Goal: Answer question/provide support: Share knowledge or assist other users

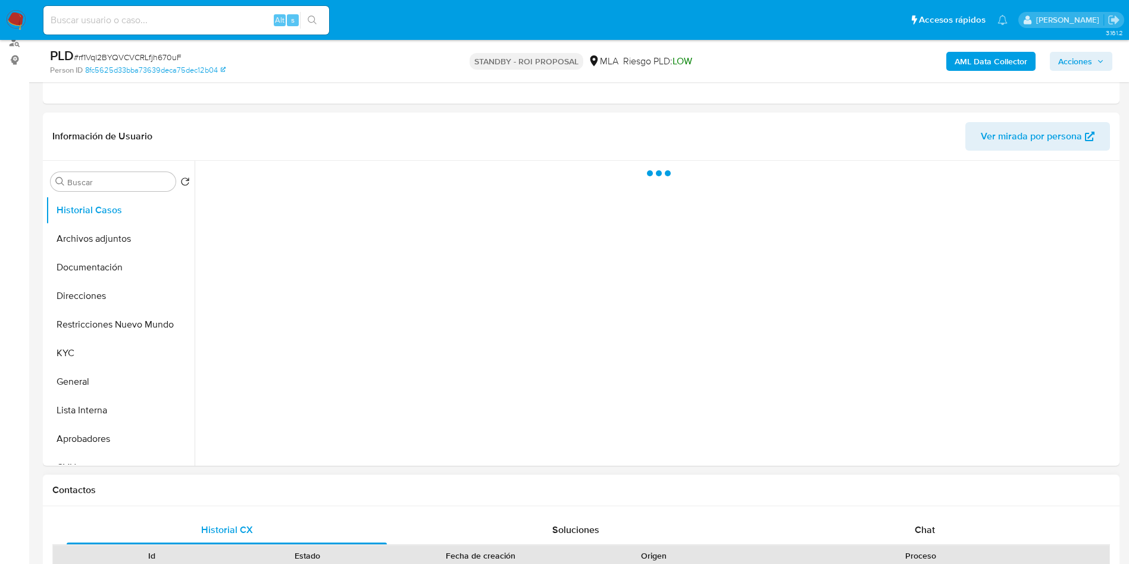
scroll to position [268, 0]
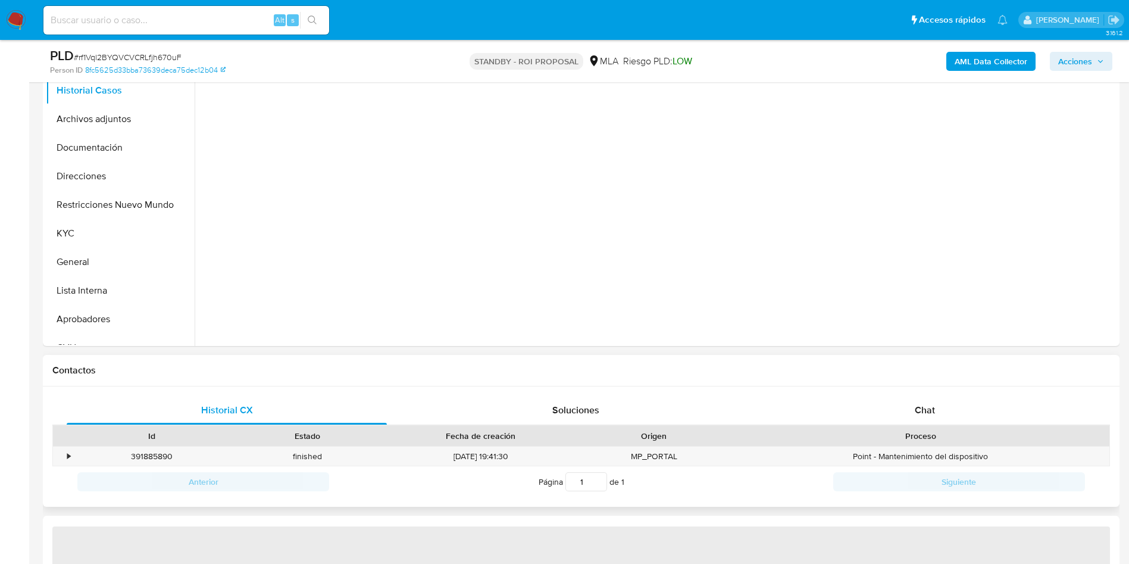
click at [917, 431] on div "Proceso" at bounding box center [920, 436] width 361 height 12
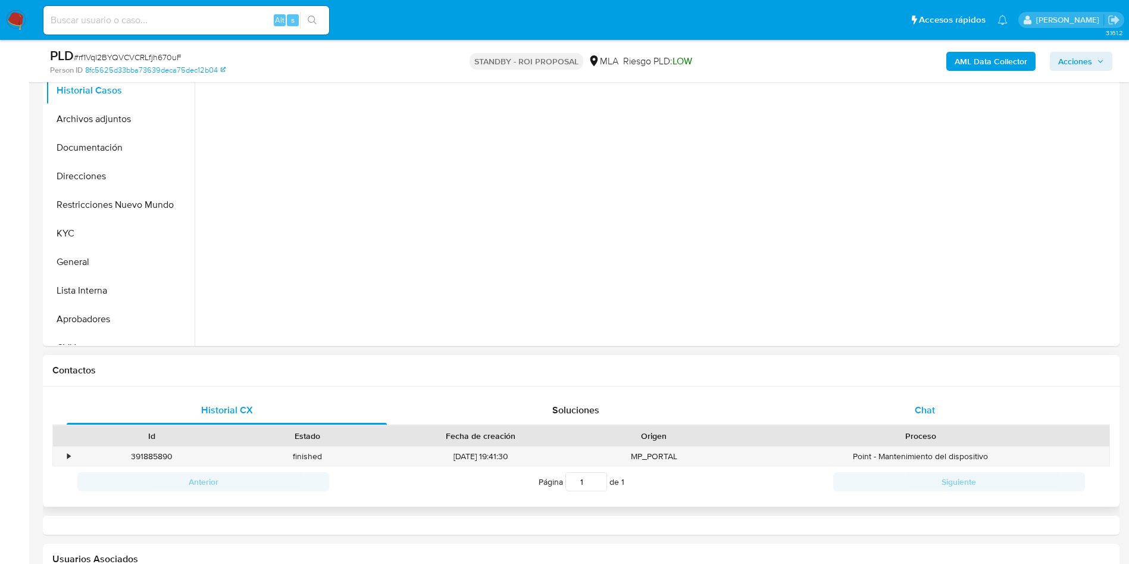
select select "10"
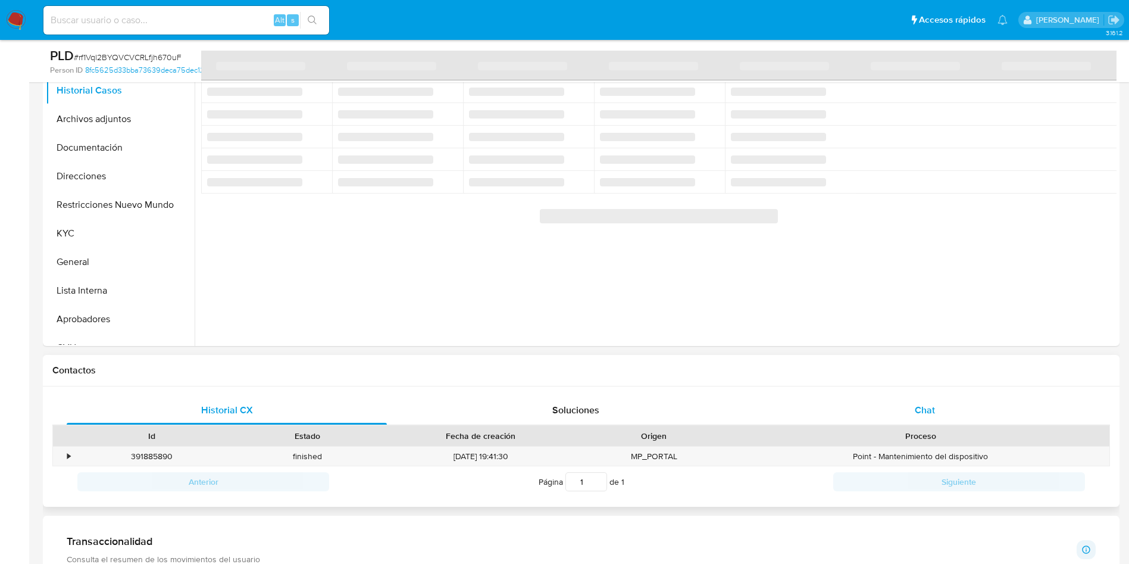
click at [909, 409] on div "Chat" at bounding box center [925, 410] width 320 height 29
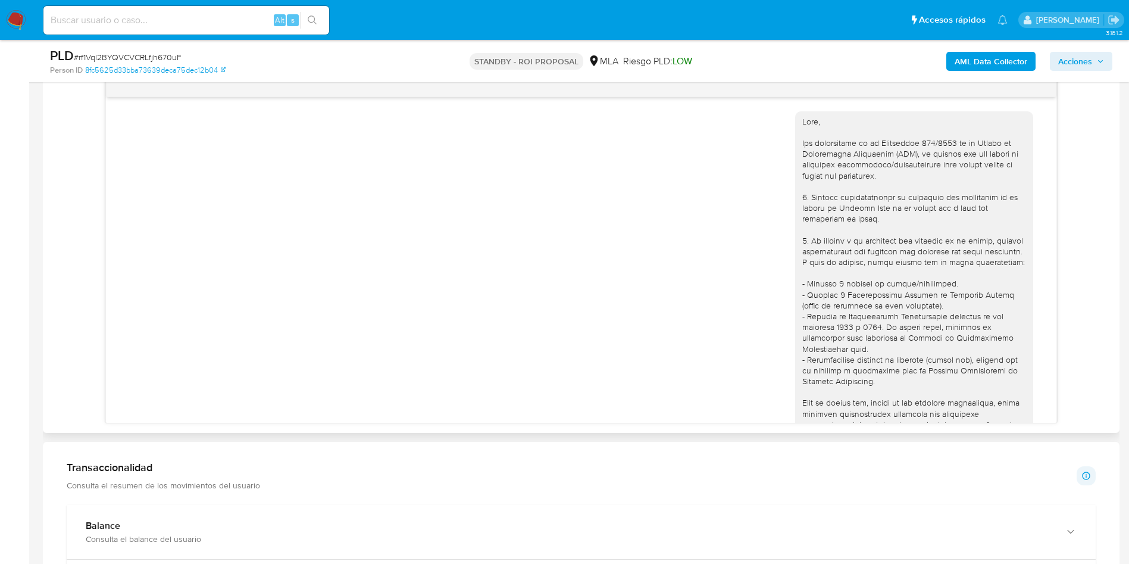
scroll to position [1497, 0]
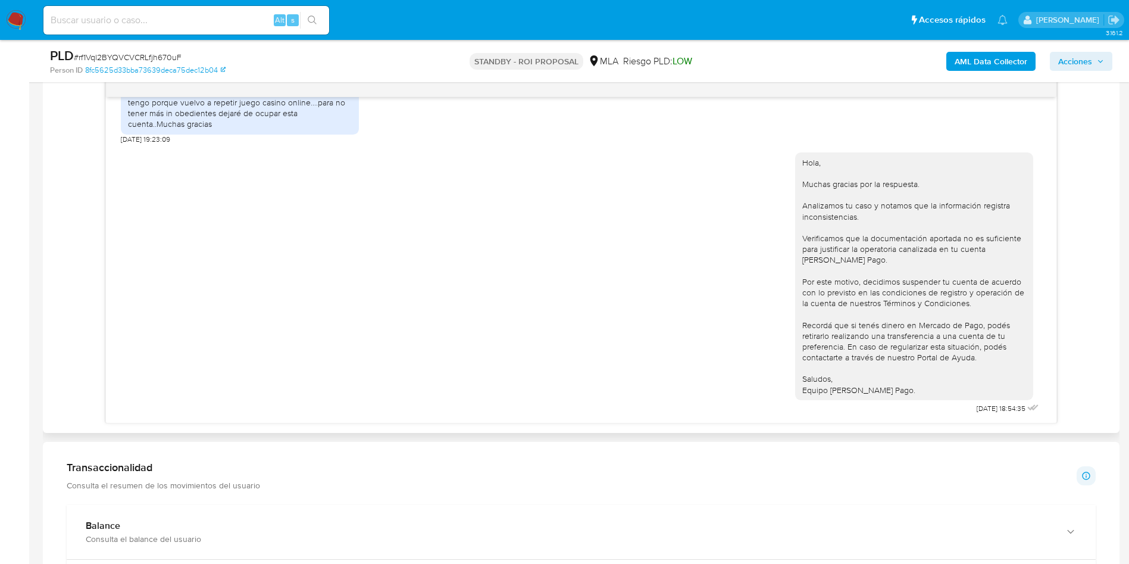
click at [138, 11] on div "Alt s" at bounding box center [186, 20] width 286 height 29
click at [139, 14] on input at bounding box center [186, 19] width 286 height 15
paste input "zNrGKbEE1tTTeZgaBmirrCdJ"
type input "zNrGKbEE1tTTeZgaBmirrCdJ"
click at [317, 26] on button "search-icon" at bounding box center [312, 20] width 24 height 17
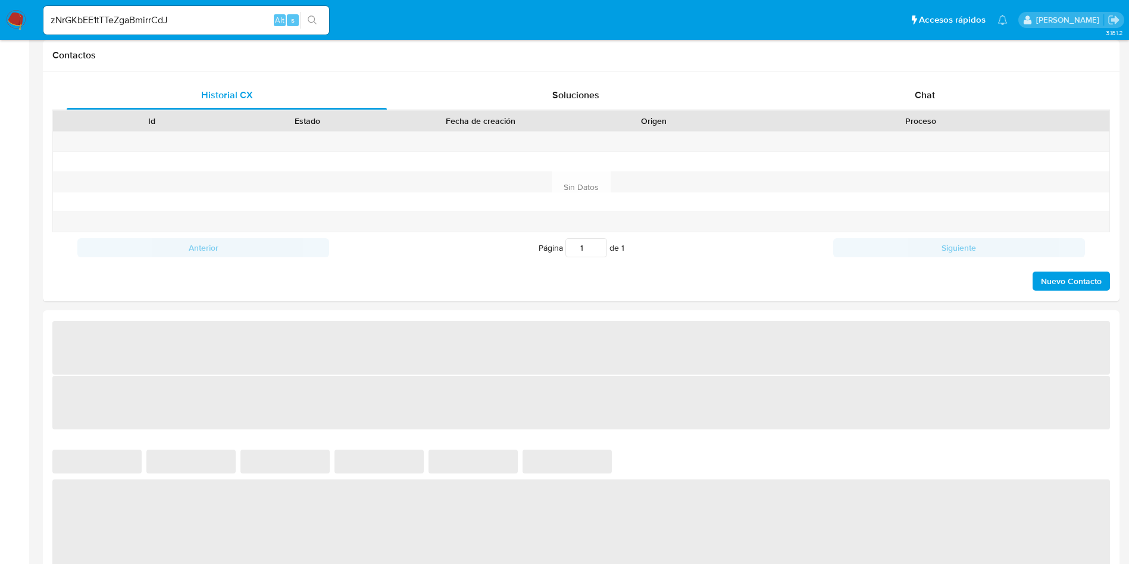
select select "10"
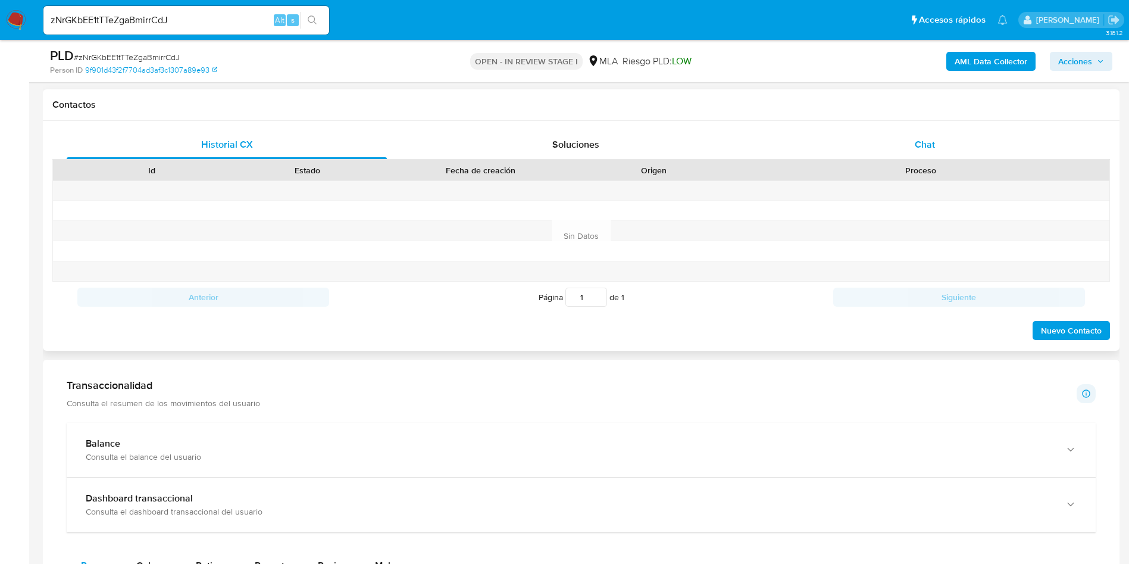
scroll to position [357, 0]
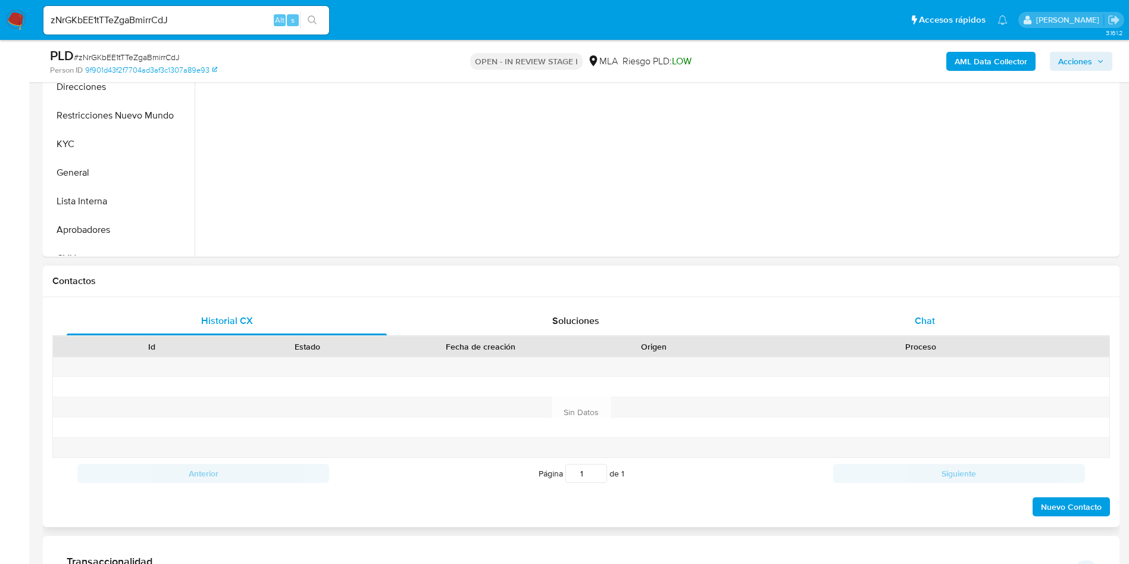
click at [918, 317] on span "Chat" at bounding box center [925, 321] width 20 height 14
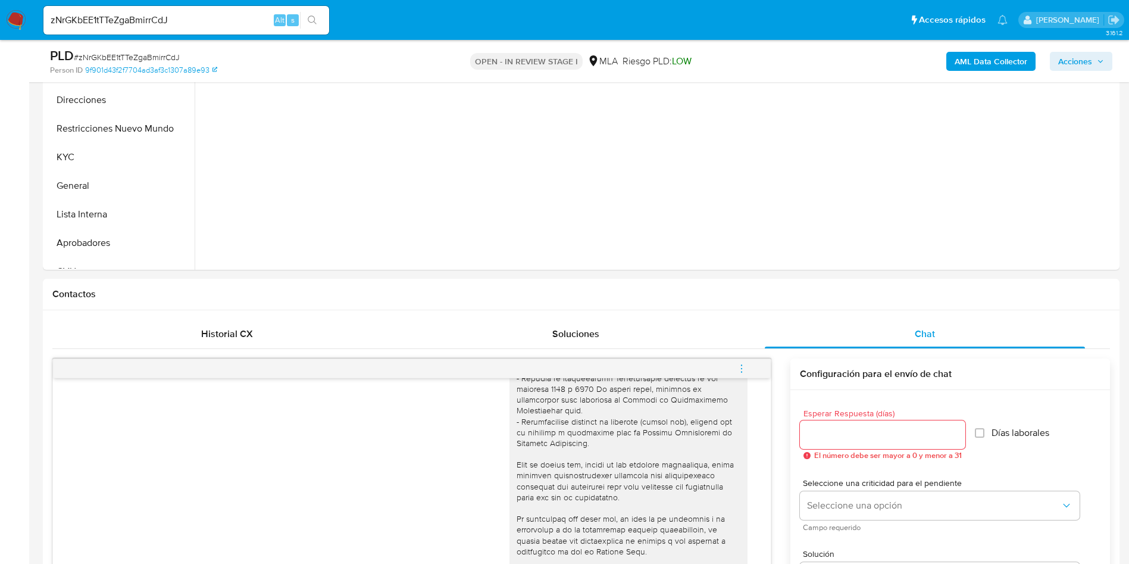
scroll to position [179, 0]
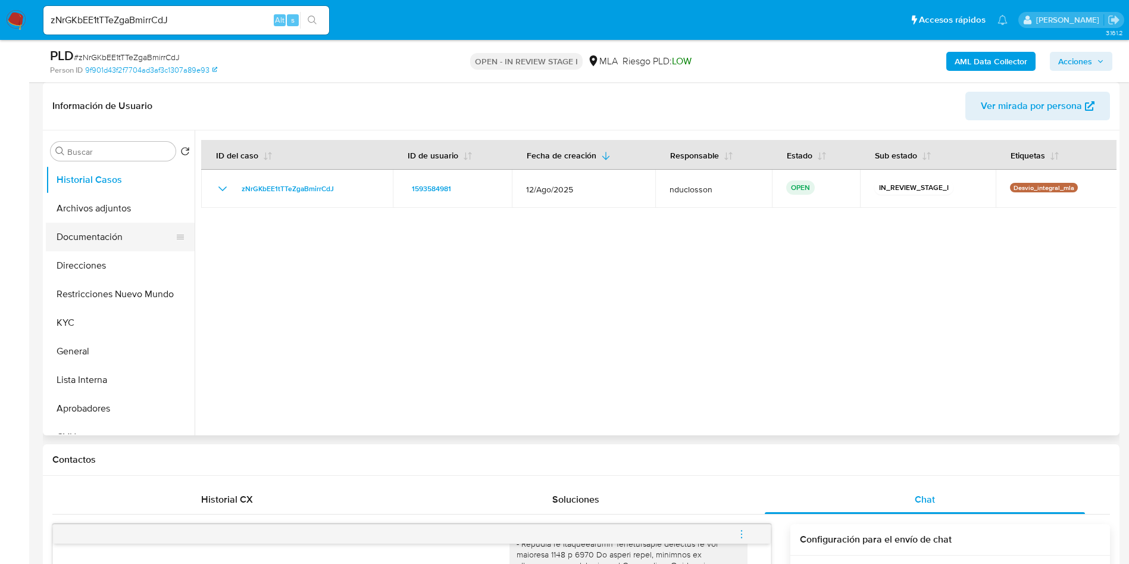
click at [91, 237] on button "Documentación" at bounding box center [115, 237] width 139 height 29
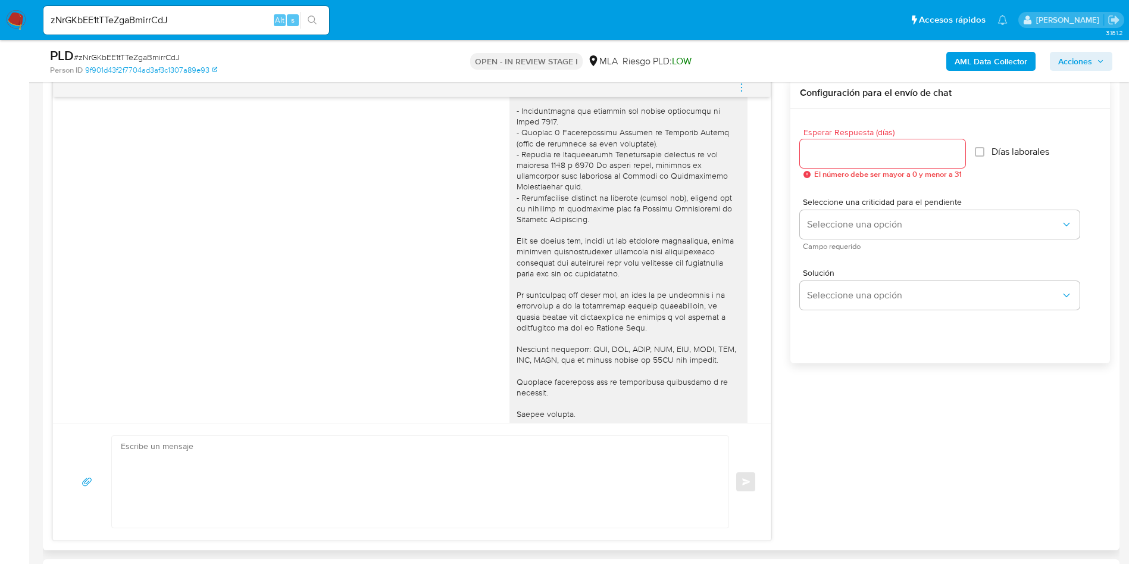
scroll to position [886, 0]
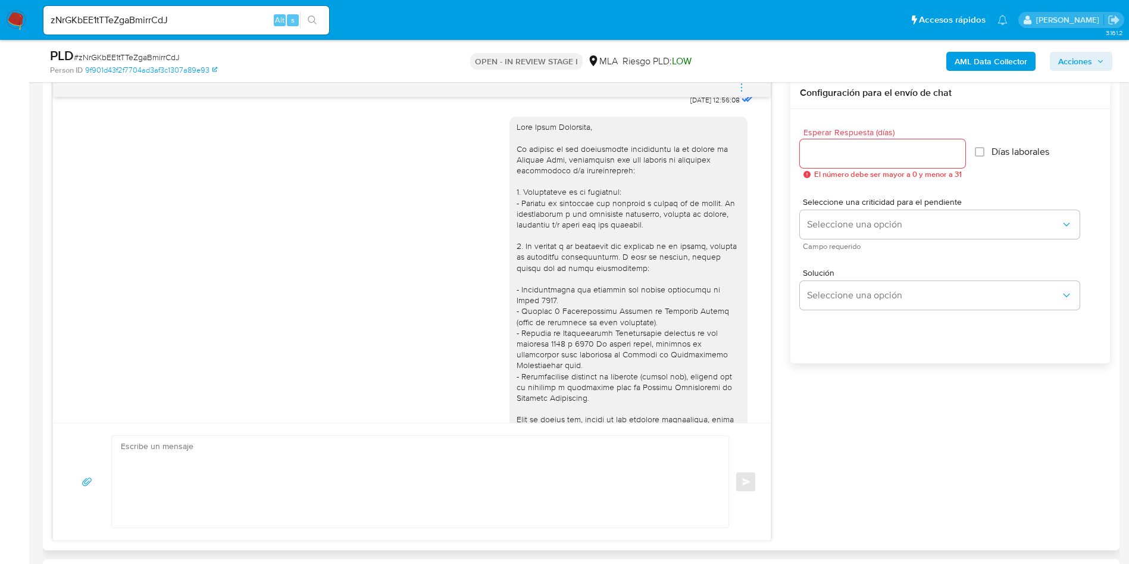
click at [484, 475] on textarea at bounding box center [417, 482] width 593 height 92
paste textarea "Hola, Esperamos que te encuentres muy bien. Te consultamos si tuviste oportunid…"
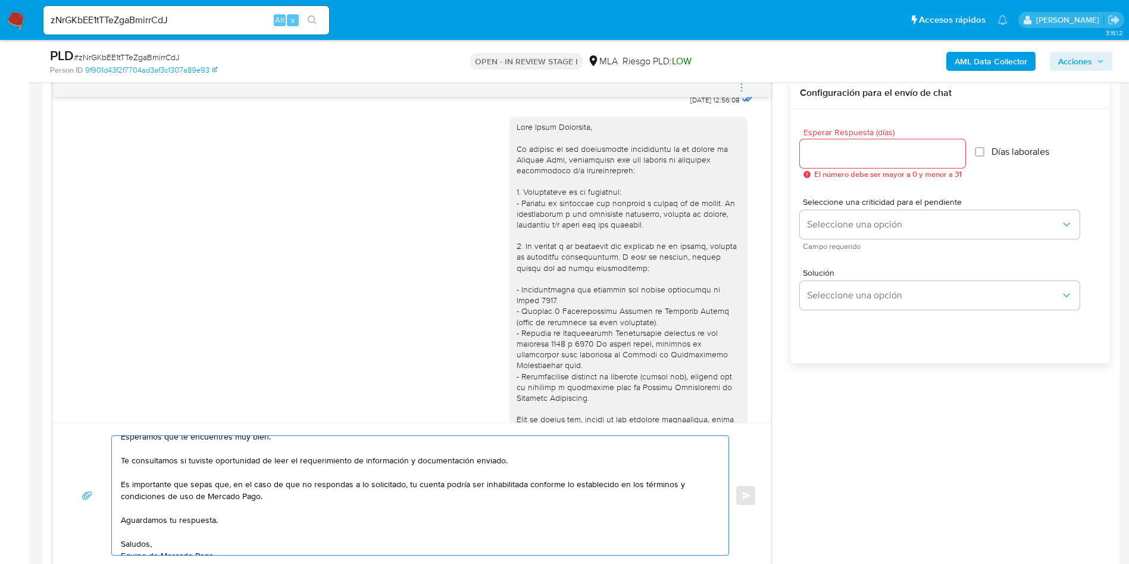
scroll to position [0, 0]
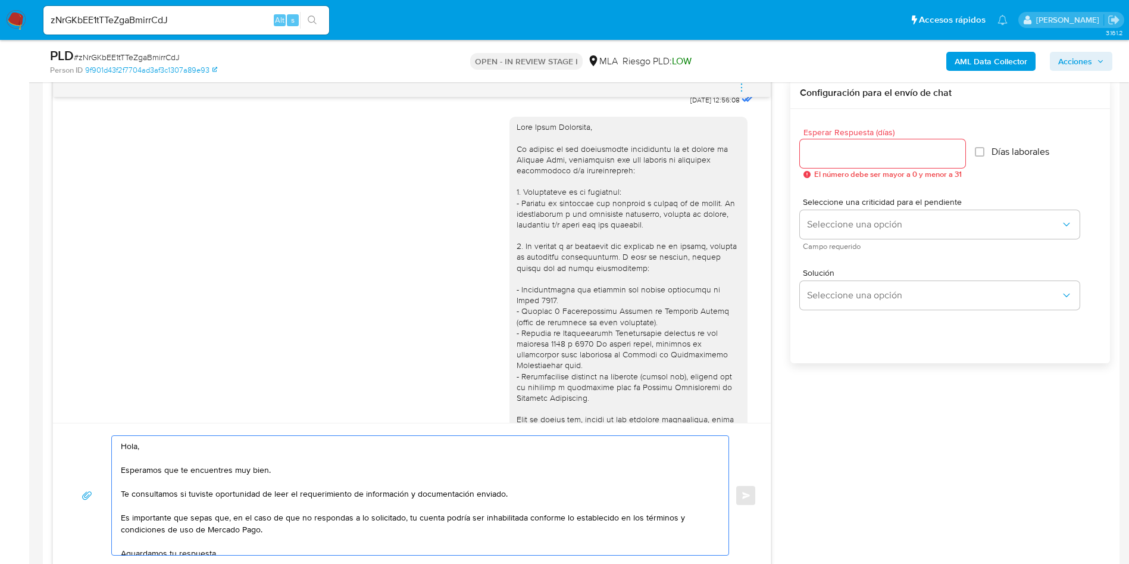
type textarea "Hola, Esperamos que te encuentres muy bien. Te consultamos si tuviste oportunid…"
click at [818, 158] on input "Esperar Respuesta (días)" at bounding box center [882, 153] width 165 height 15
type input "1"
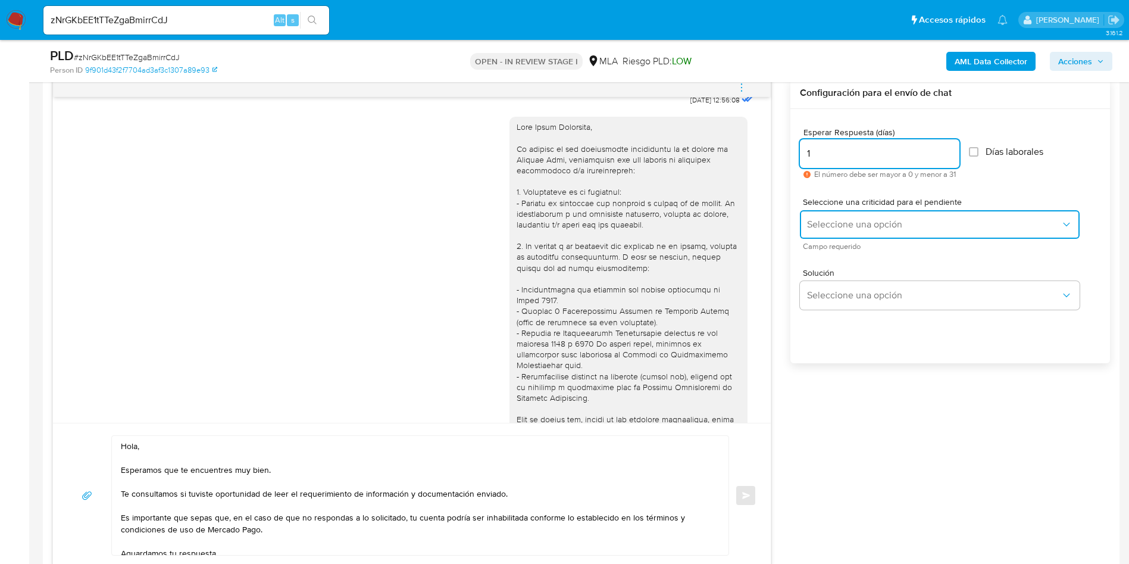
click at [837, 223] on span "Seleccione una opción" at bounding box center [934, 224] width 254 height 12
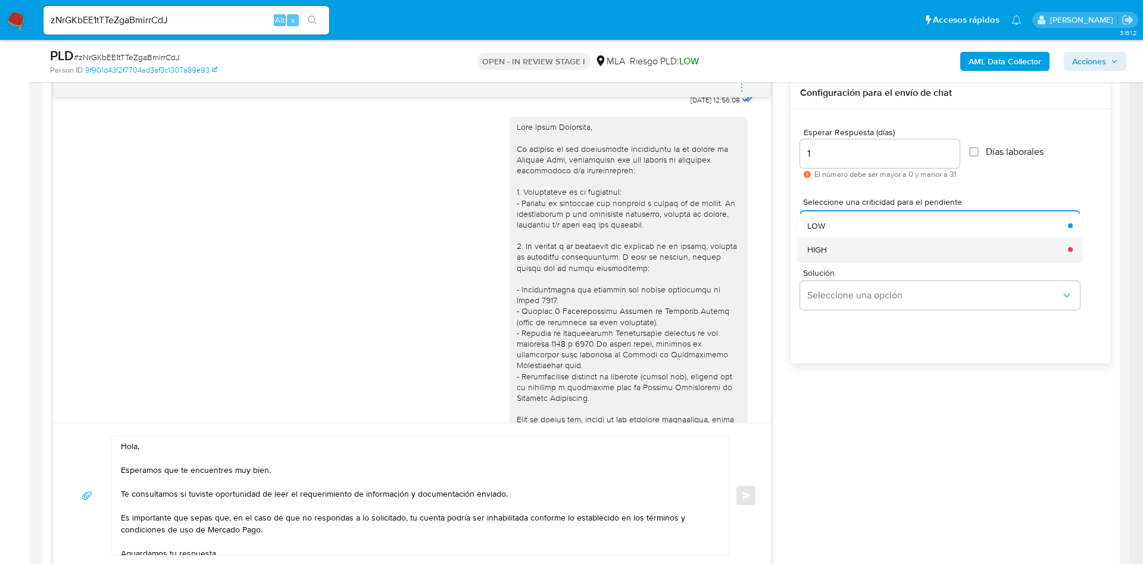
click at [838, 253] on div "HIGH" at bounding box center [934, 249] width 254 height 24
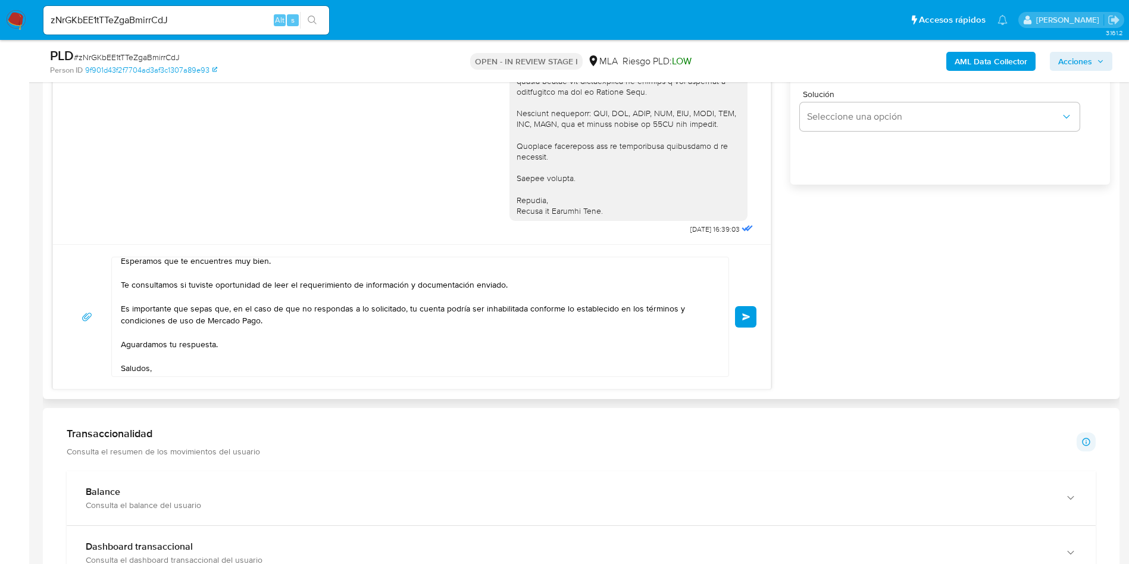
scroll to position [44, 0]
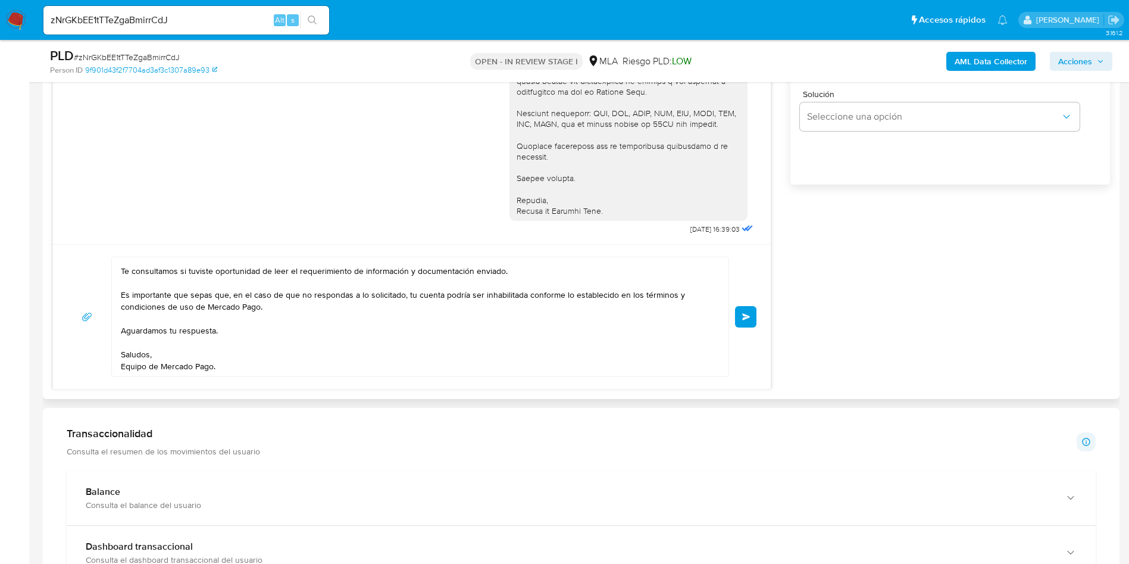
click at [756, 319] on button "Enviar" at bounding box center [745, 316] width 21 height 21
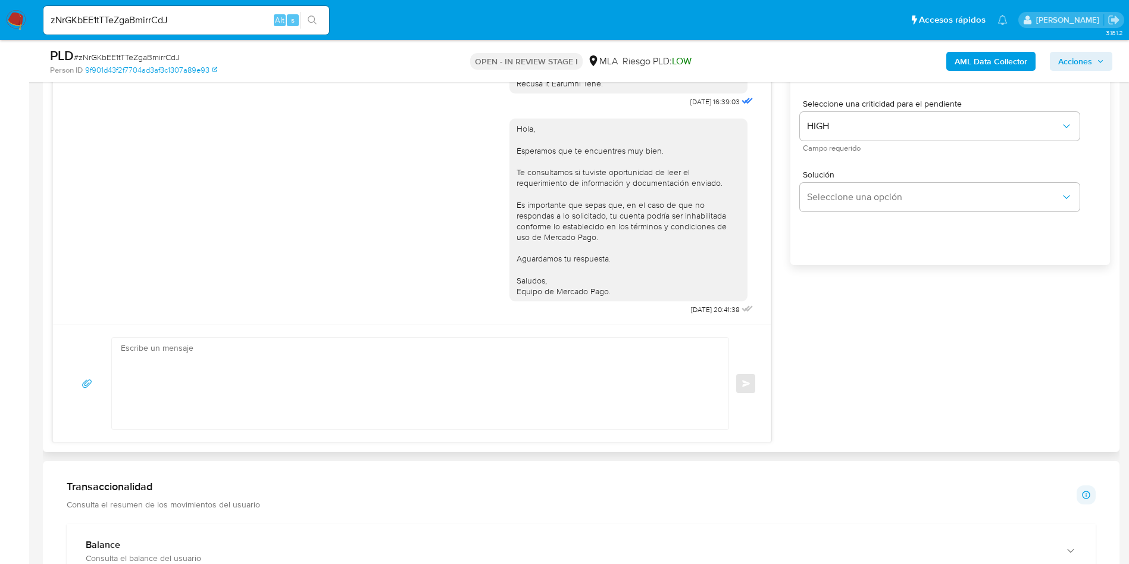
scroll to position [536, 0]
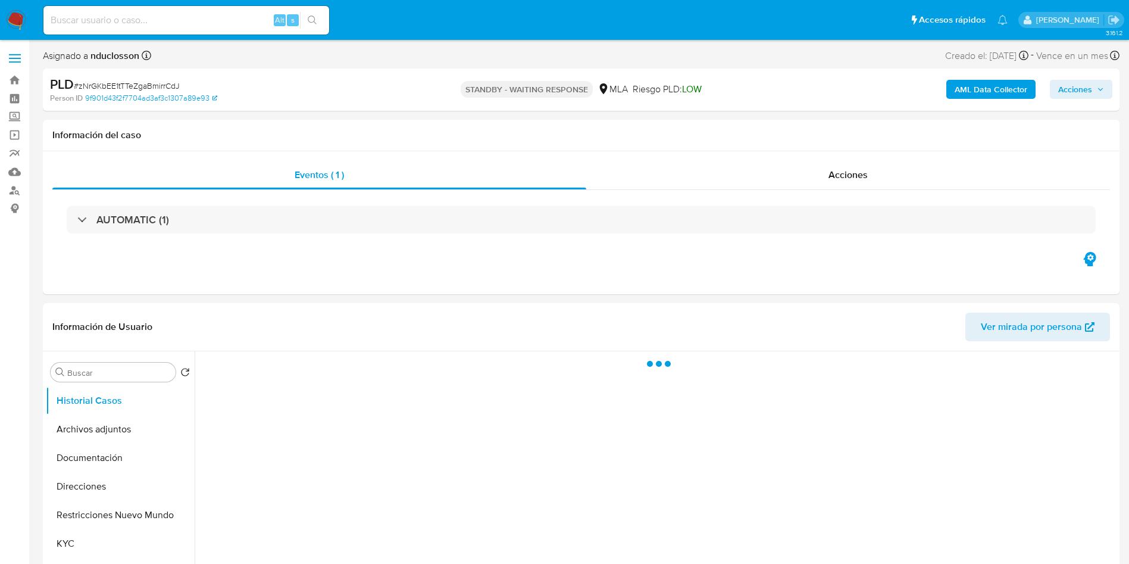
select select "10"
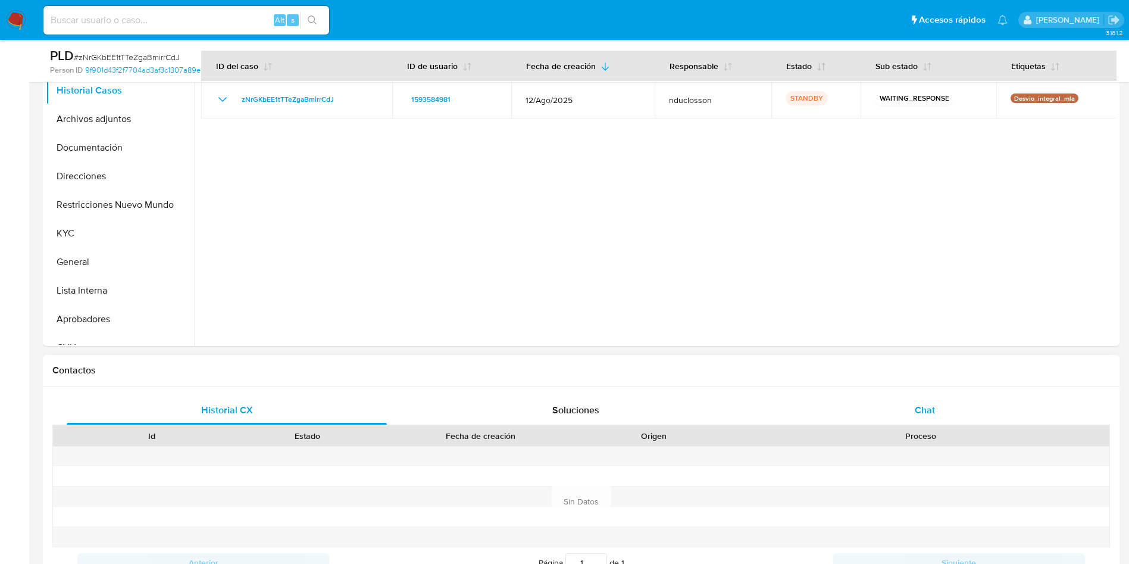
click at [909, 407] on div "Chat" at bounding box center [925, 410] width 320 height 29
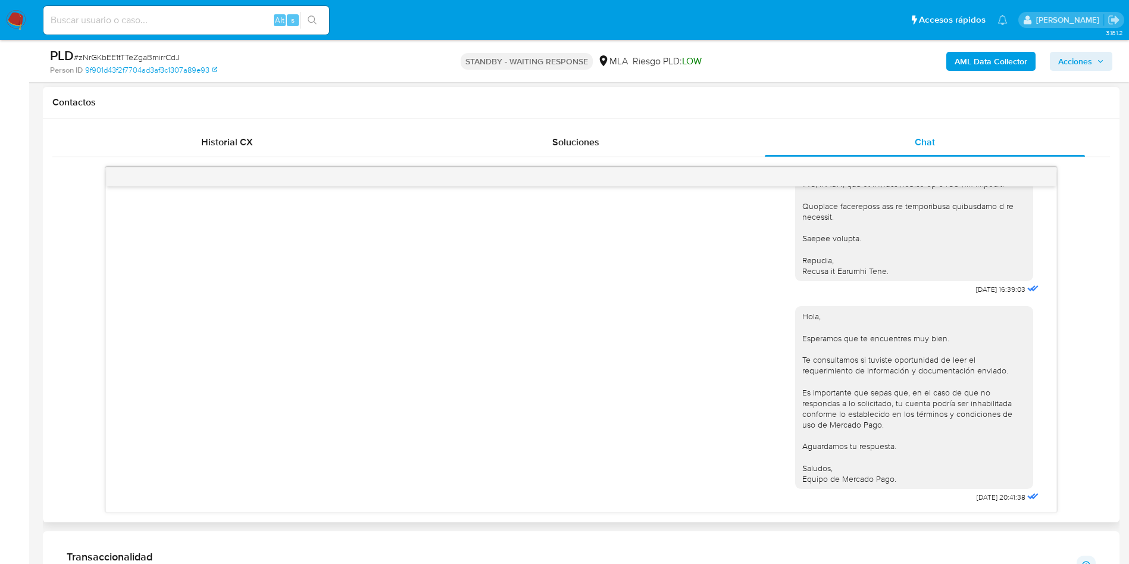
scroll to position [1362, 0]
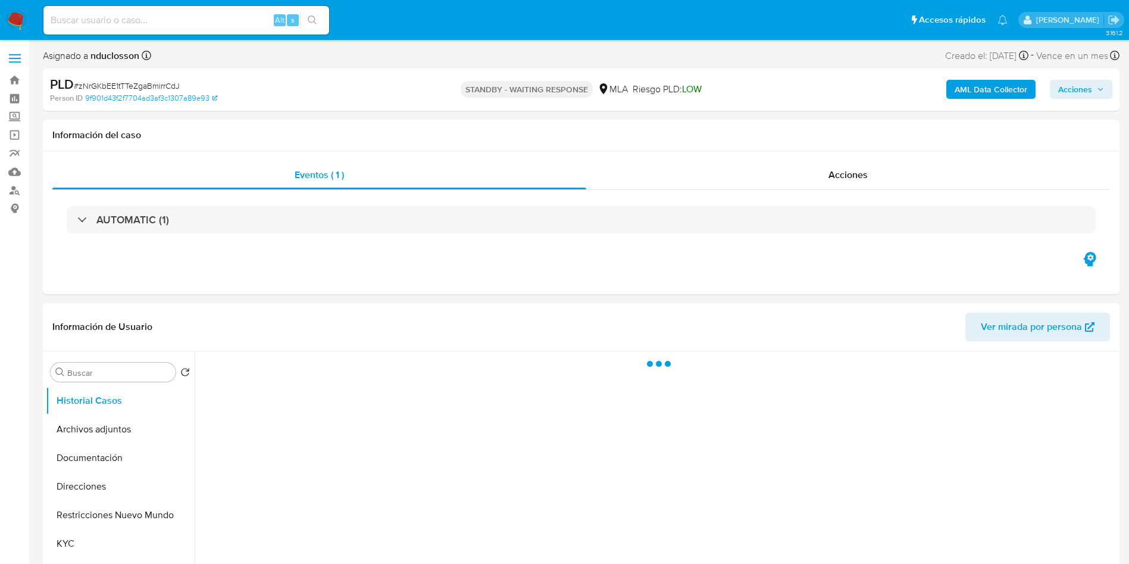
select select "10"
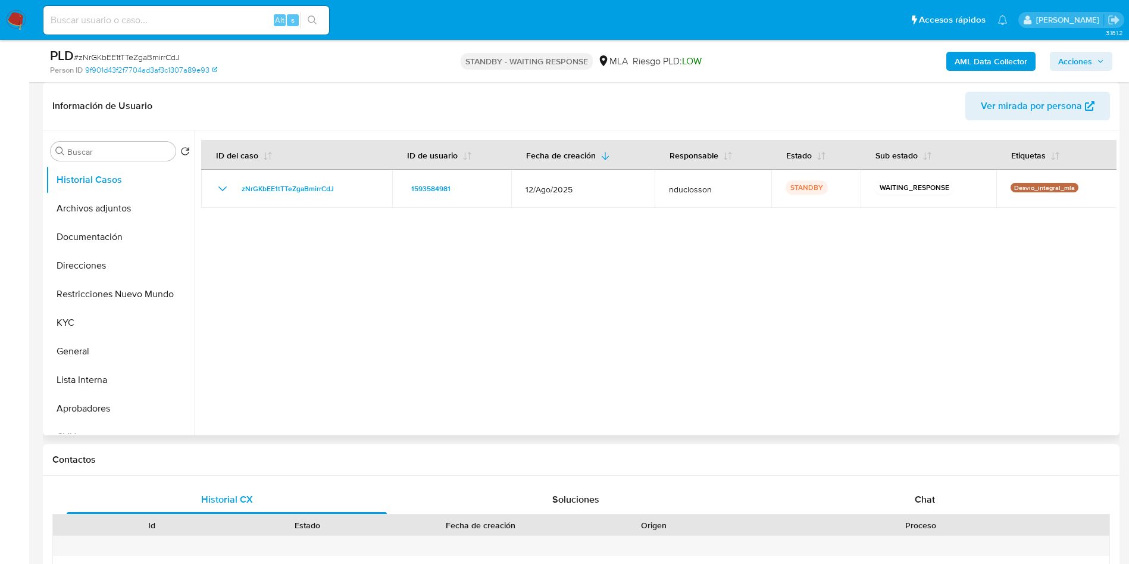
scroll to position [357, 0]
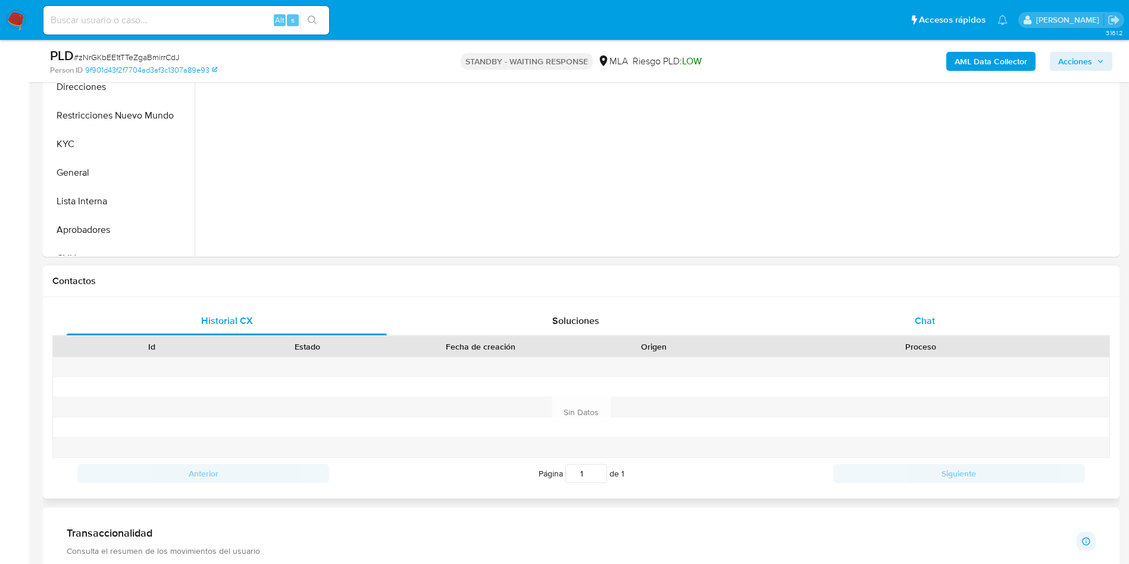
drag, startPoint x: 906, startPoint y: 305, endPoint x: 912, endPoint y: 312, distance: 8.9
click at [906, 306] on div "Historial CX Soluciones Chat Id Estado Fecha de creación Origen Proceso Anterio…" at bounding box center [581, 397] width 1076 height 201
click at [912, 317] on div "Chat" at bounding box center [925, 320] width 320 height 29
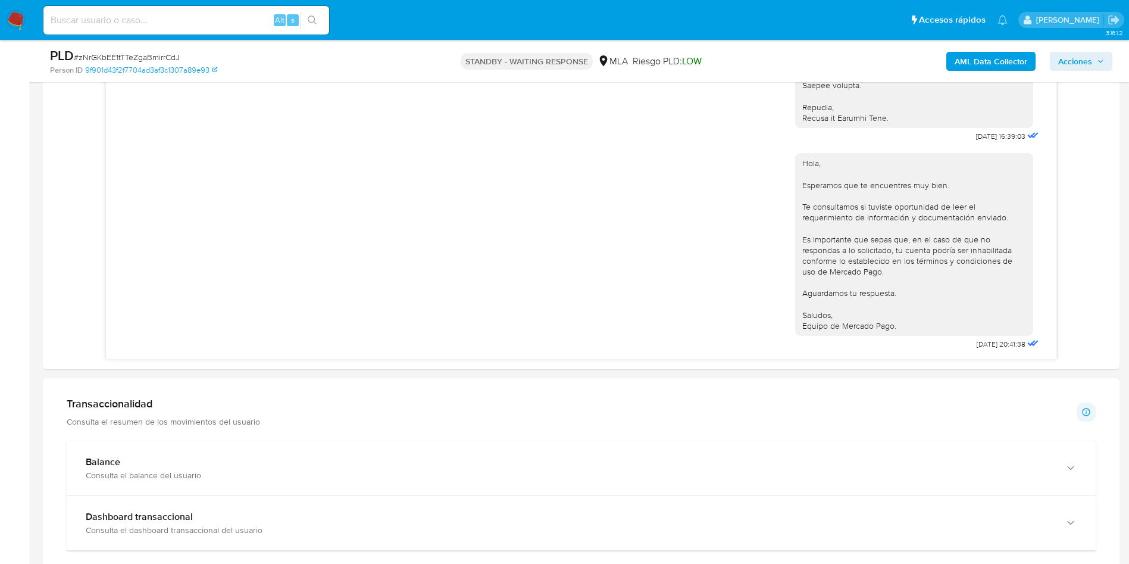
scroll to position [714, 0]
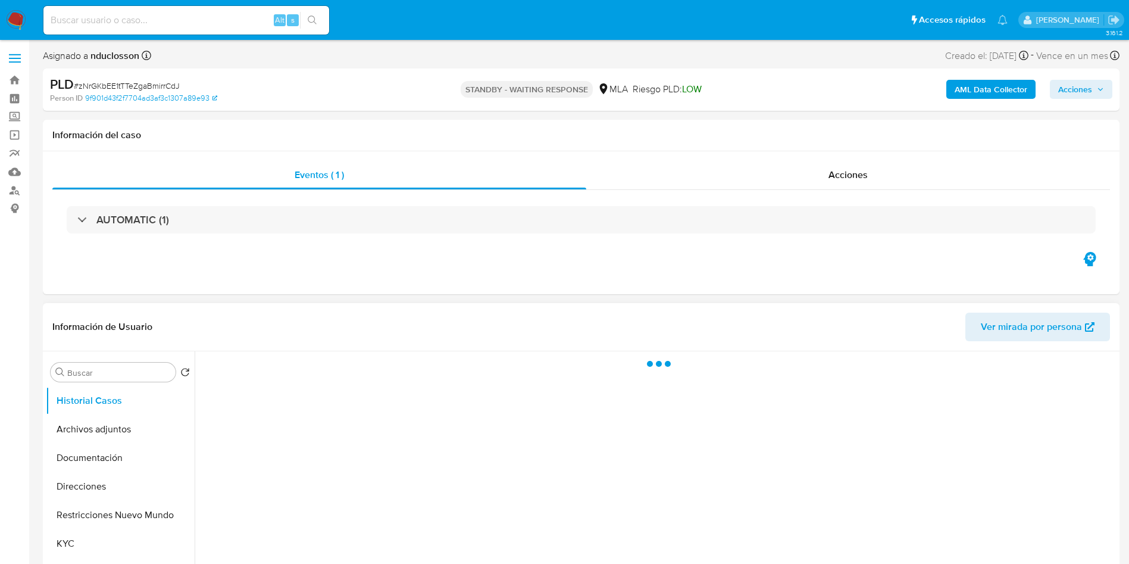
select select "10"
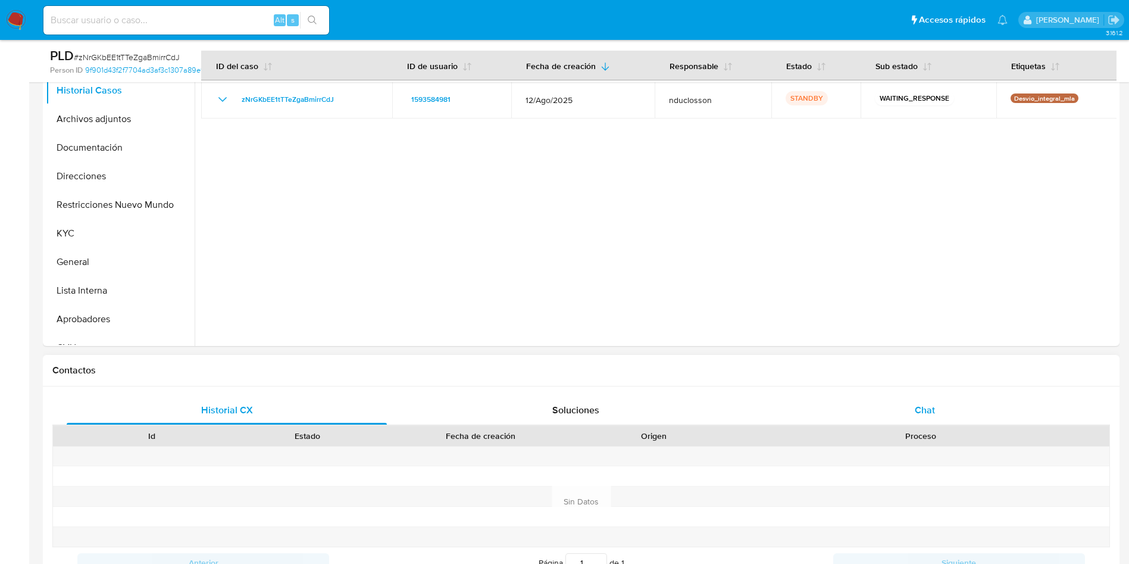
click at [921, 415] on span "Chat" at bounding box center [925, 410] width 20 height 14
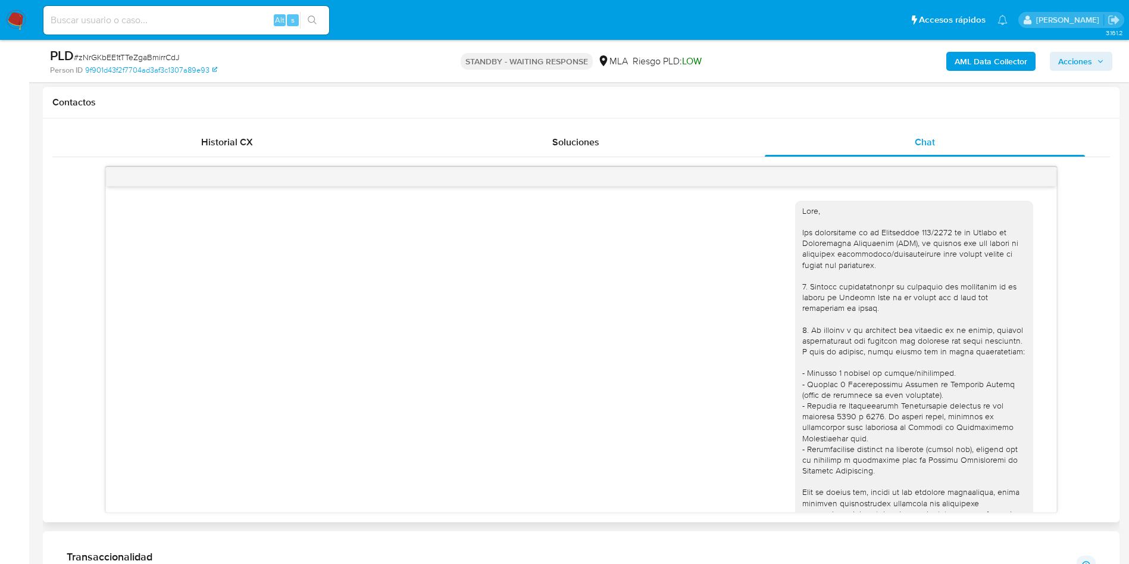
scroll to position [1362, 0]
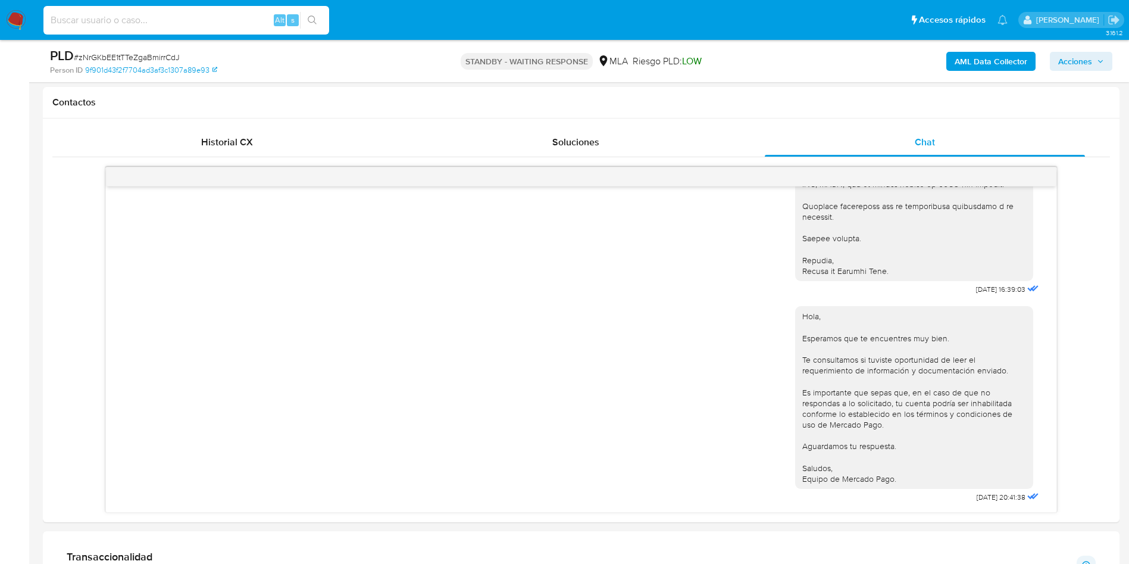
click at [107, 17] on input at bounding box center [186, 19] width 286 height 15
paste input "I4WJATlRVnPSxLR7UQaiM7p0"
type input "I4WJATlRVnPSxLR7UQaiM7p0"
click at [312, 17] on icon "search-icon" at bounding box center [313, 20] width 10 height 10
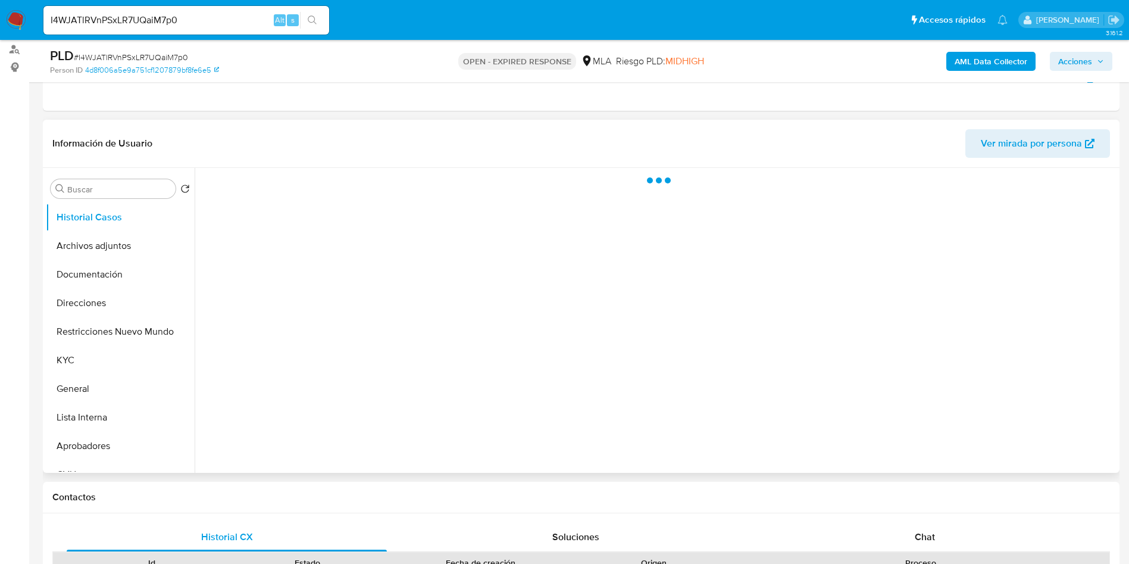
scroll to position [268, 0]
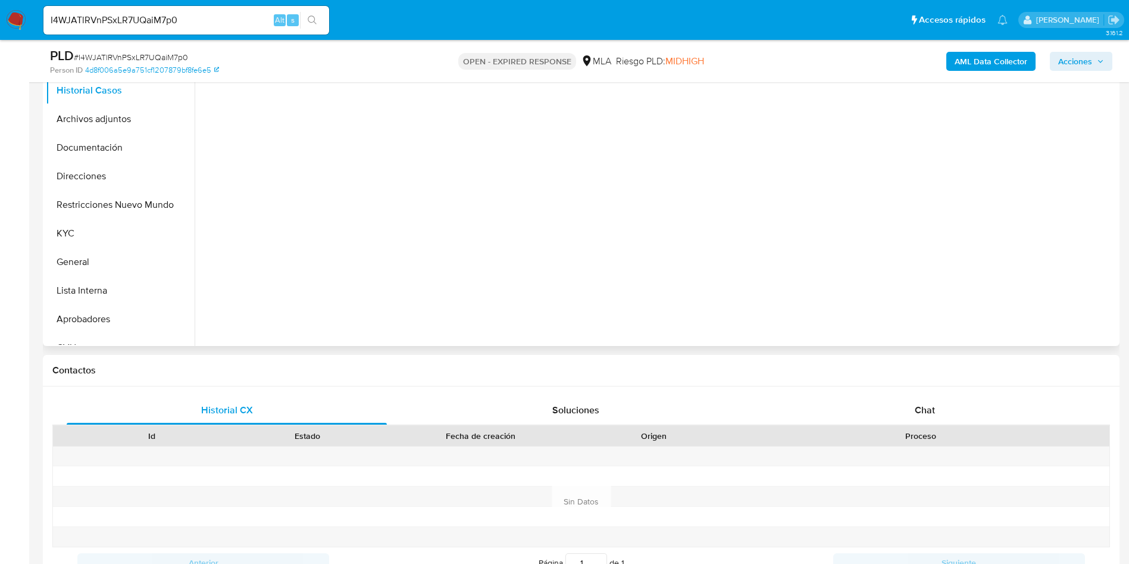
select select "10"
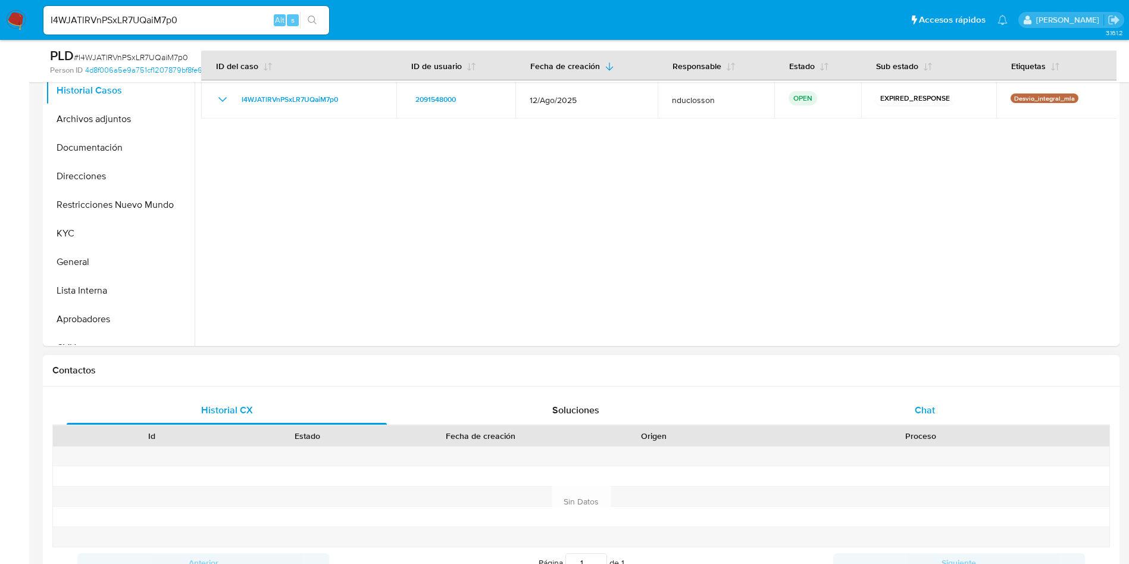
click at [905, 402] on div "Chat" at bounding box center [925, 410] width 320 height 29
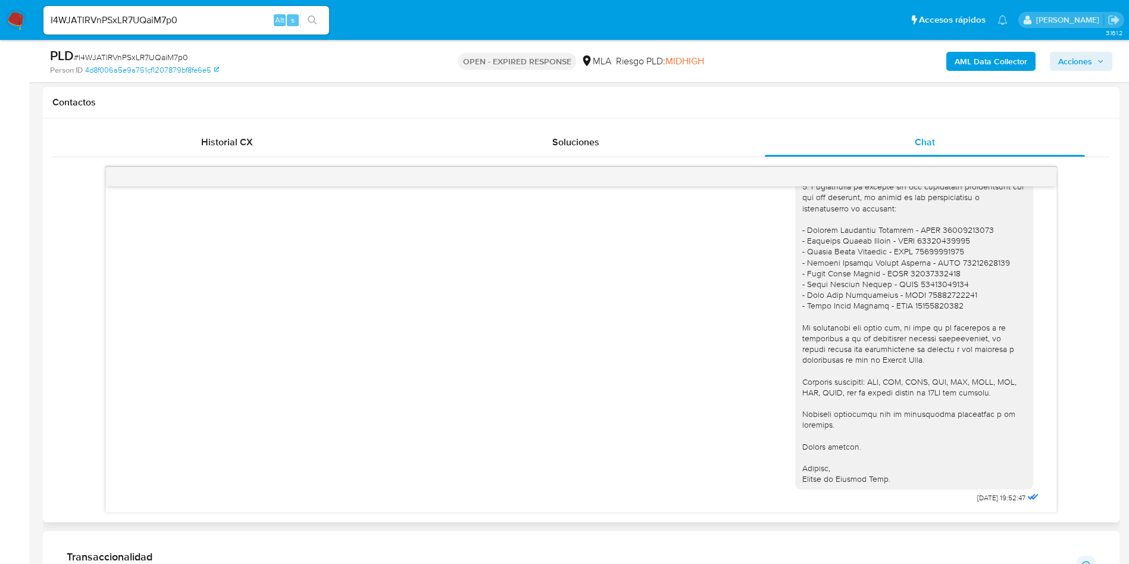
scroll to position [1099, 0]
click at [148, 17] on input "I4WJATlRVnPSxLR7UQaiM7p0" at bounding box center [186, 19] width 286 height 15
click at [320, 18] on button "search-icon" at bounding box center [312, 20] width 24 height 17
click at [316, 17] on icon "search-icon" at bounding box center [313, 20] width 10 height 10
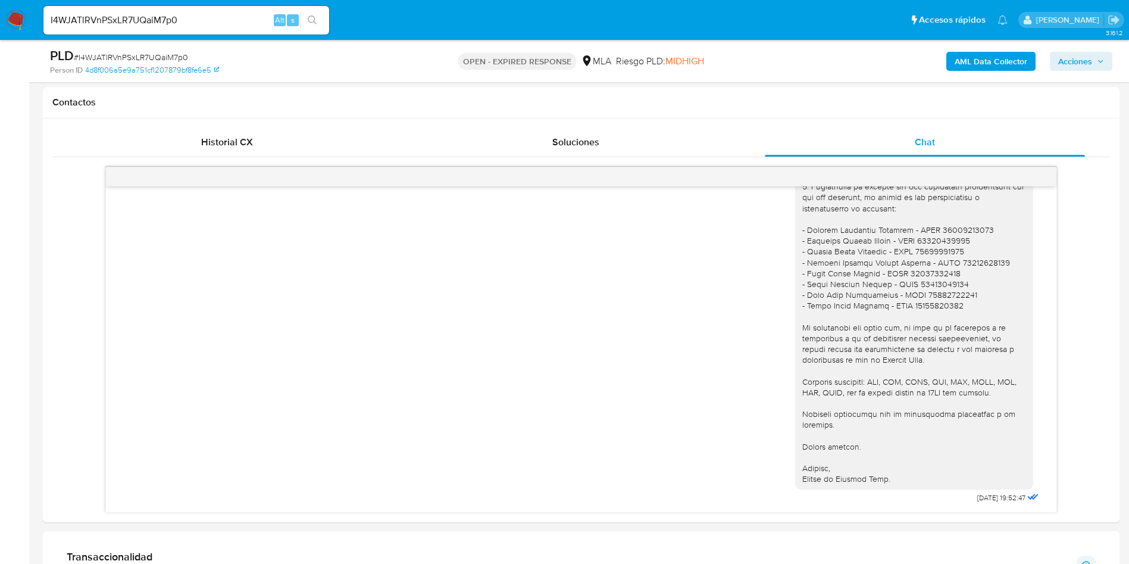
click at [125, 18] on input "I4WJATlRVnPSxLR7UQaiM7p0" at bounding box center [186, 19] width 286 height 15
click at [320, 22] on button "search-icon" at bounding box center [312, 20] width 24 height 17
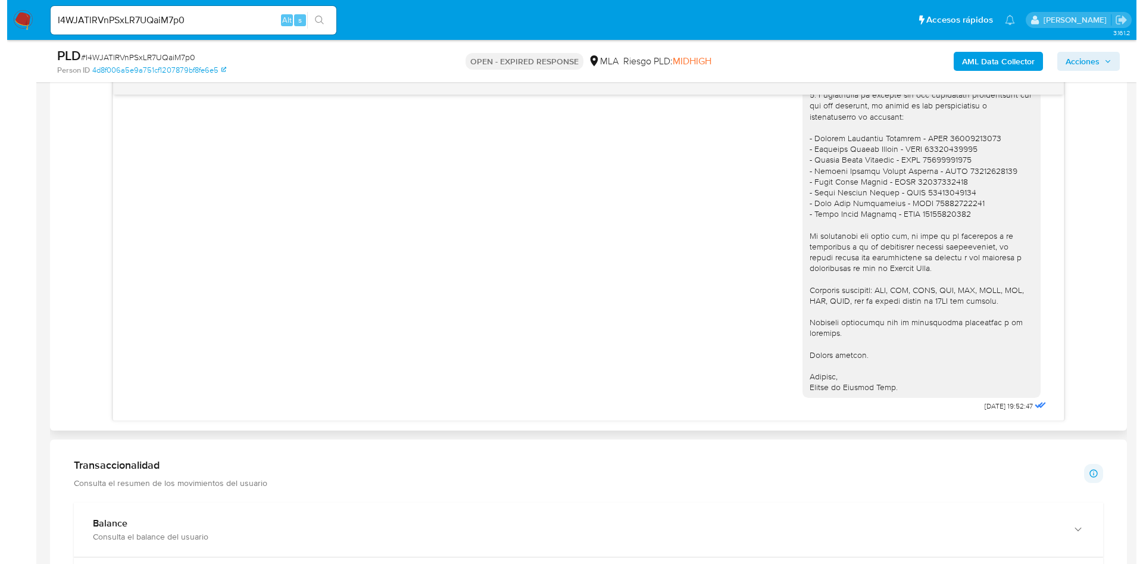
scroll to position [536, 0]
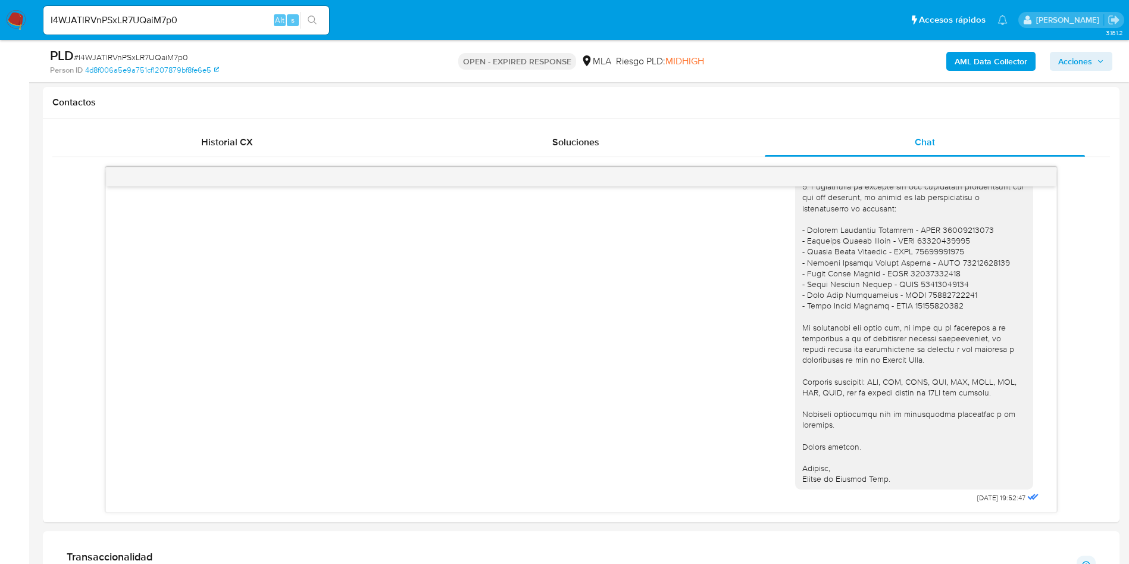
click at [966, 61] on b "AML Data Collector" at bounding box center [991, 61] width 73 height 19
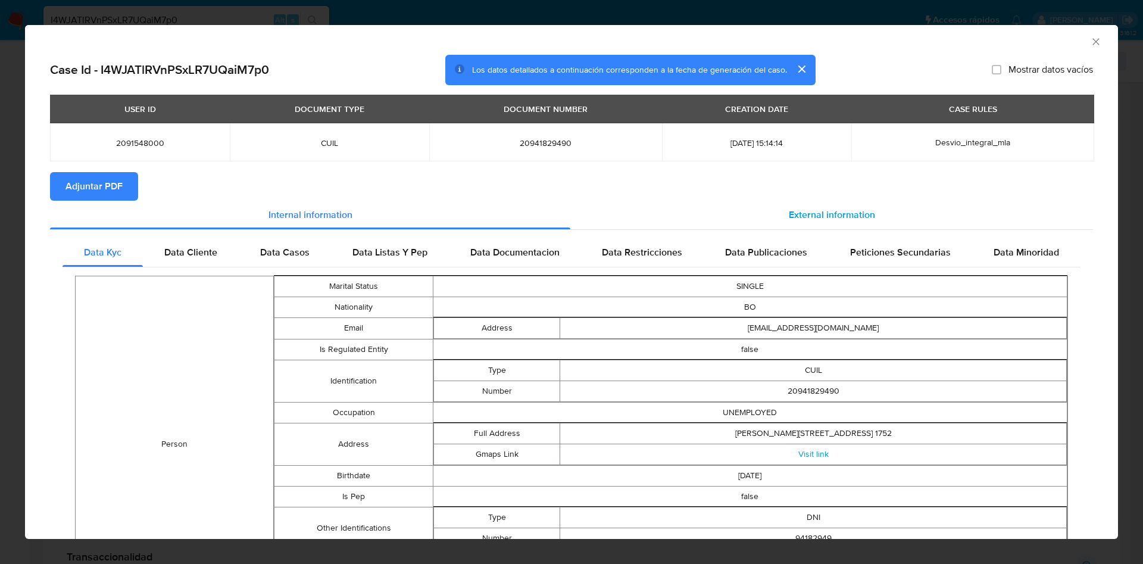
click at [825, 214] on span "External information" at bounding box center [831, 215] width 86 height 14
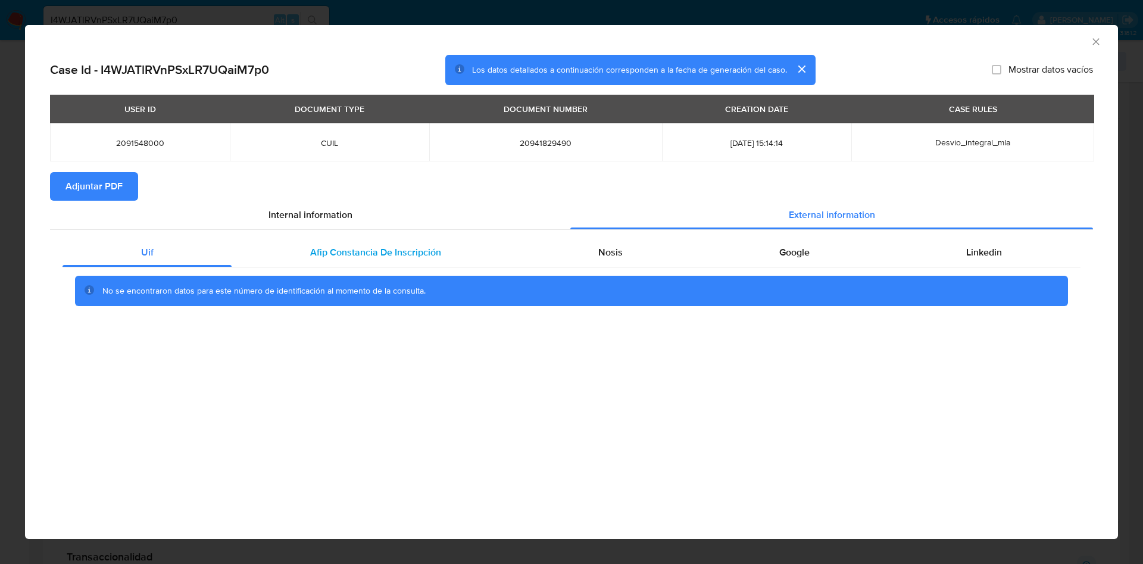
click at [386, 256] on span "Afip Constancia De Inscripción" at bounding box center [375, 252] width 131 height 14
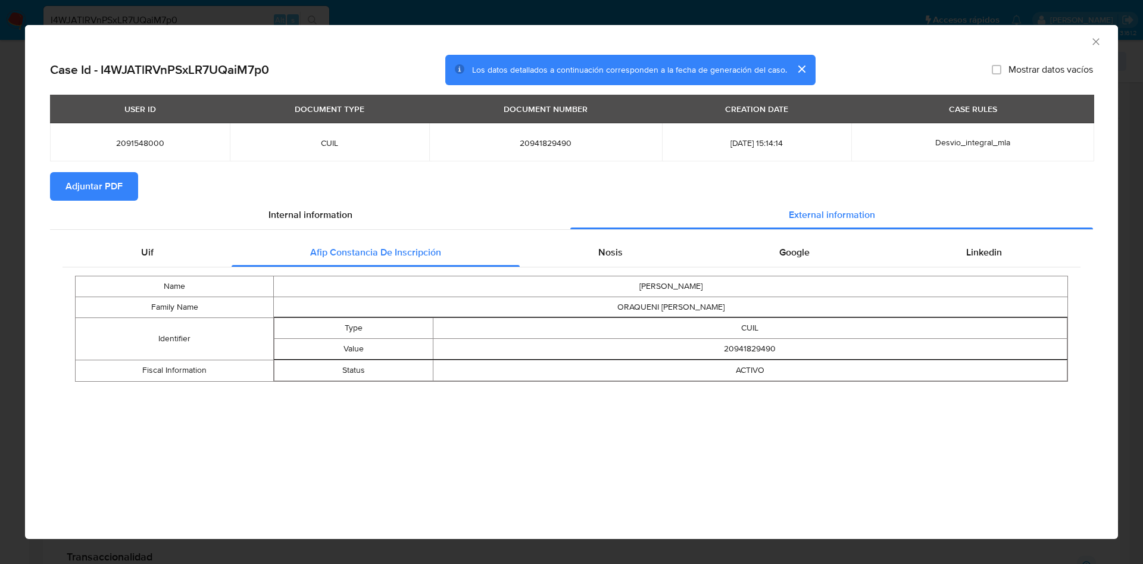
click at [658, 290] on td "HUGO" at bounding box center [671, 286] width 794 height 21
click at [664, 253] on div "Nosis" at bounding box center [610, 252] width 181 height 29
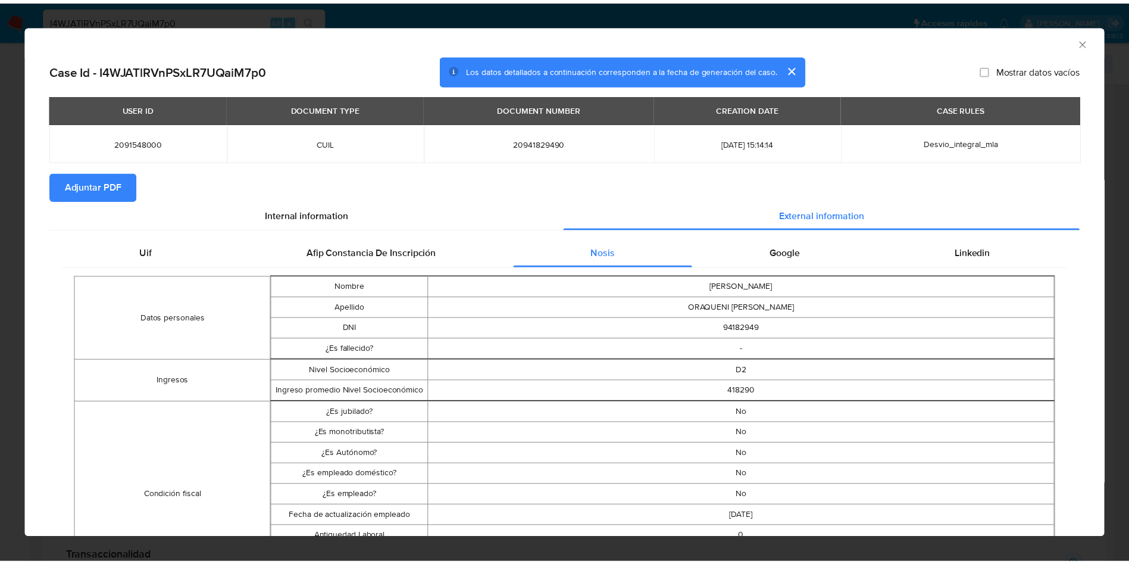
scroll to position [87, 0]
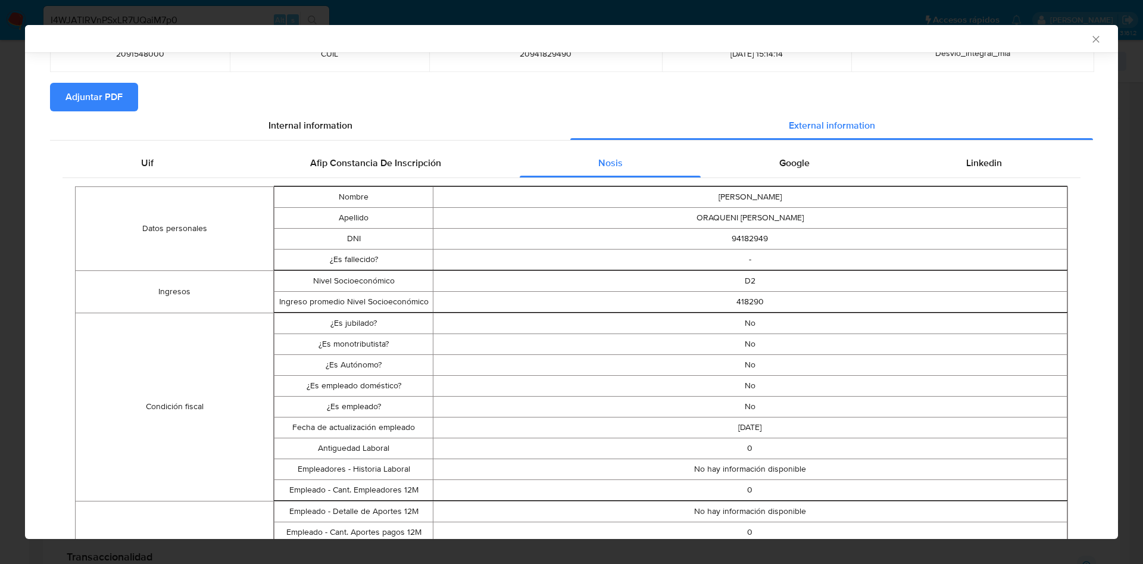
click at [1090, 35] on icon "Cerrar ventana" at bounding box center [1096, 39] width 12 height 12
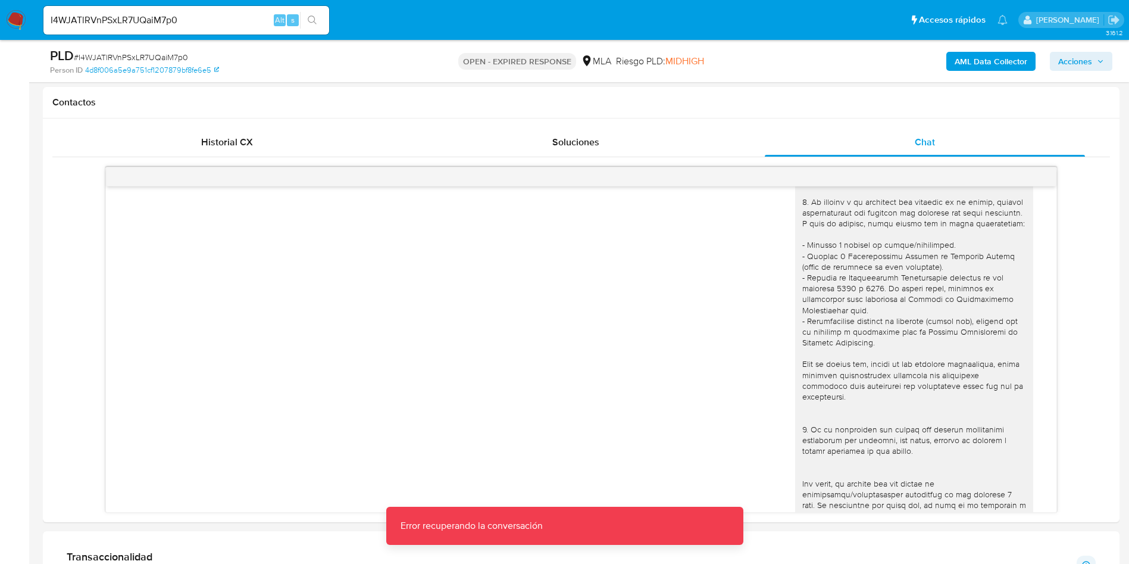
scroll to position [179, 0]
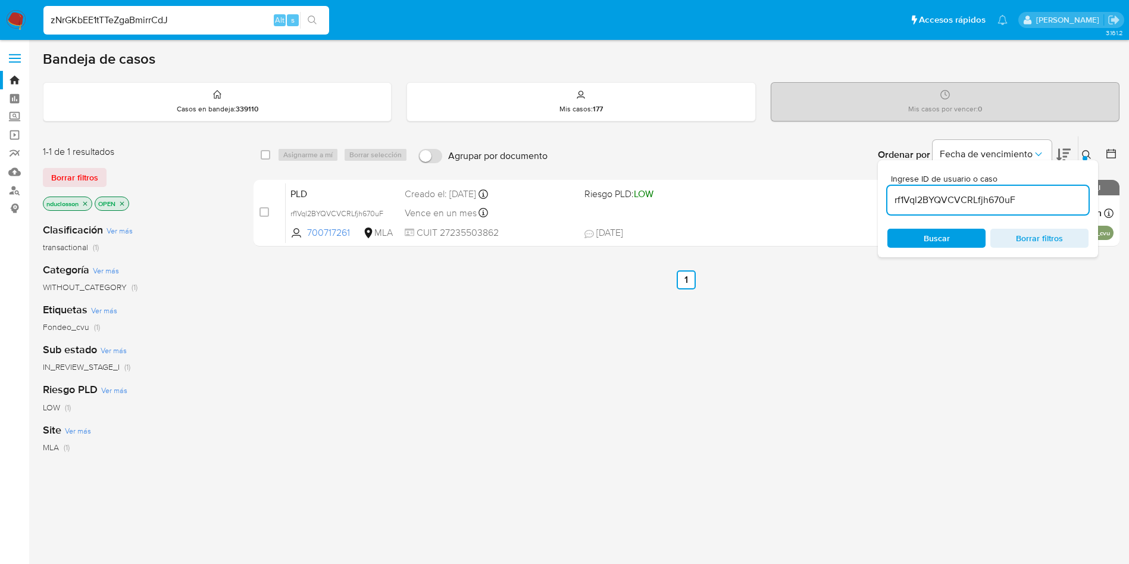
type input "zNrGKbEE1tTTeZgaBmirrCdJ"
click at [314, 21] on icon "search-icon" at bounding box center [312, 19] width 9 height 9
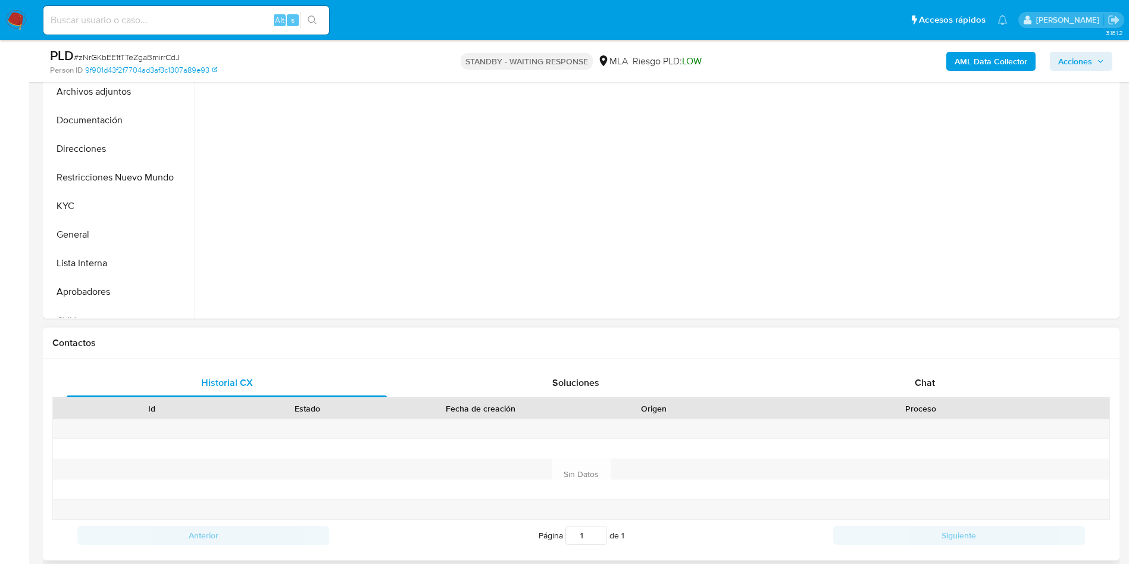
scroll to position [357, 0]
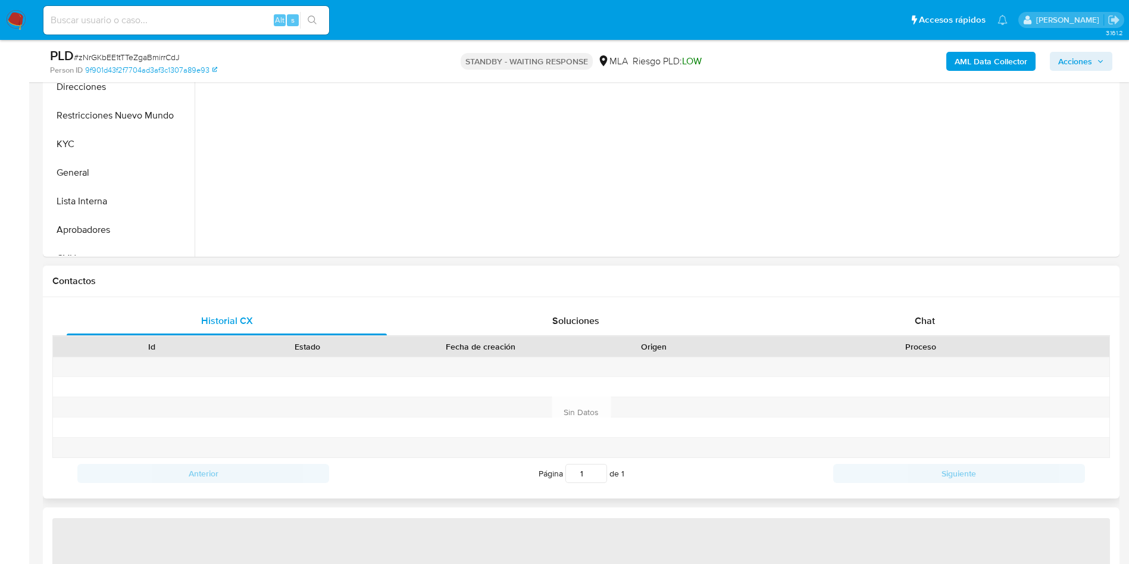
select select "10"
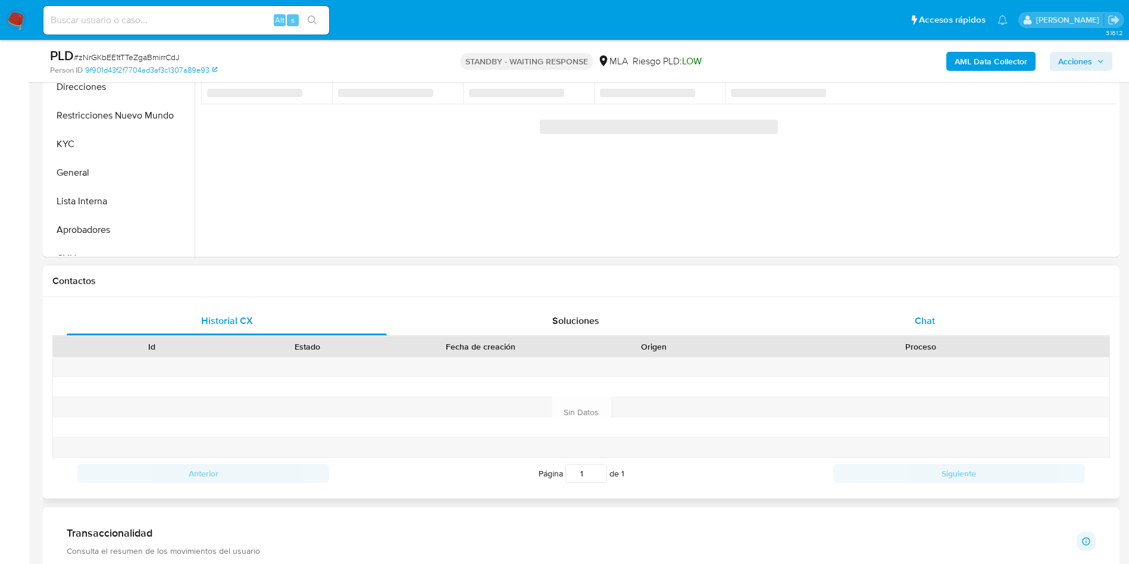
click at [921, 330] on div "Chat" at bounding box center [925, 320] width 320 height 29
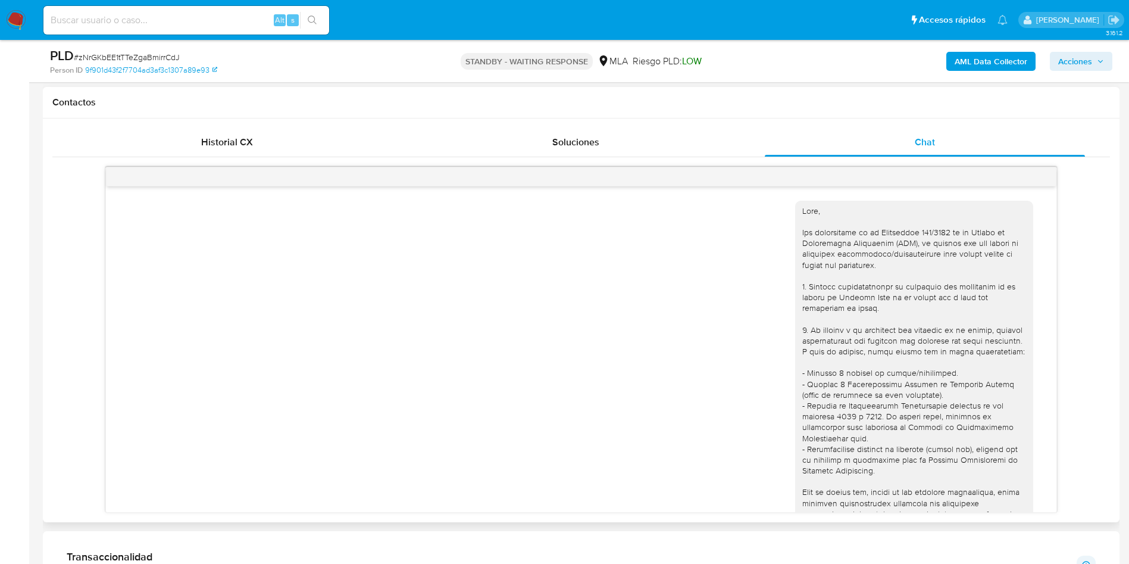
scroll to position [1362, 0]
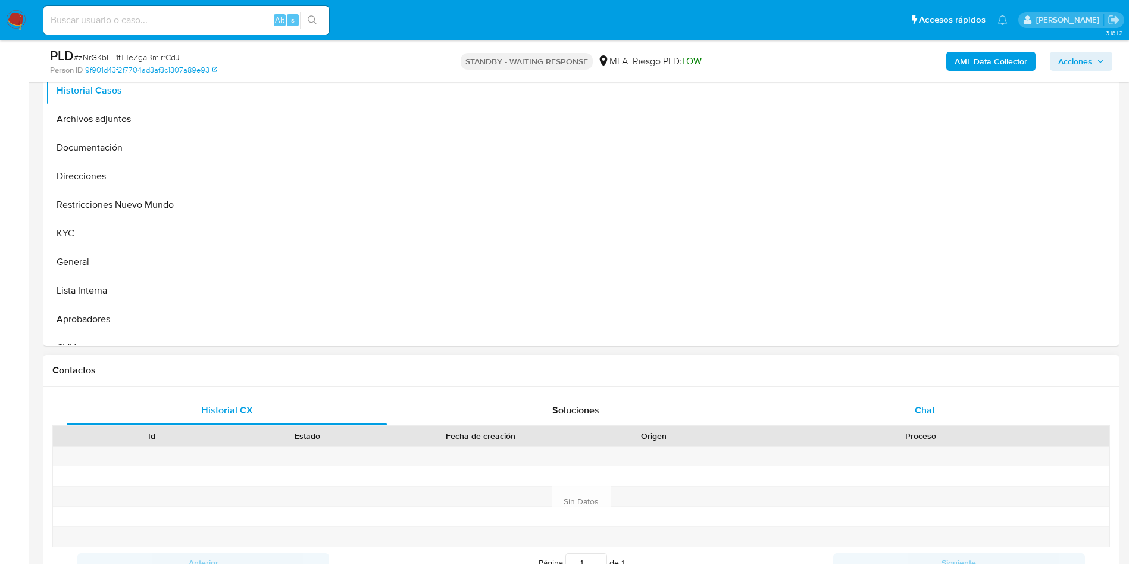
select select "10"
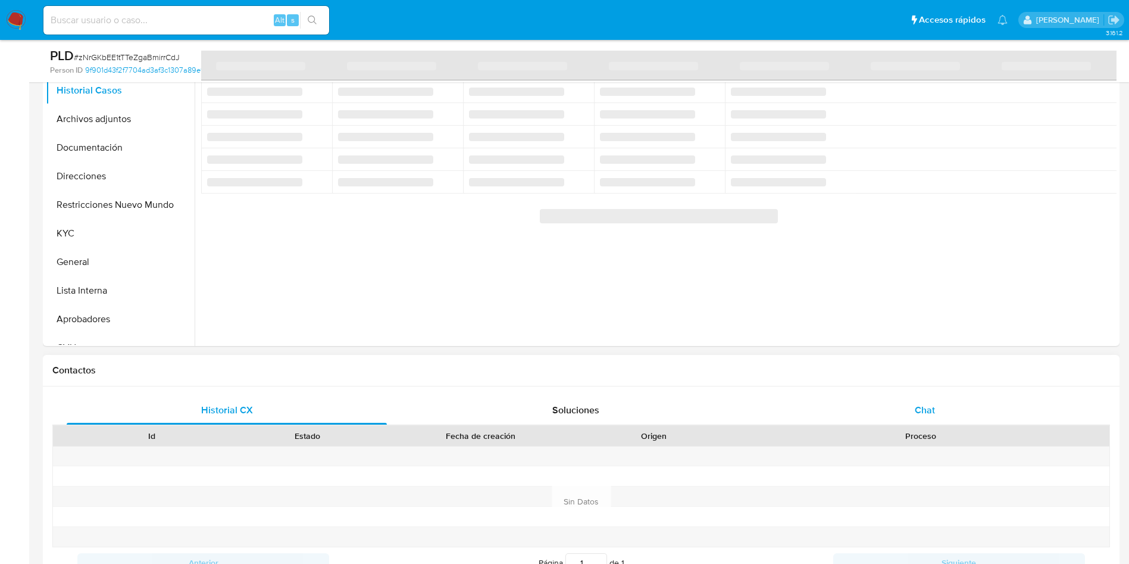
click at [925, 421] on div "Chat" at bounding box center [925, 410] width 320 height 29
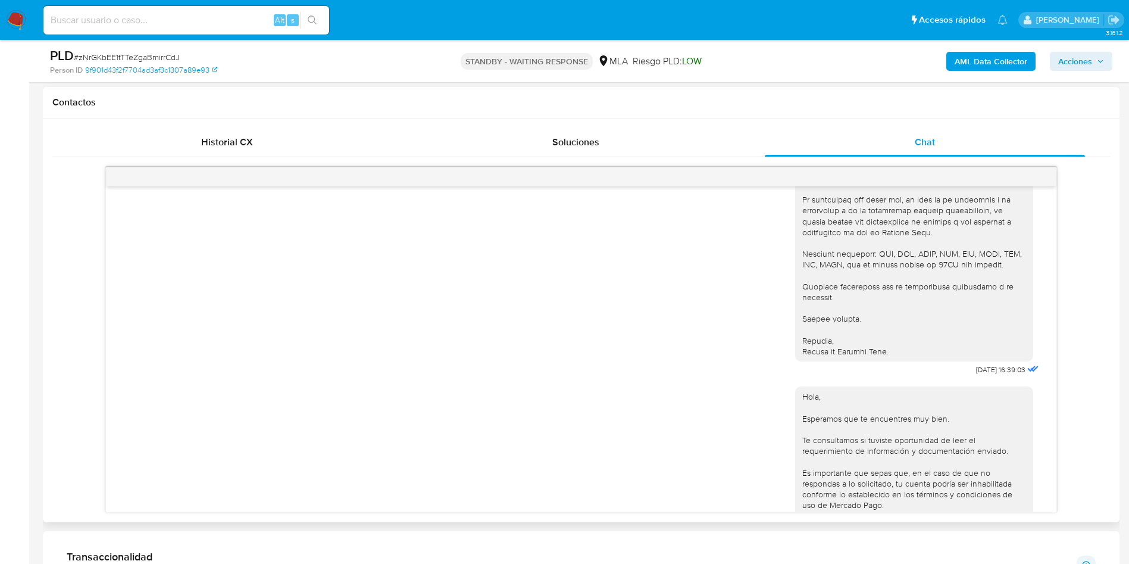
scroll to position [1250, 0]
click at [14, 14] on img at bounding box center [16, 20] width 20 height 20
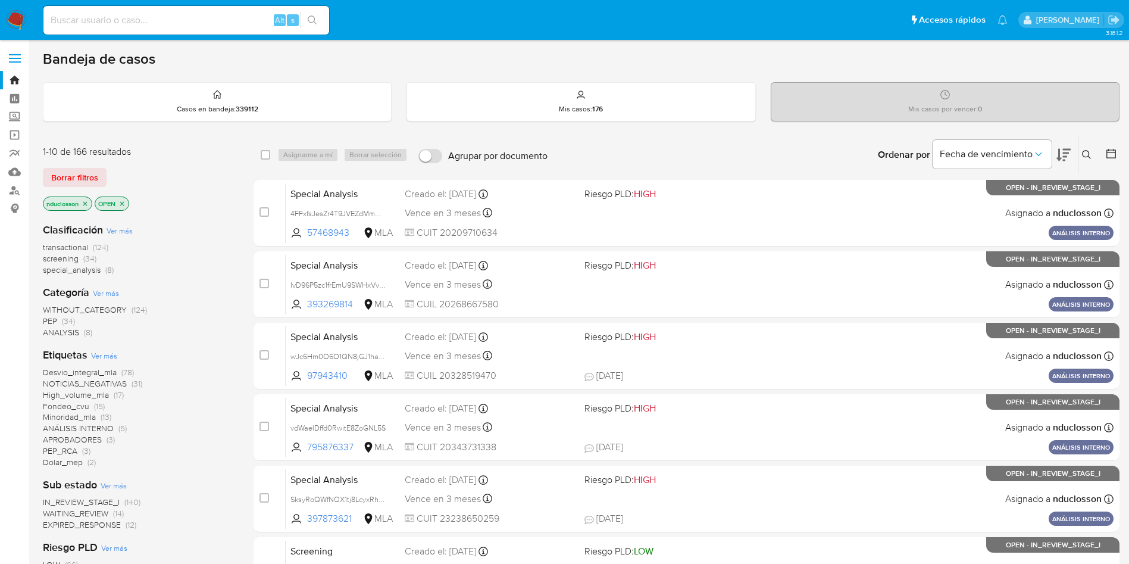
click at [1089, 159] on button at bounding box center [1088, 155] width 20 height 14
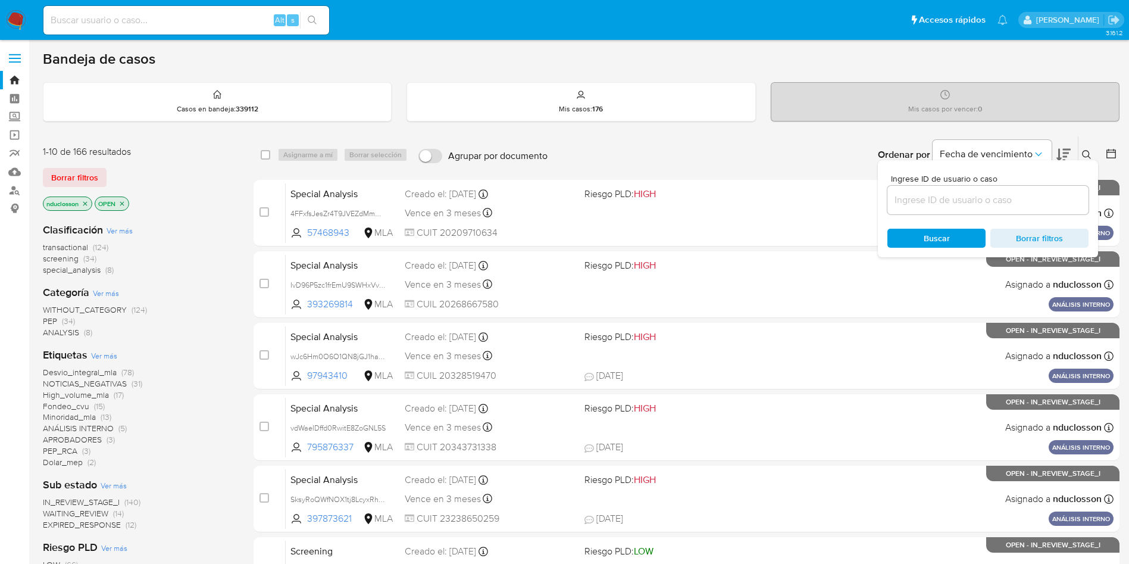
drag, startPoint x: 951, startPoint y: 210, endPoint x: 947, endPoint y: 205, distance: 6.8
click at [947, 205] on div at bounding box center [987, 200] width 201 height 29
click at [946, 204] on input at bounding box center [987, 199] width 201 height 15
paste input "I4WJATlRVnPSxLR7UQaiM7p0"
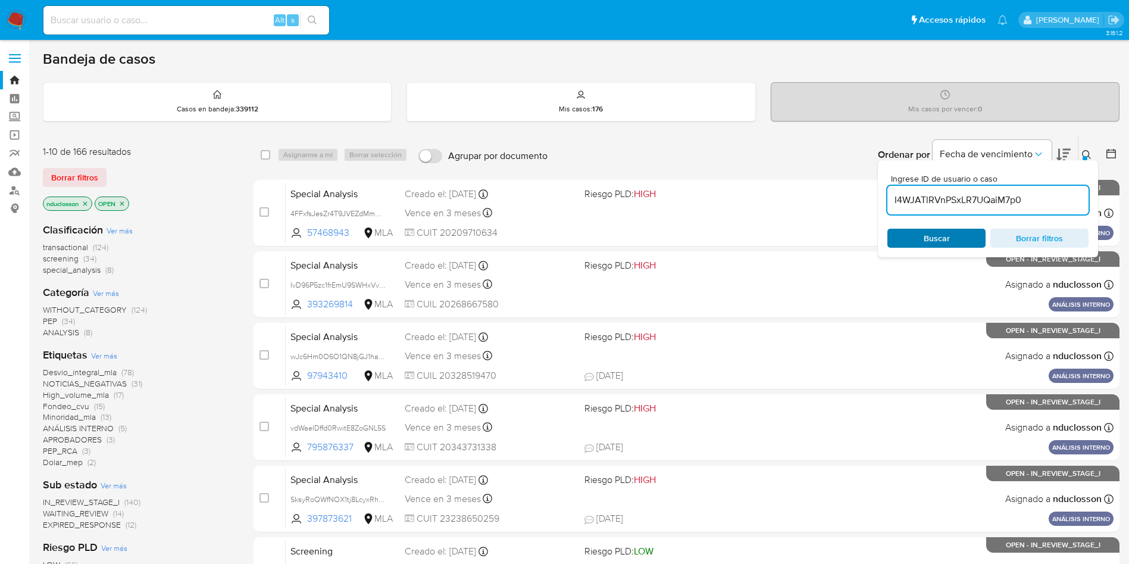
type input "I4WJATlRVnPSxLR7UQaiM7p0"
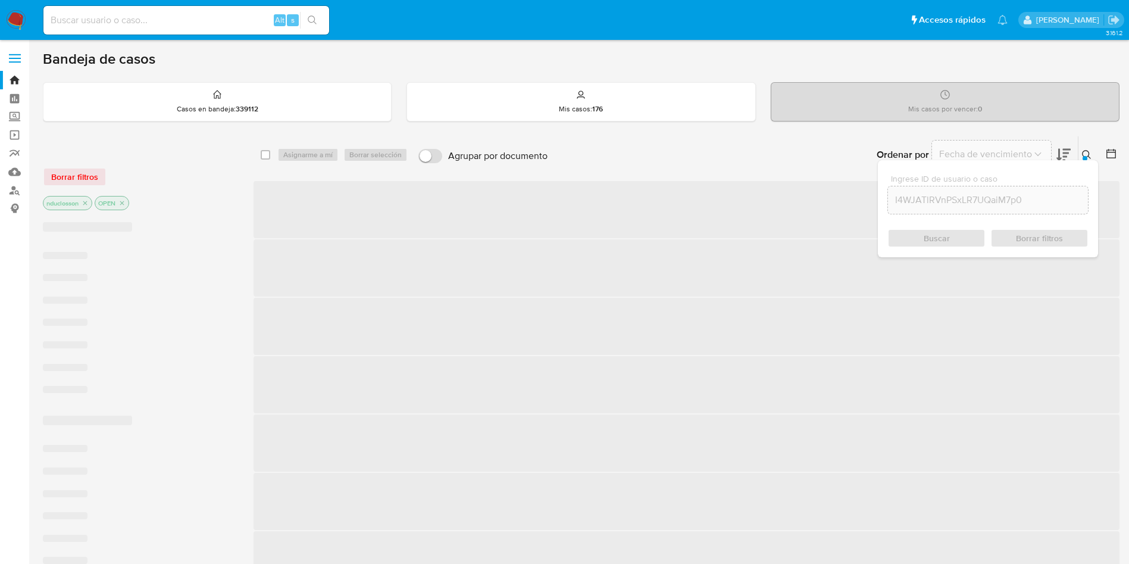
click at [937, 242] on div "Buscar Borrar filtros" at bounding box center [987, 238] width 201 height 19
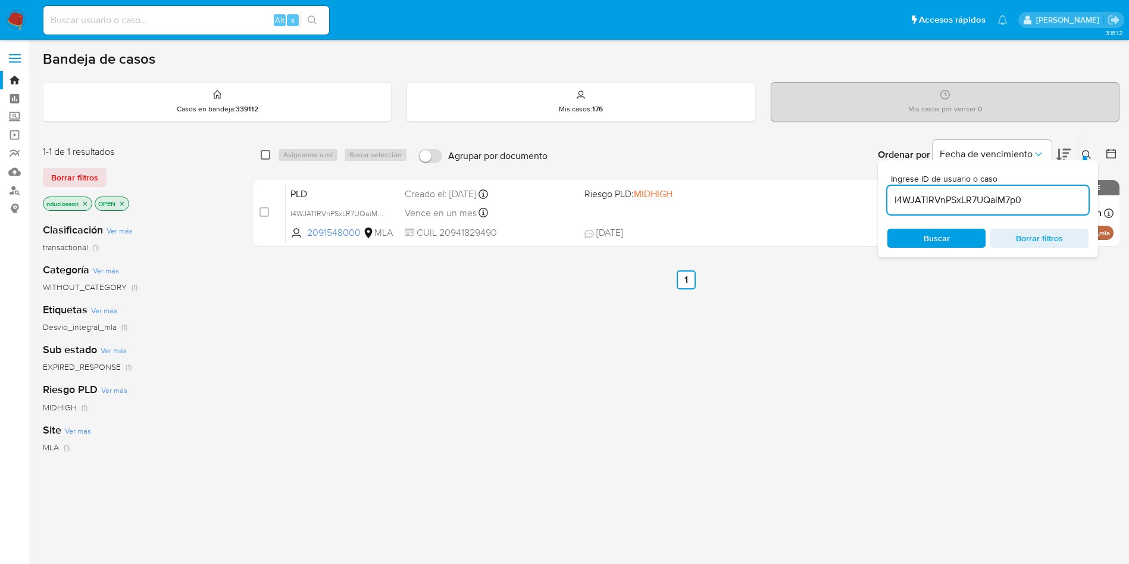
click at [264, 158] on span at bounding box center [266, 155] width 10 height 10
click at [256, 153] on div "select-all-cases-checkbox Asignarme a mí Borrar selección Agrupar por documento…" at bounding box center [687, 154] width 866 height 37
click at [261, 158] on input "checkbox" at bounding box center [266, 155] width 10 height 10
checkbox input "true"
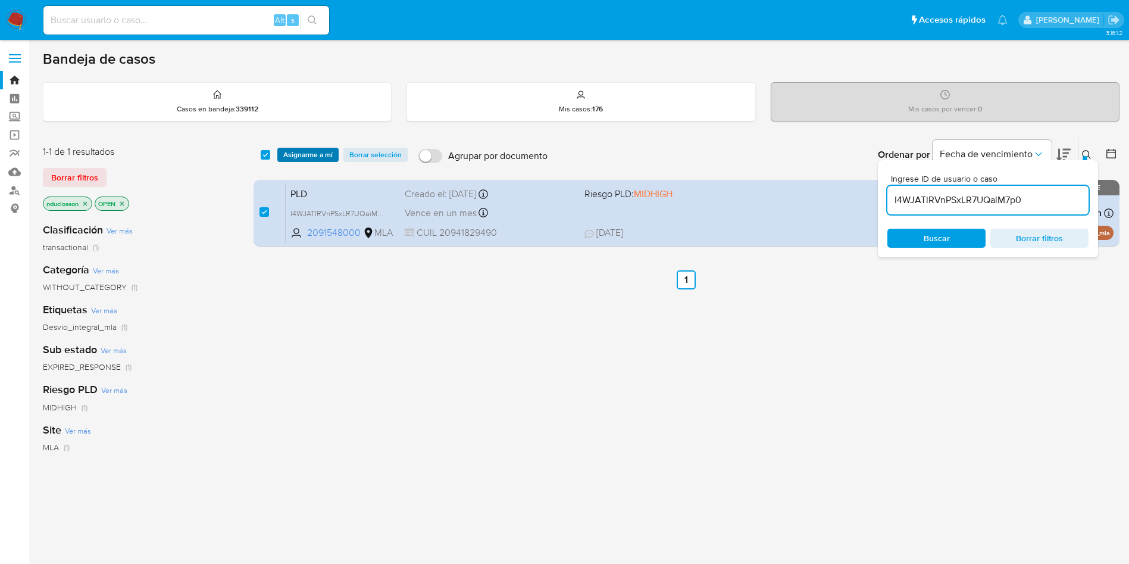
click at [309, 154] on span "Asignarme a mí" at bounding box center [307, 155] width 49 height 12
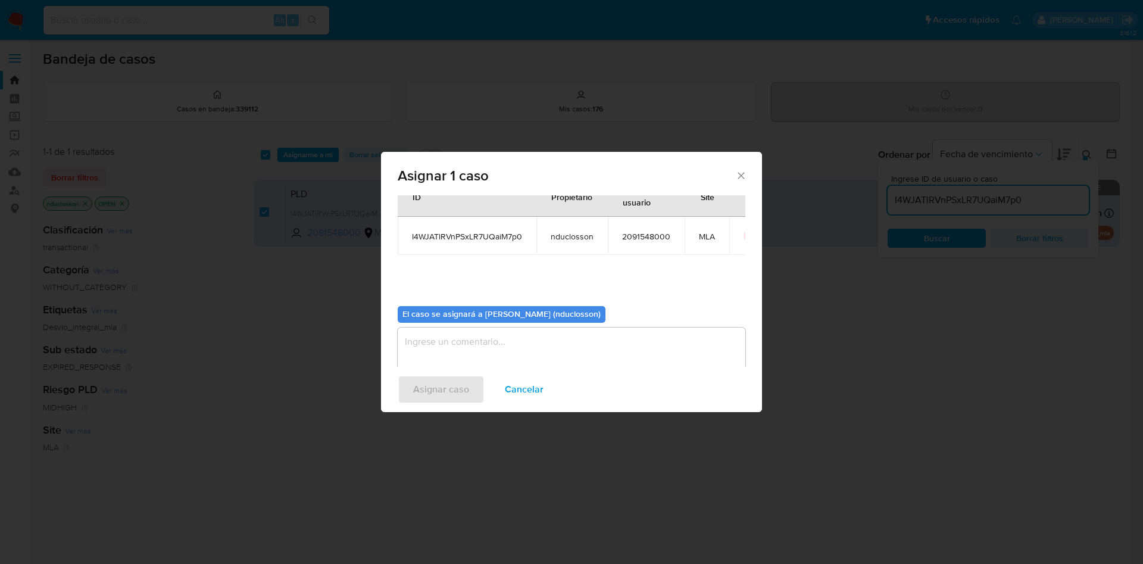
scroll to position [62, 0]
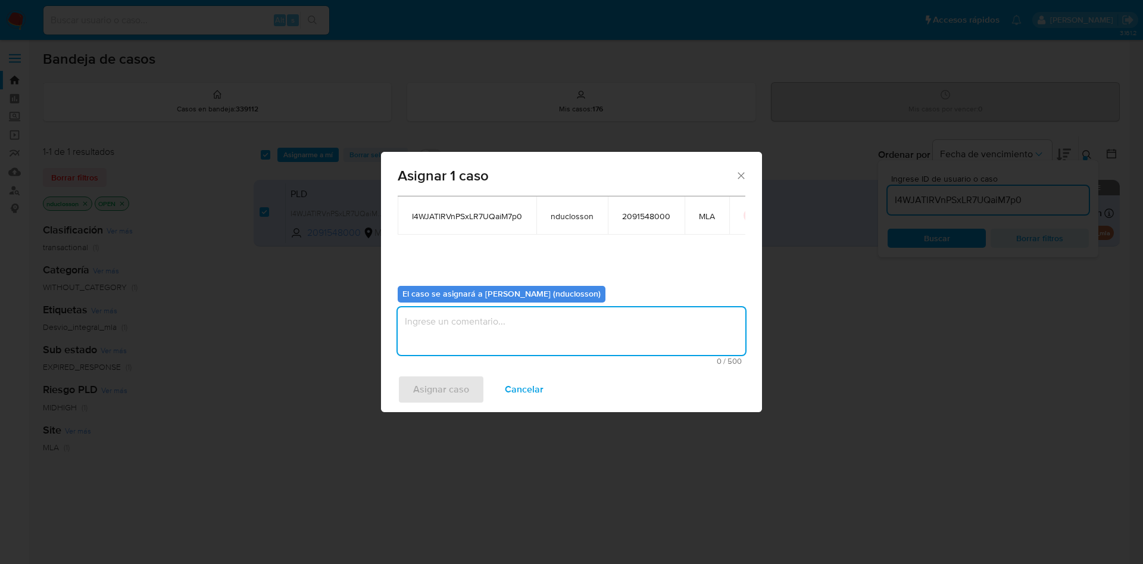
drag, startPoint x: 467, startPoint y: 332, endPoint x: 462, endPoint y: 338, distance: 7.6
click at [465, 335] on textarea "assign-modal" at bounding box center [572, 331] width 348 height 48
click at [433, 386] on span "Asignar caso" at bounding box center [441, 389] width 56 height 26
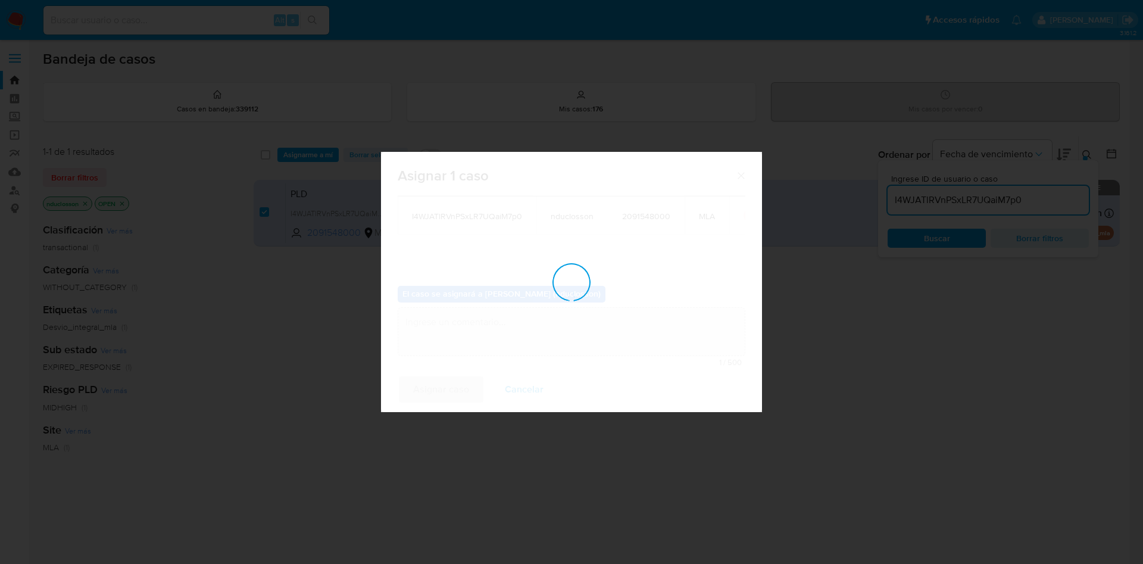
checkbox input "false"
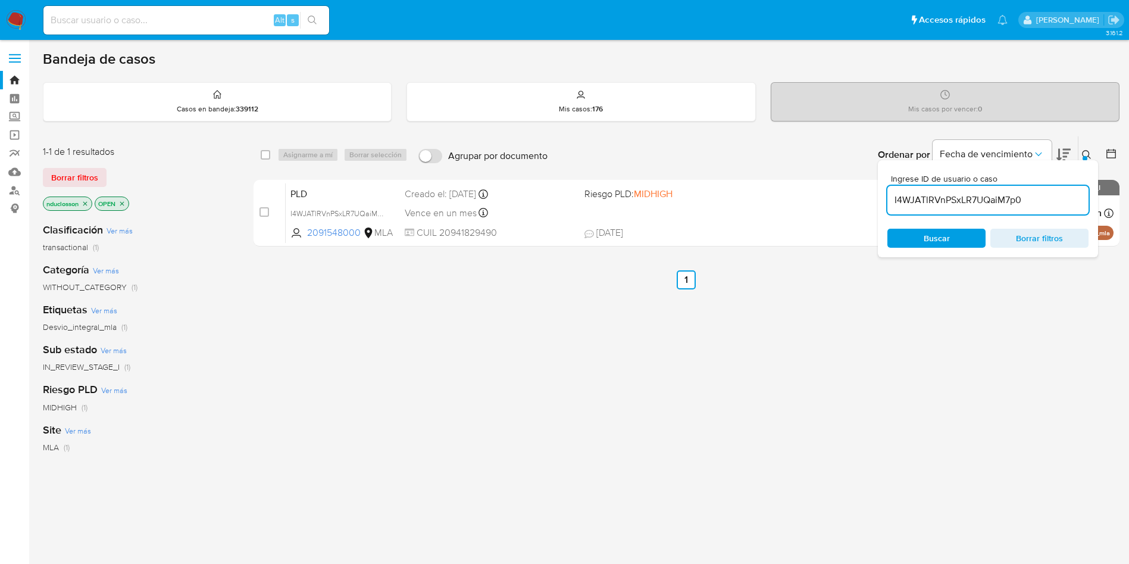
click at [924, 205] on input "I4WJATlRVnPSxLR7UQaiM7p0" at bounding box center [987, 199] width 201 height 15
paste input "RVr4J8yEQvVg6l5kksfAN4Tq"
type input "RVr4J8yEQvVg6l5kksfAN4Tq"
click at [933, 232] on span "Buscar" at bounding box center [937, 238] width 26 height 19
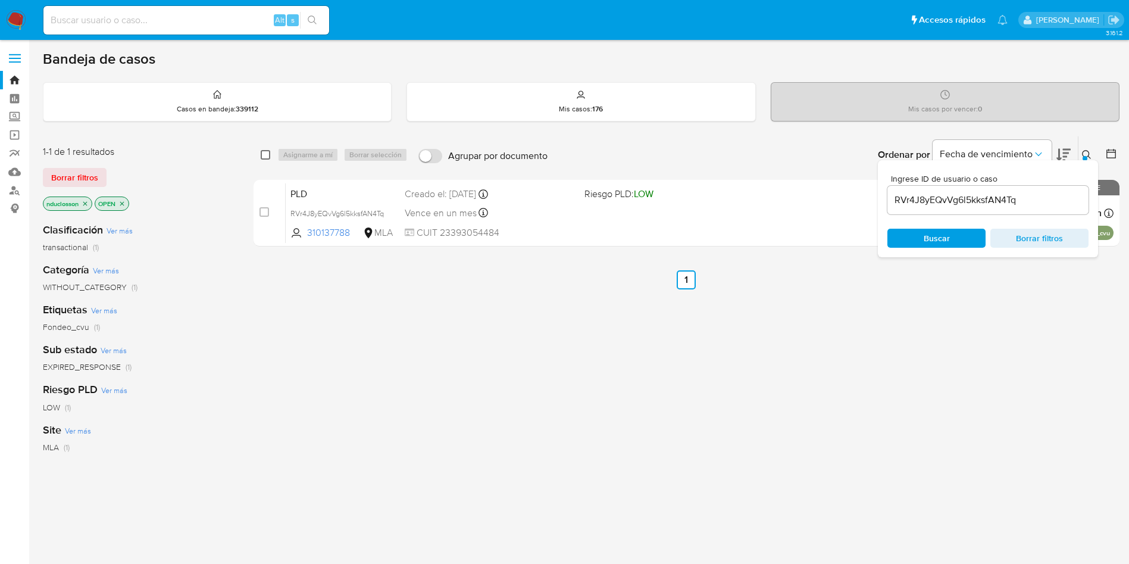
click at [270, 154] on input "checkbox" at bounding box center [266, 155] width 10 height 10
checkbox input "true"
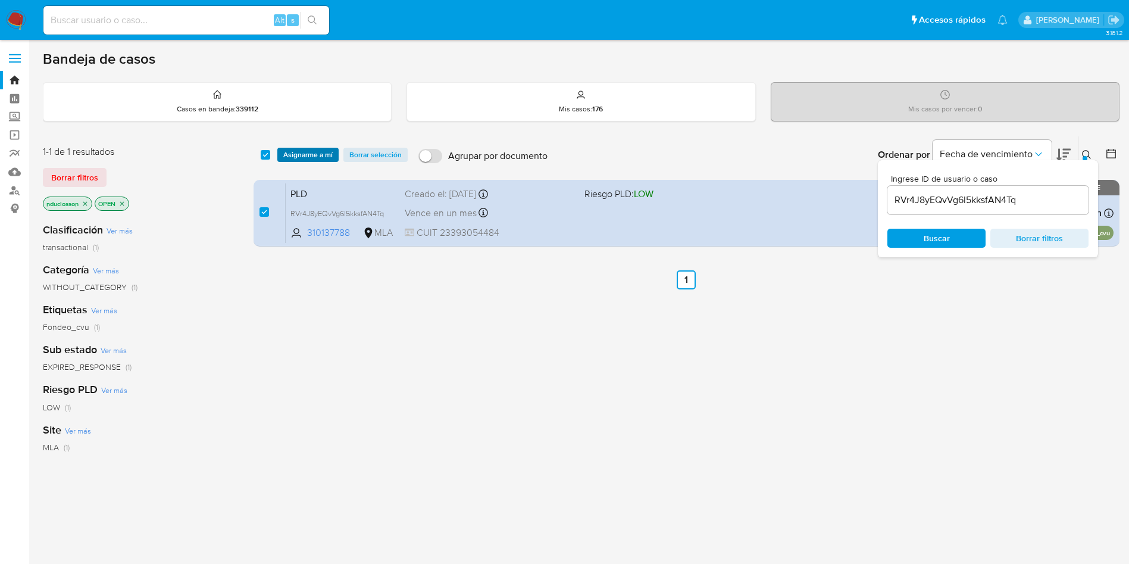
click at [304, 158] on span "Asignarme a mí" at bounding box center [307, 155] width 49 height 12
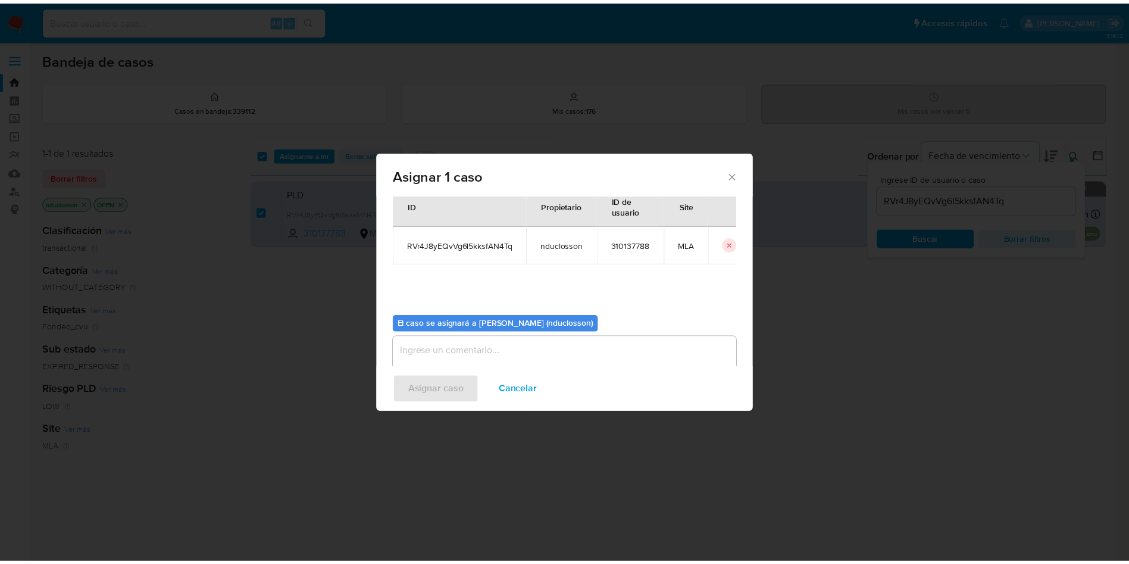
scroll to position [62, 0]
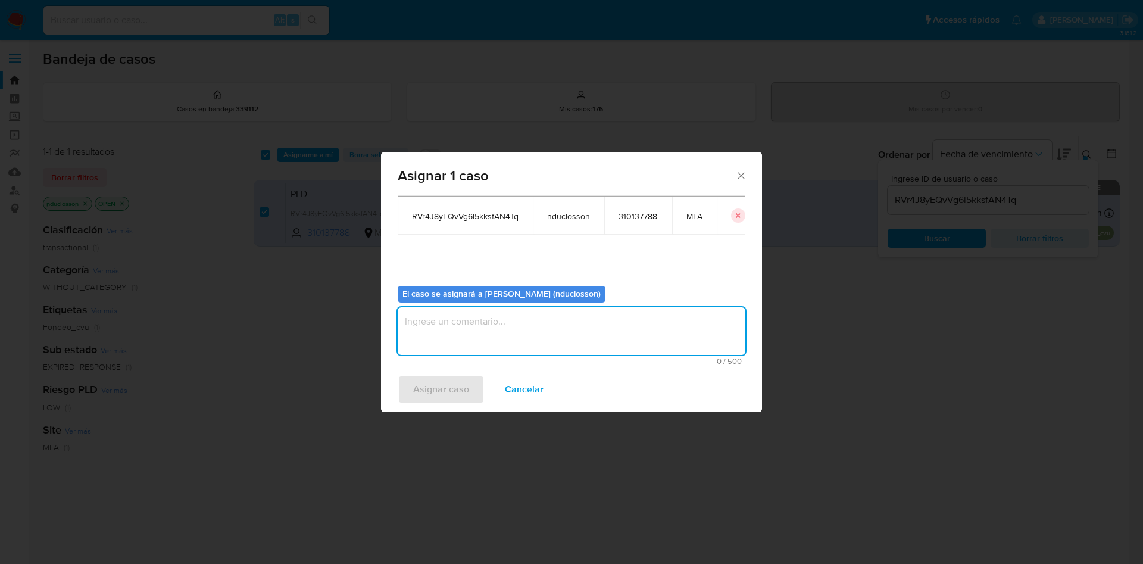
click at [420, 312] on textarea "assign-modal" at bounding box center [572, 331] width 348 height 48
click at [445, 390] on span "Asignar caso" at bounding box center [441, 389] width 56 height 26
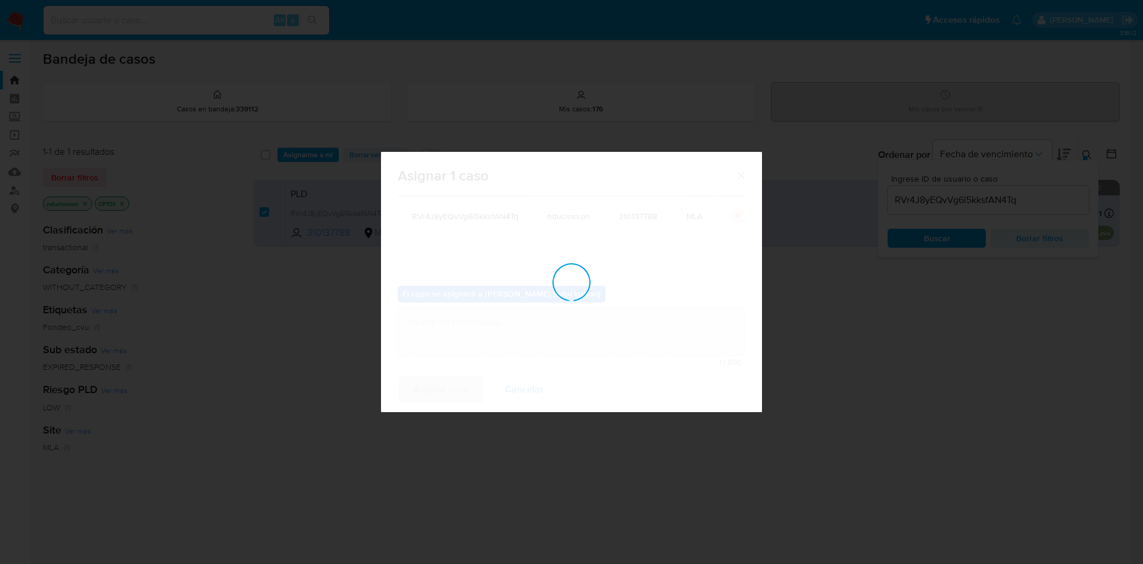
checkbox input "false"
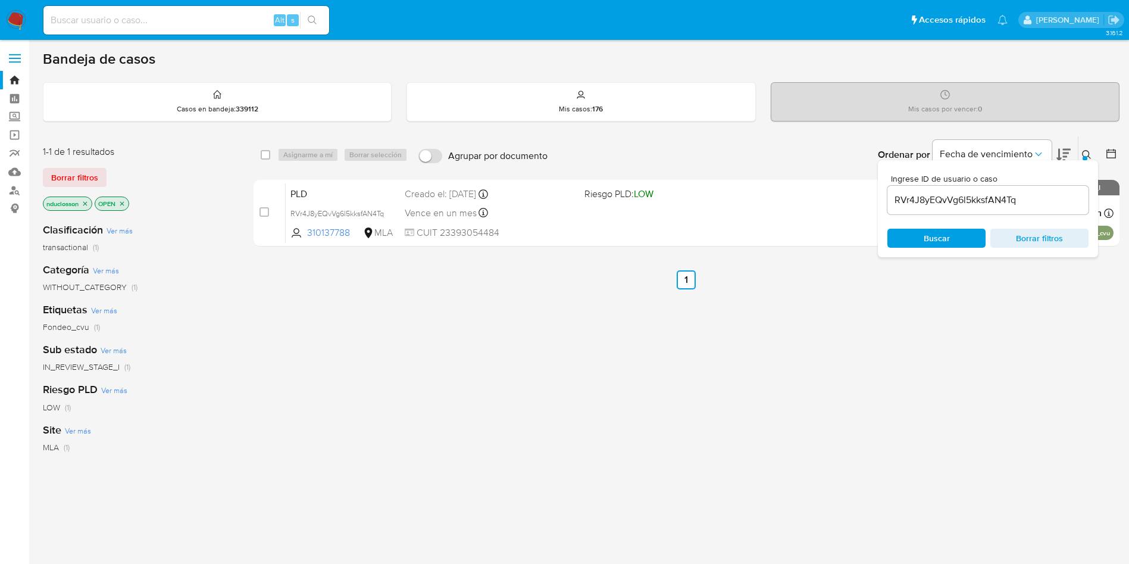
click at [15, 16] on img at bounding box center [16, 20] width 20 height 20
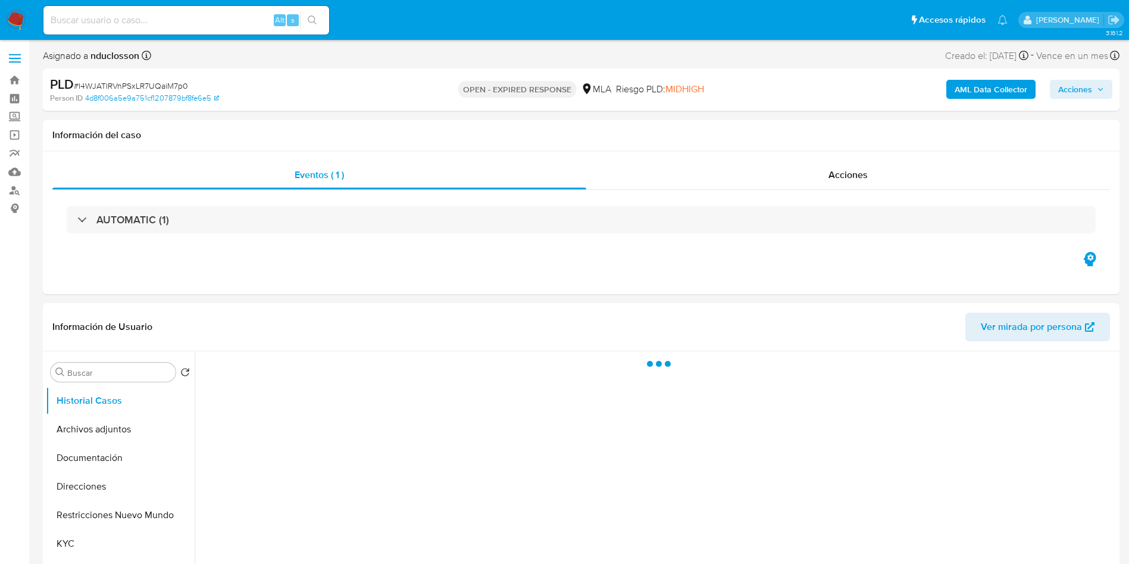
select select "10"
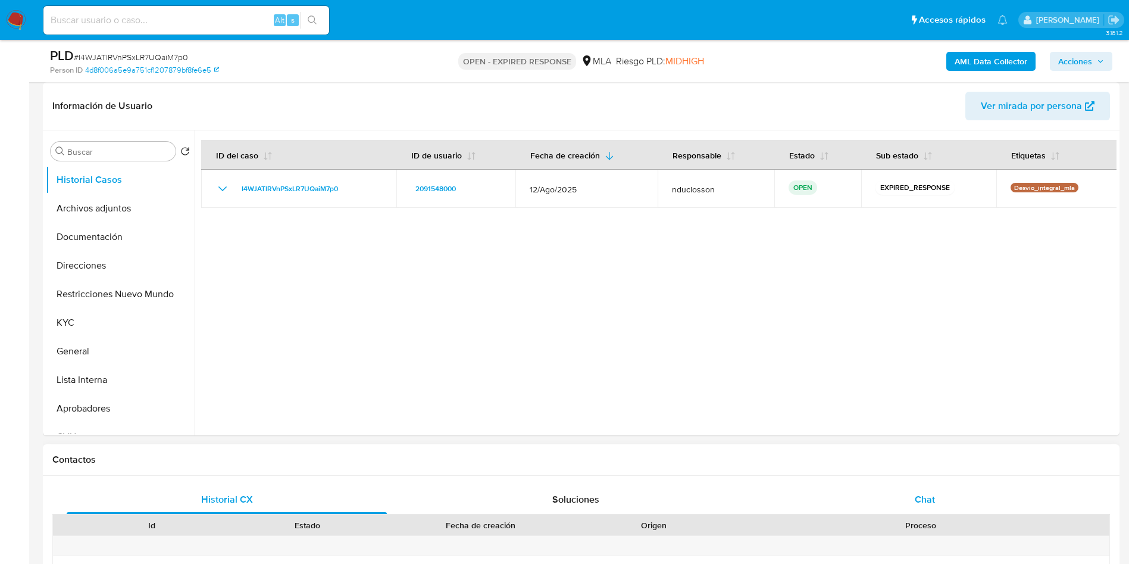
click at [935, 489] on div "Chat" at bounding box center [925, 499] width 320 height 29
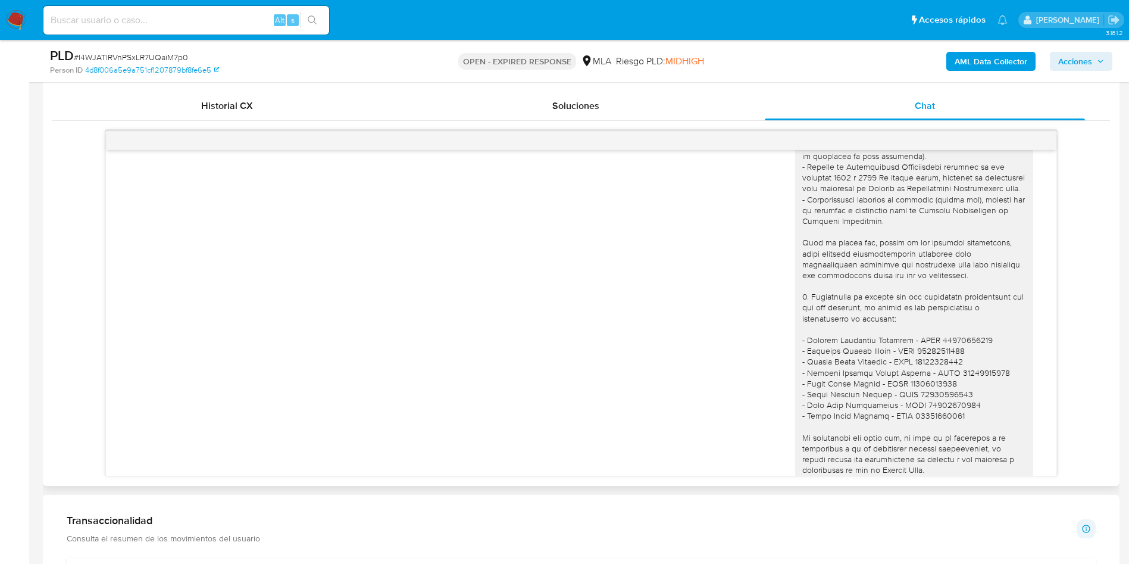
scroll to position [446, 0]
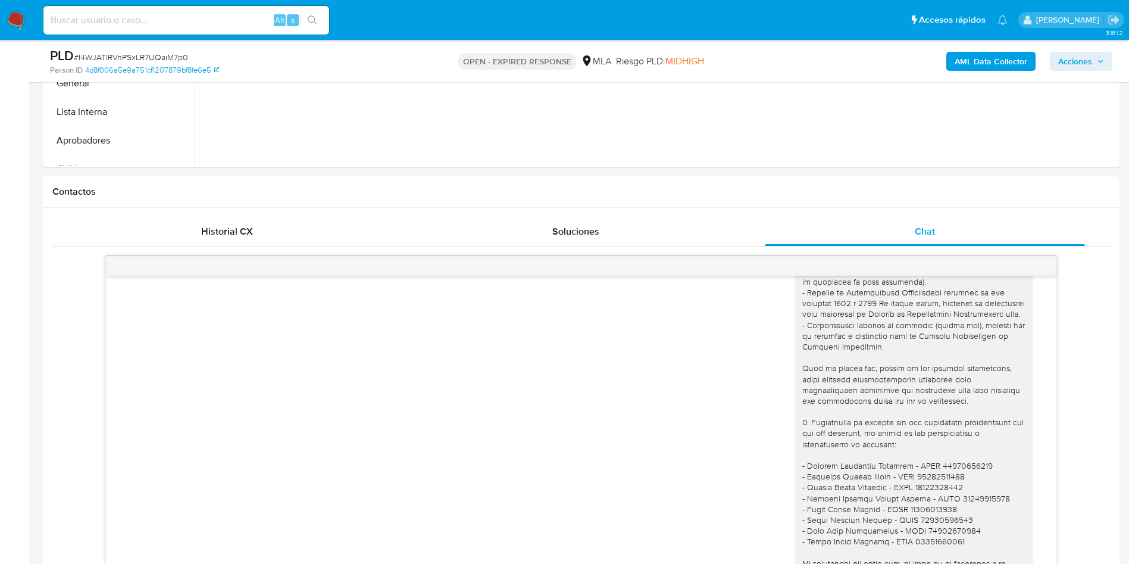
click at [149, 55] on span "# I4WJATlRVnPSxLR7UQaiM7p0" at bounding box center [131, 57] width 114 height 12
copy span "I4WJATlRVnPSxLR7UQaiM7p0"
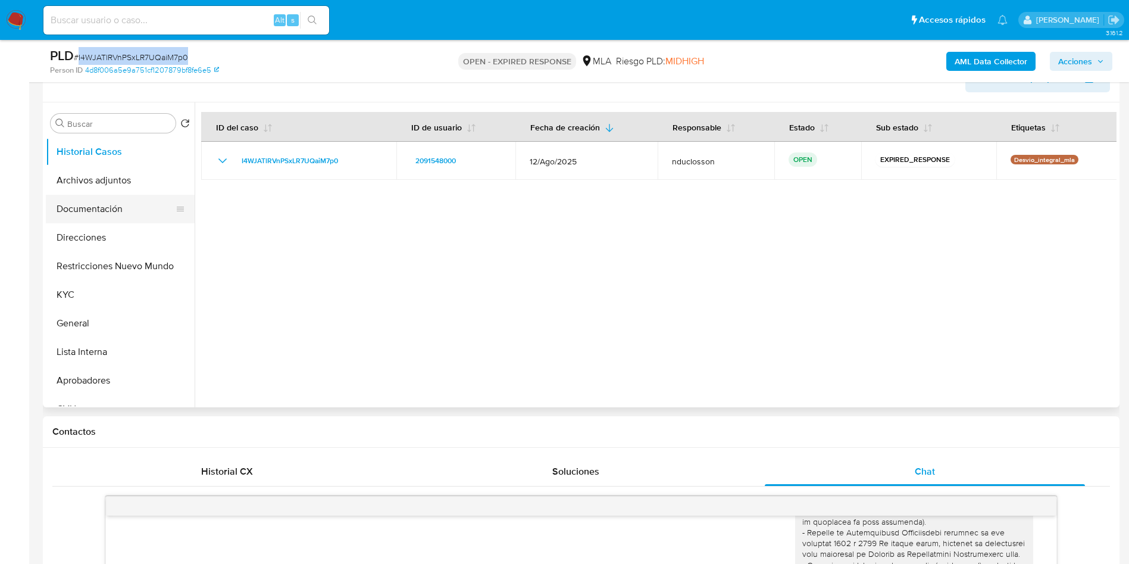
scroll to position [179, 0]
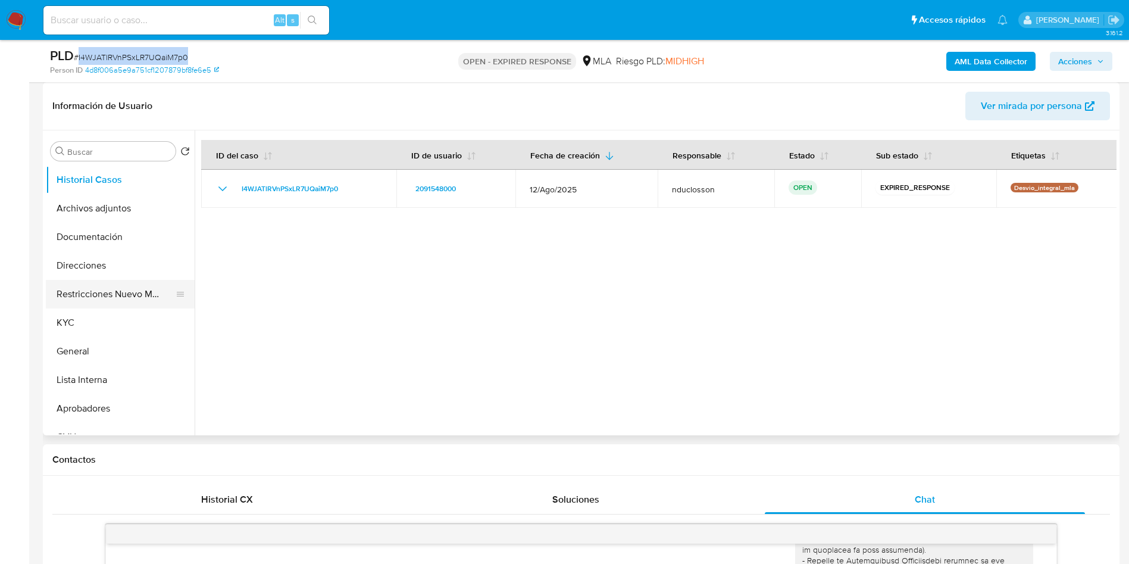
click at [110, 289] on button "Restricciones Nuevo Mundo" at bounding box center [115, 294] width 139 height 29
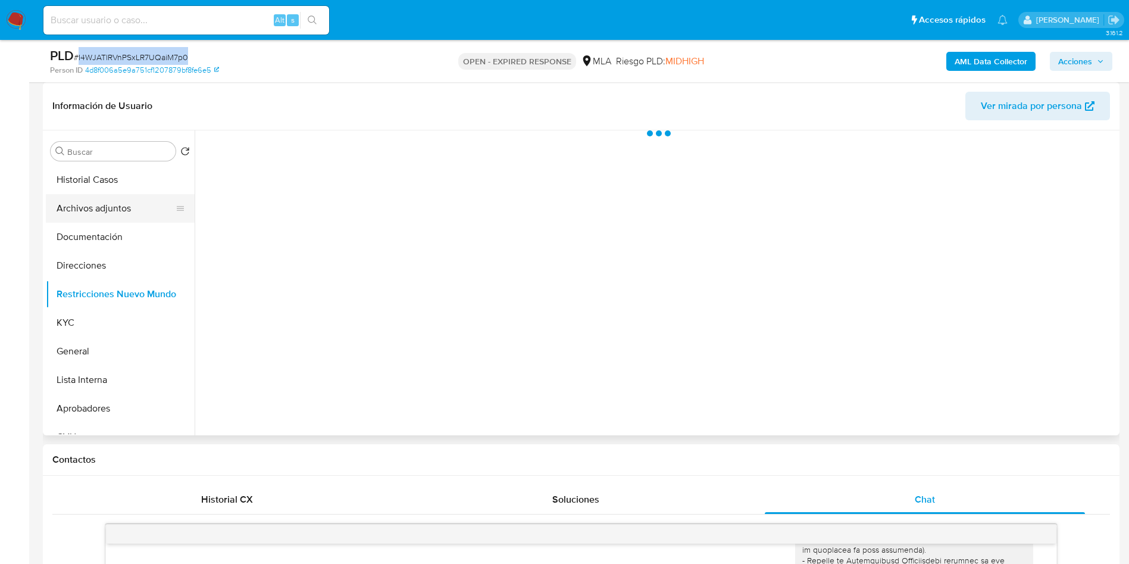
click at [106, 212] on button "Archivos adjuntos" at bounding box center [115, 208] width 139 height 29
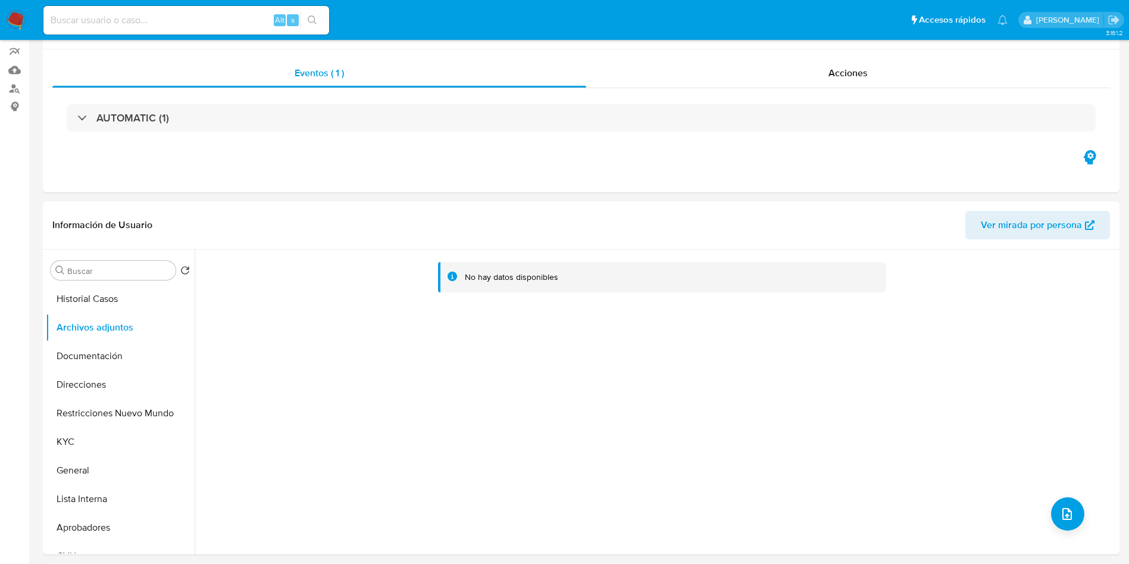
scroll to position [0, 0]
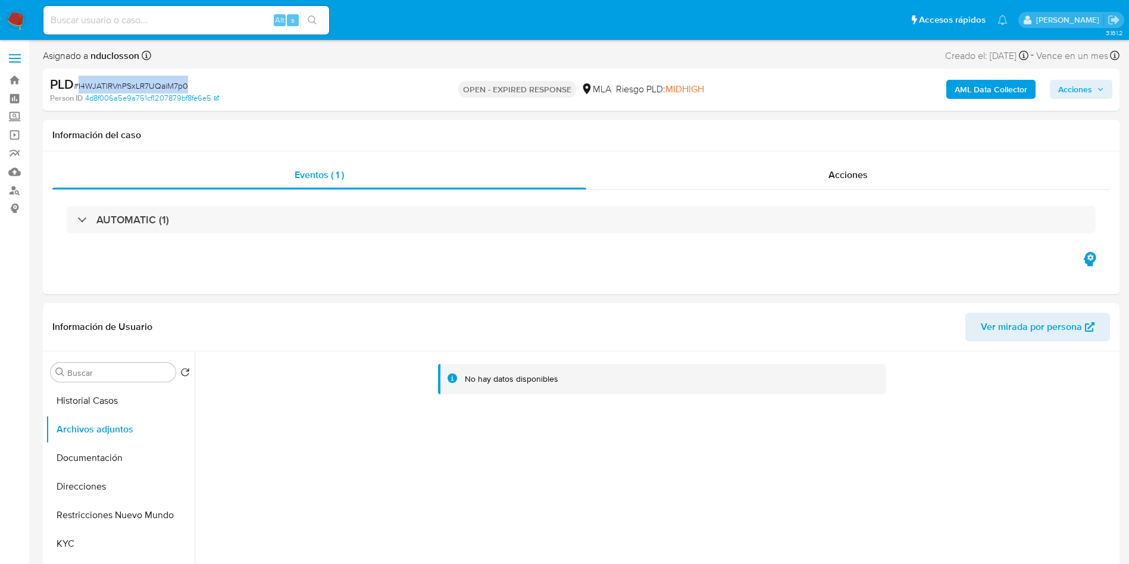
click at [975, 84] on b "AML Data Collector" at bounding box center [991, 89] width 73 height 19
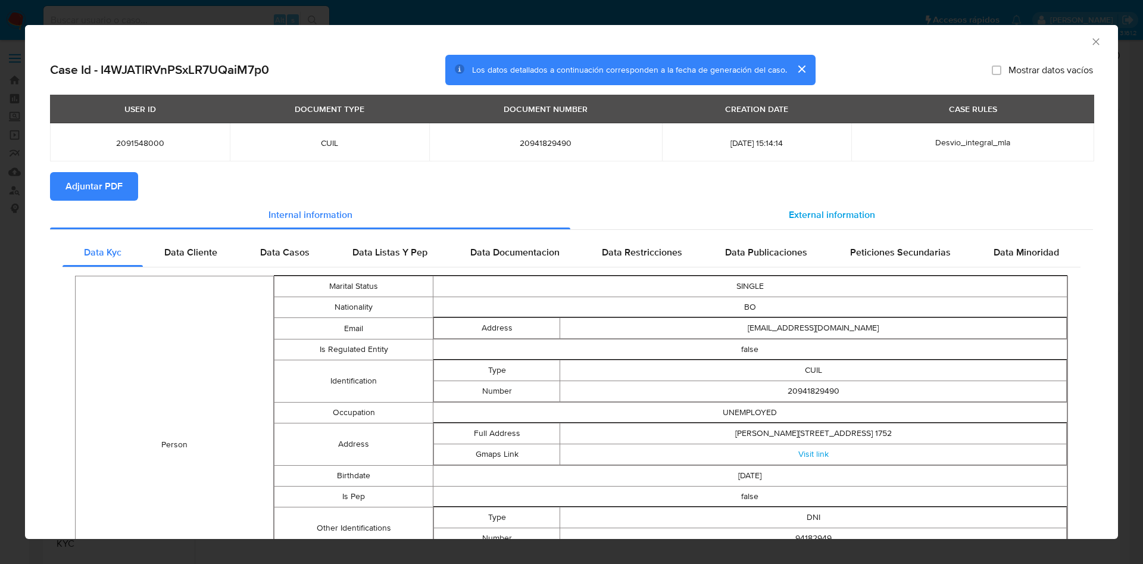
click at [731, 206] on div "External information" at bounding box center [831, 215] width 522 height 29
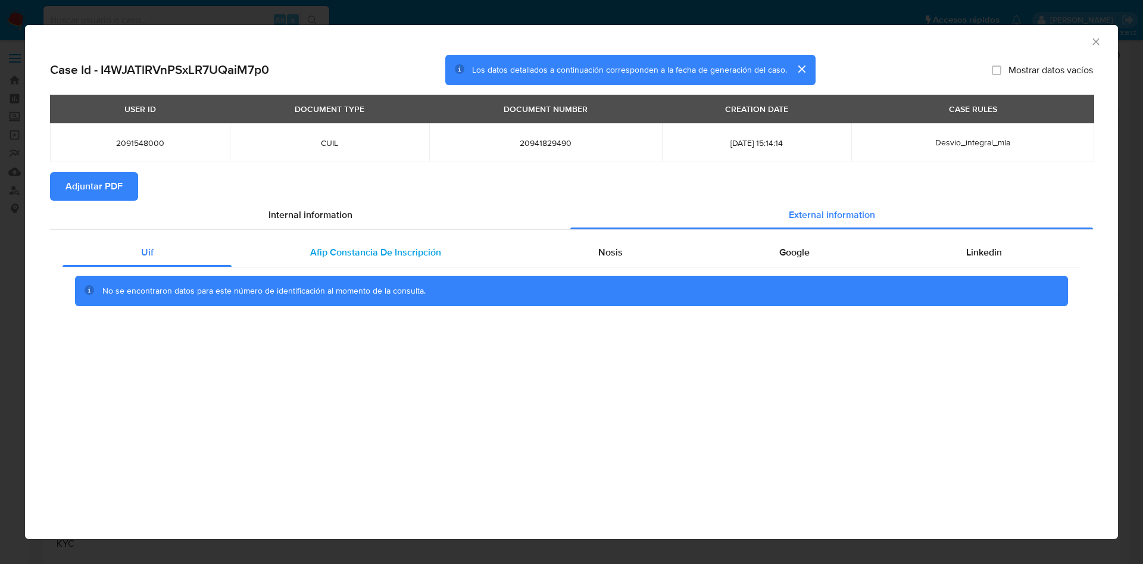
drag, startPoint x: 320, startPoint y: 264, endPoint x: 512, endPoint y: 234, distance: 194.0
click at [319, 264] on div "Afip Constancia De Inscripción" at bounding box center [374, 252] width 287 height 29
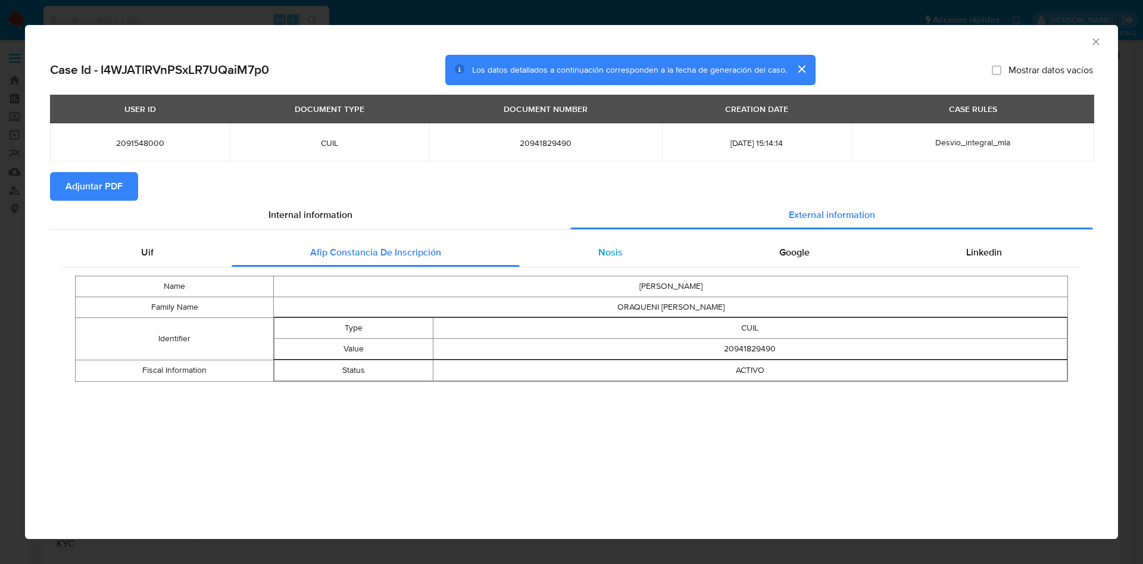
click at [674, 261] on div "Nosis" at bounding box center [610, 252] width 181 height 29
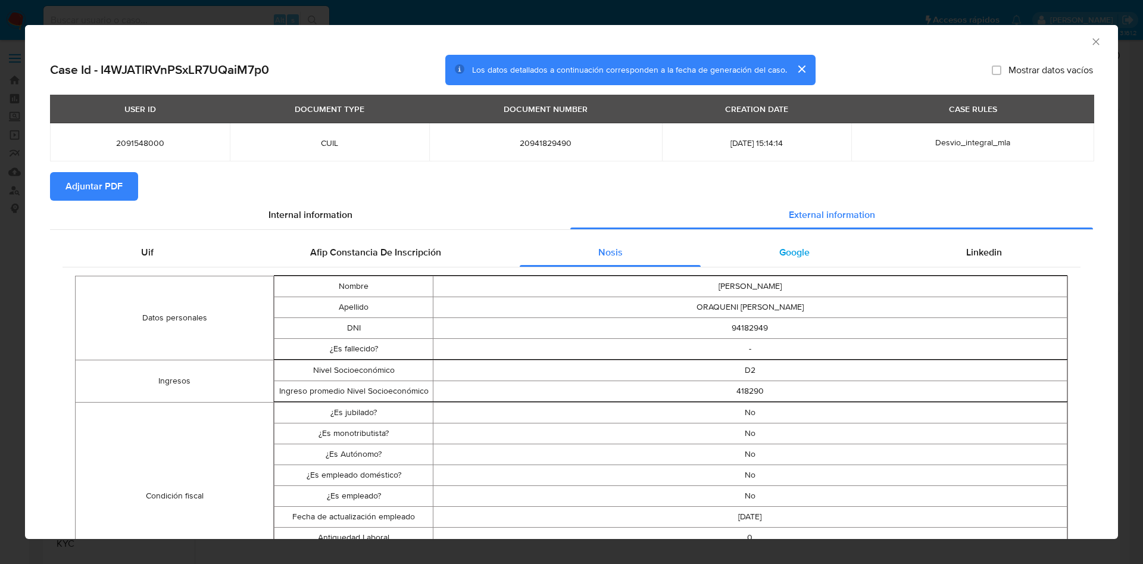
click at [827, 256] on div "Google" at bounding box center [793, 252] width 187 height 29
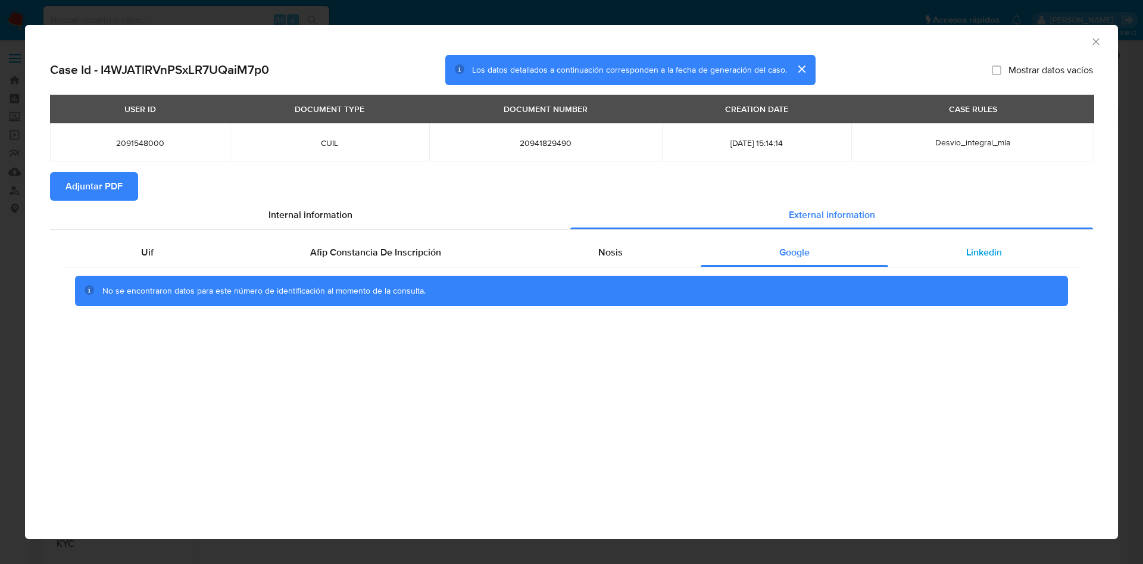
click at [960, 249] on div "Linkedin" at bounding box center [984, 252] width 192 height 29
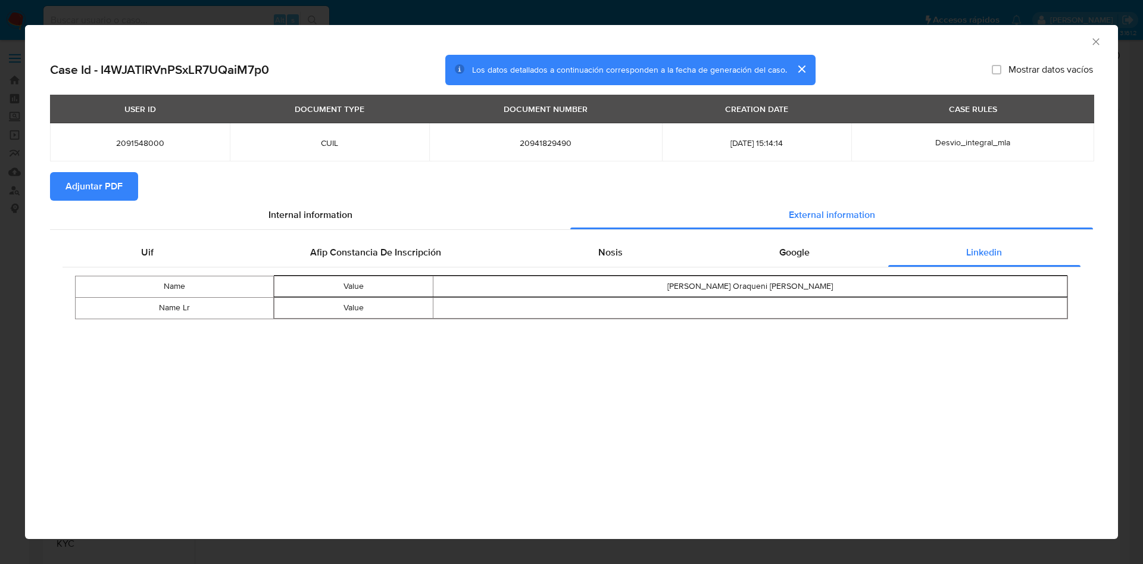
click at [93, 180] on span "Adjuntar PDF" at bounding box center [93, 186] width 57 height 26
click at [1090, 53] on div "AML Data Collector" at bounding box center [571, 40] width 1093 height 30
click at [1093, 47] on icon "Cerrar ventana" at bounding box center [1096, 42] width 12 height 12
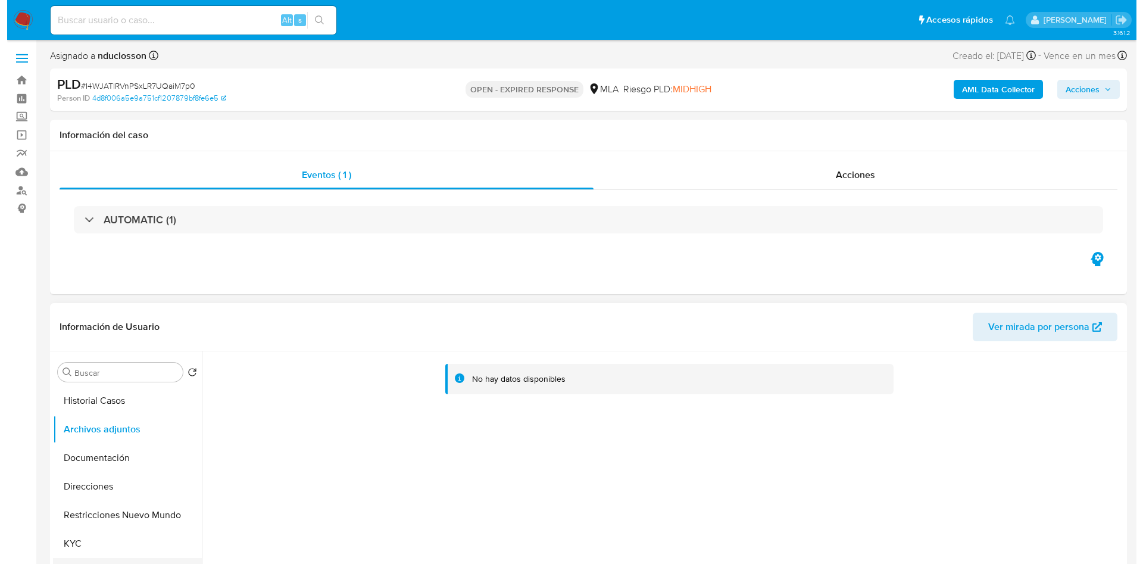
scroll to position [89, 0]
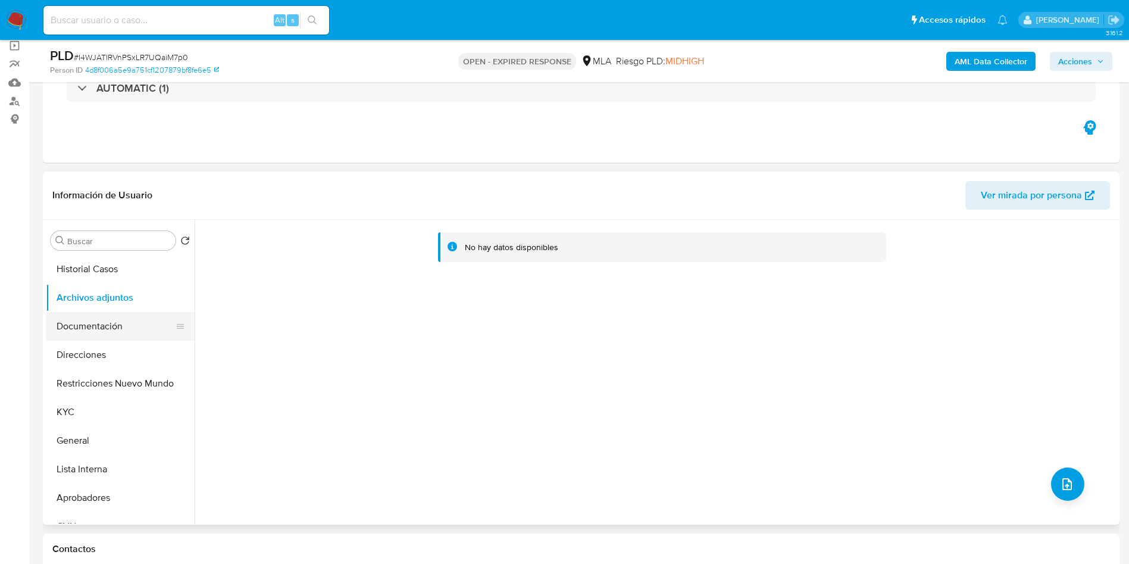
click at [78, 320] on button "Documentación" at bounding box center [115, 326] width 139 height 29
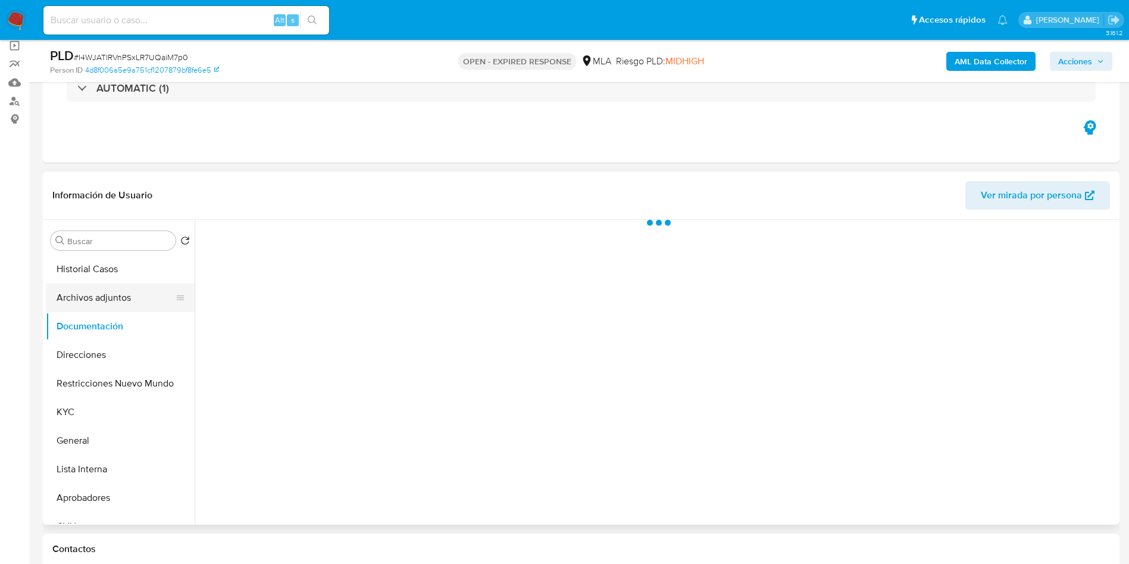
click at [79, 299] on button "Archivos adjuntos" at bounding box center [115, 297] width 139 height 29
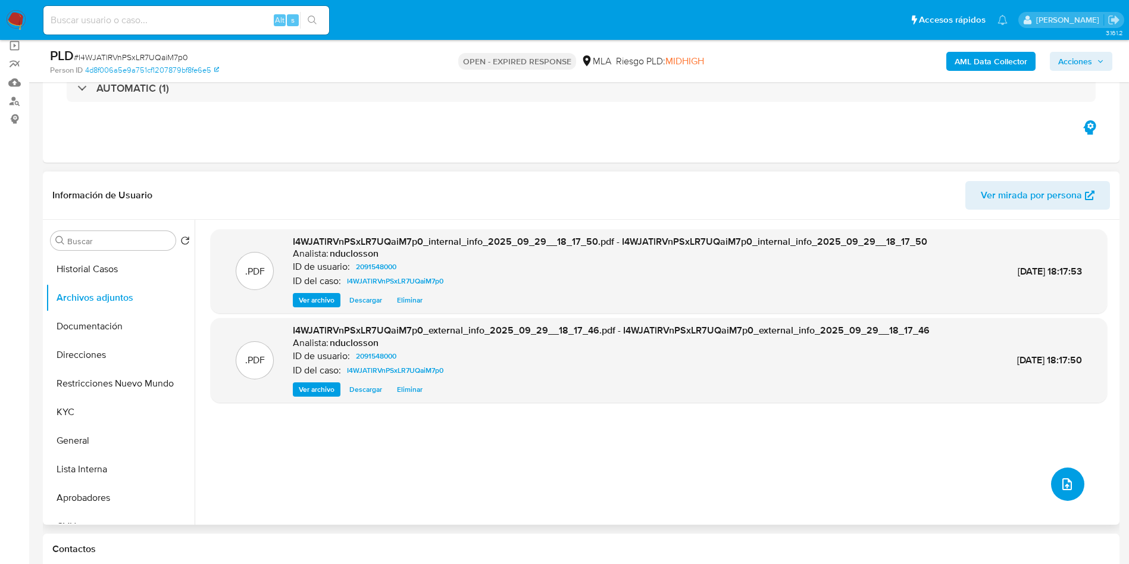
click at [1068, 478] on span "upload-file" at bounding box center [1067, 484] width 14 height 14
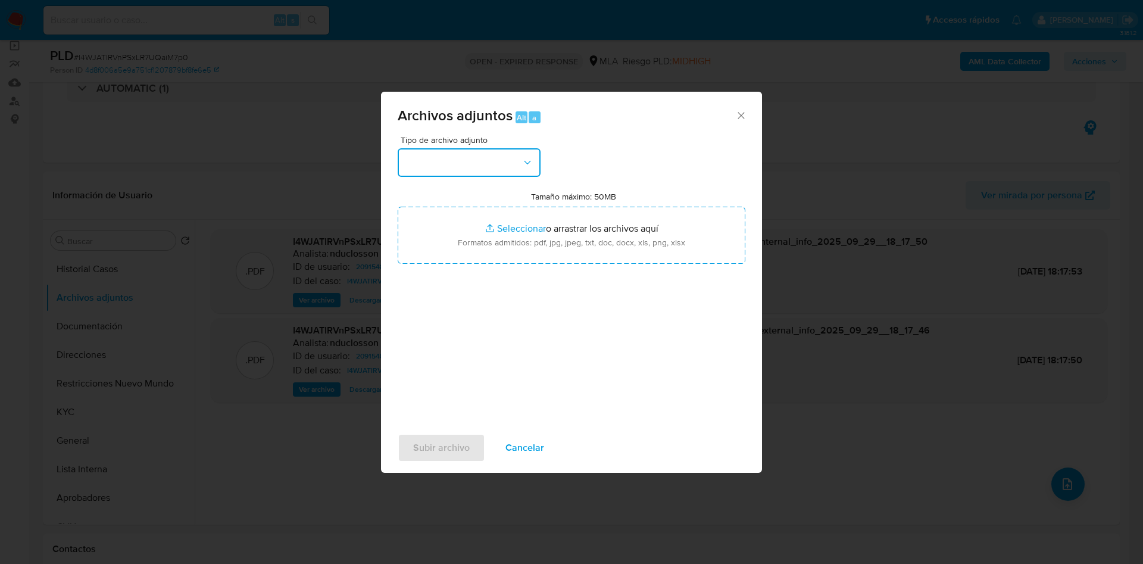
click at [486, 164] on button "button" at bounding box center [469, 162] width 143 height 29
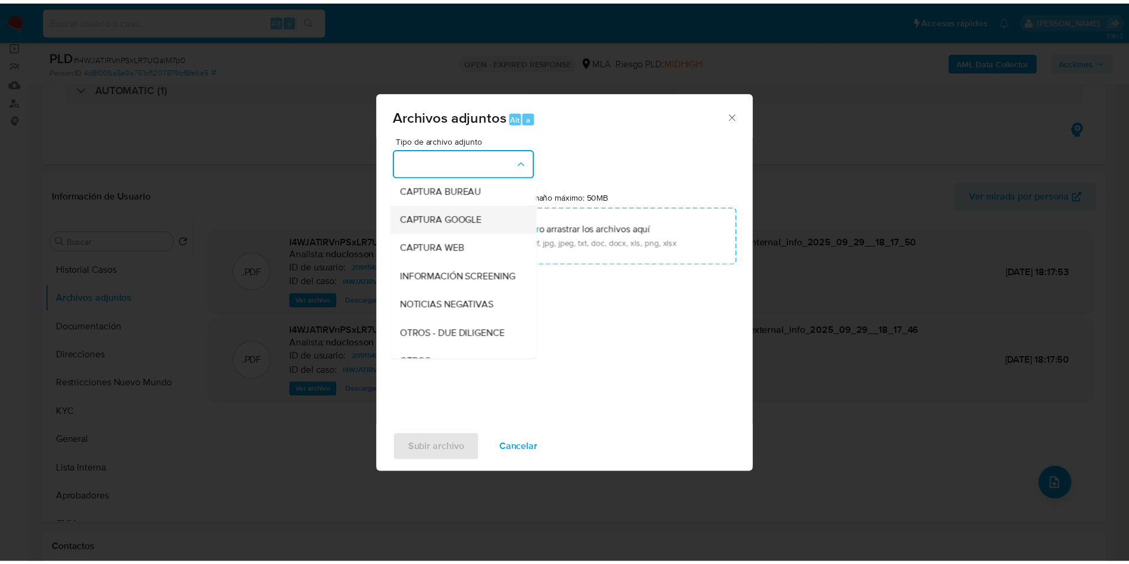
scroll to position [151, 0]
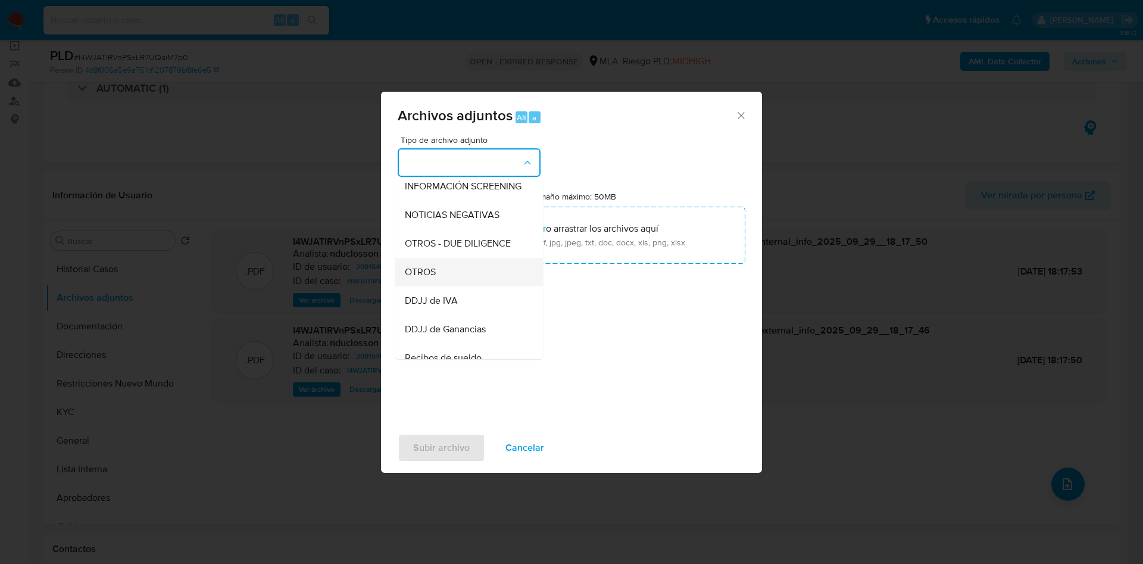
click at [437, 280] on div "OTROS" at bounding box center [465, 272] width 121 height 29
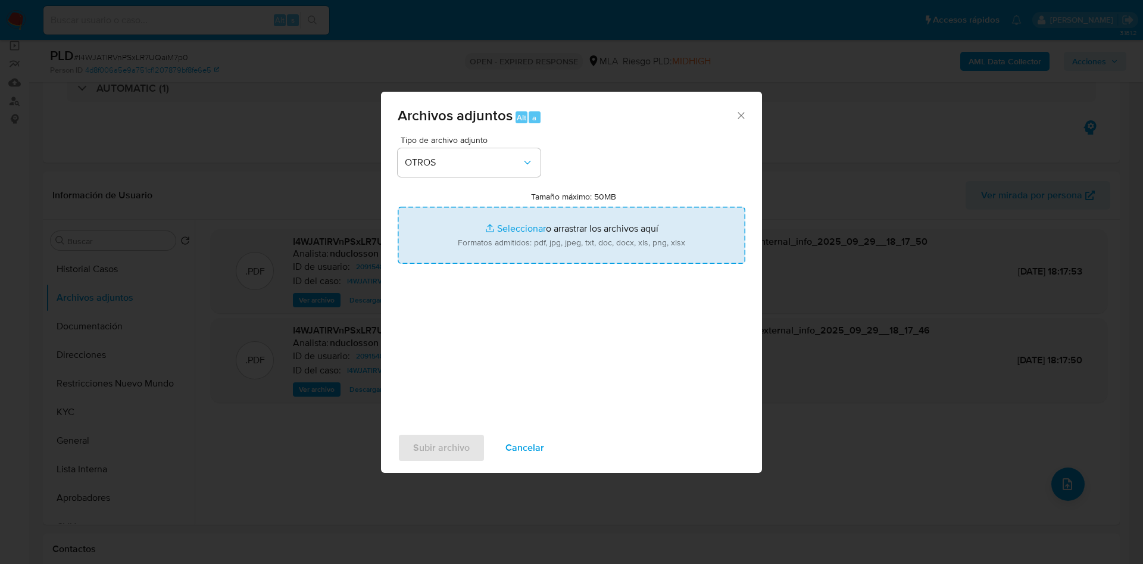
type input "C:\fakepath\2091548000 Movimientos.xlsx"
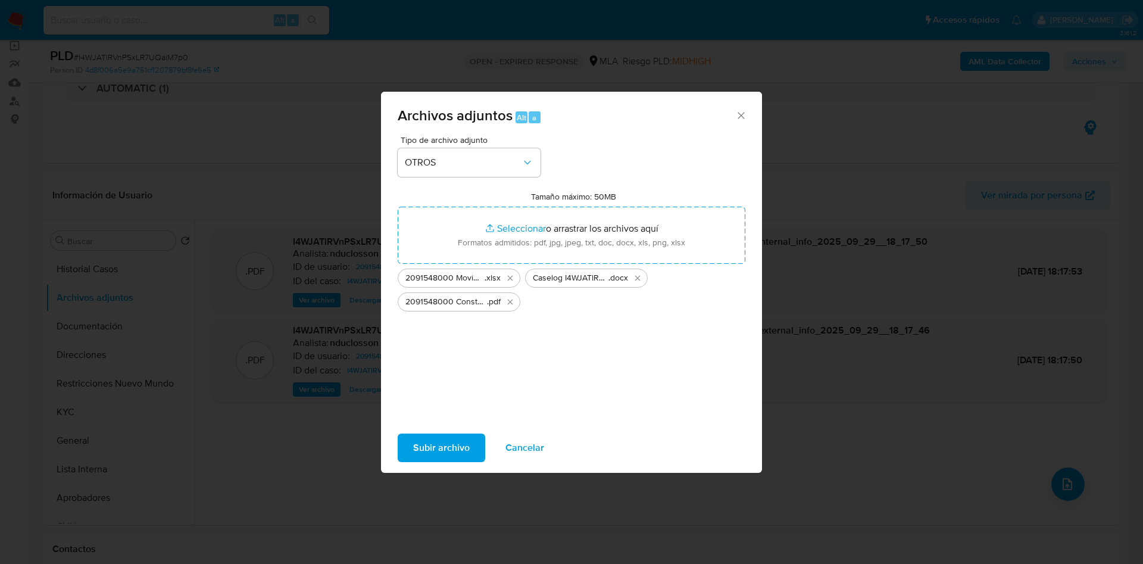
click at [439, 443] on span "Subir archivo" at bounding box center [441, 447] width 57 height 26
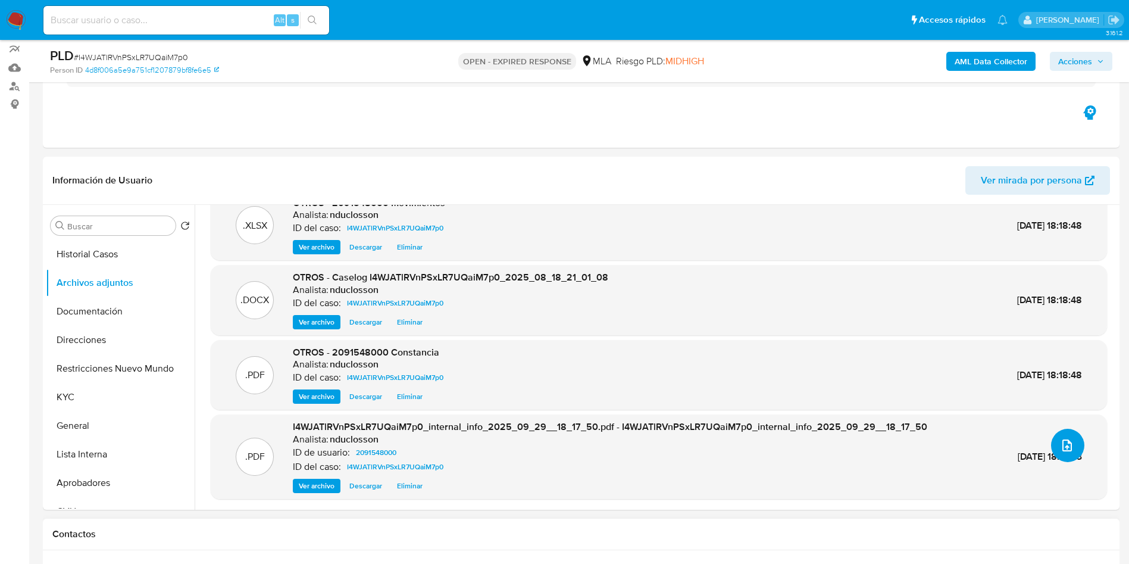
scroll to position [536, 0]
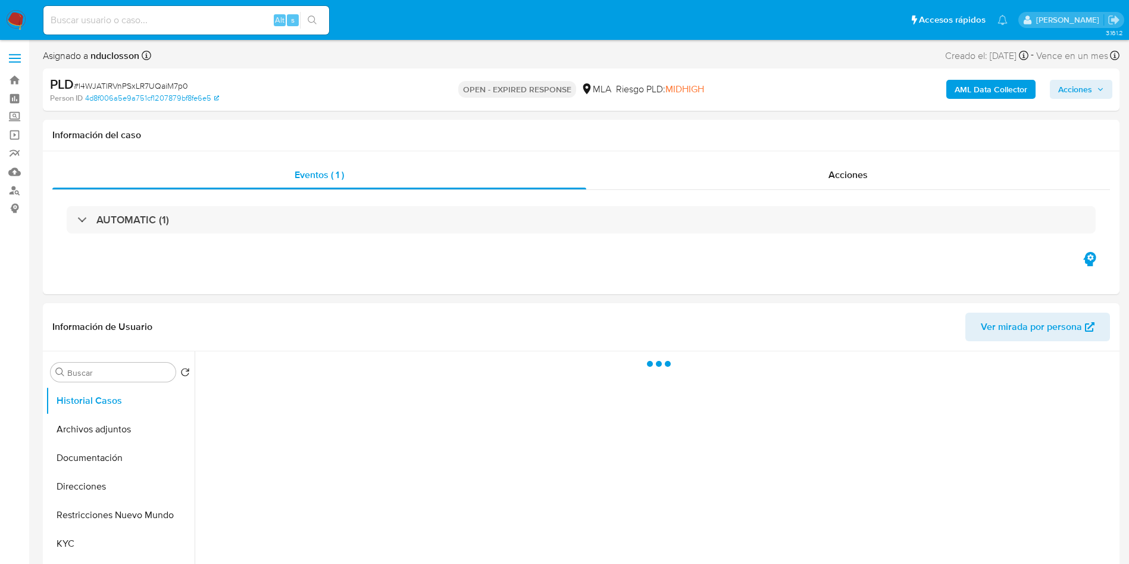
select select "10"
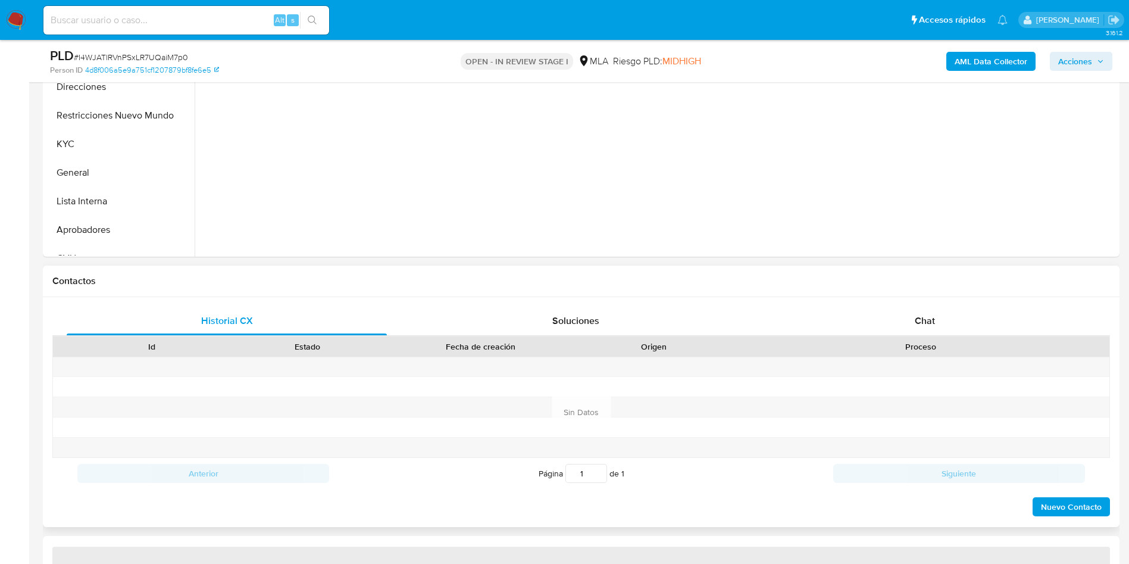
select select "10"
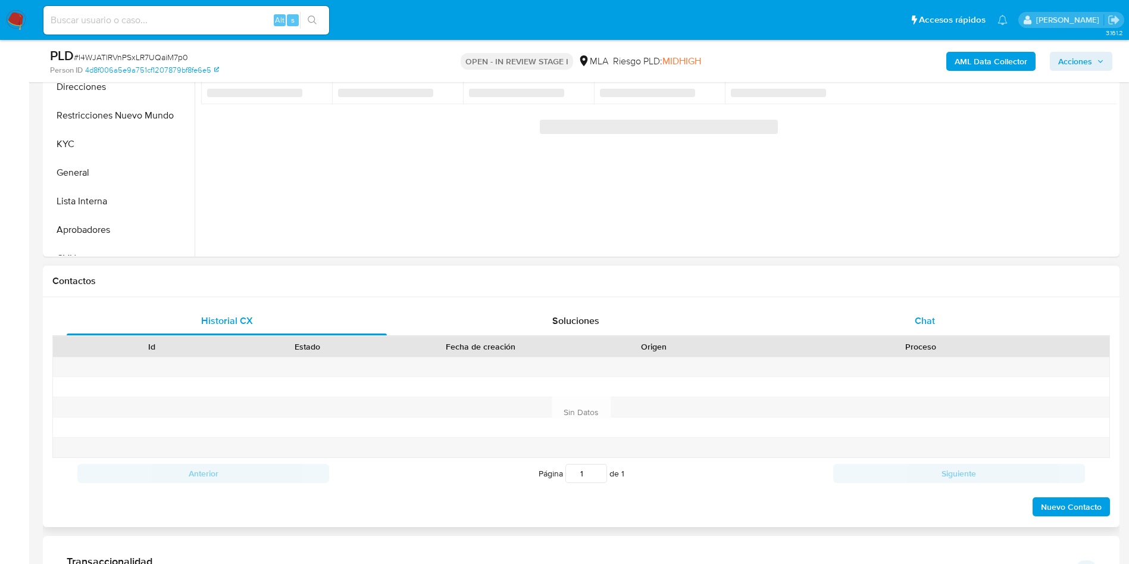
click at [943, 320] on div "Chat" at bounding box center [925, 320] width 320 height 29
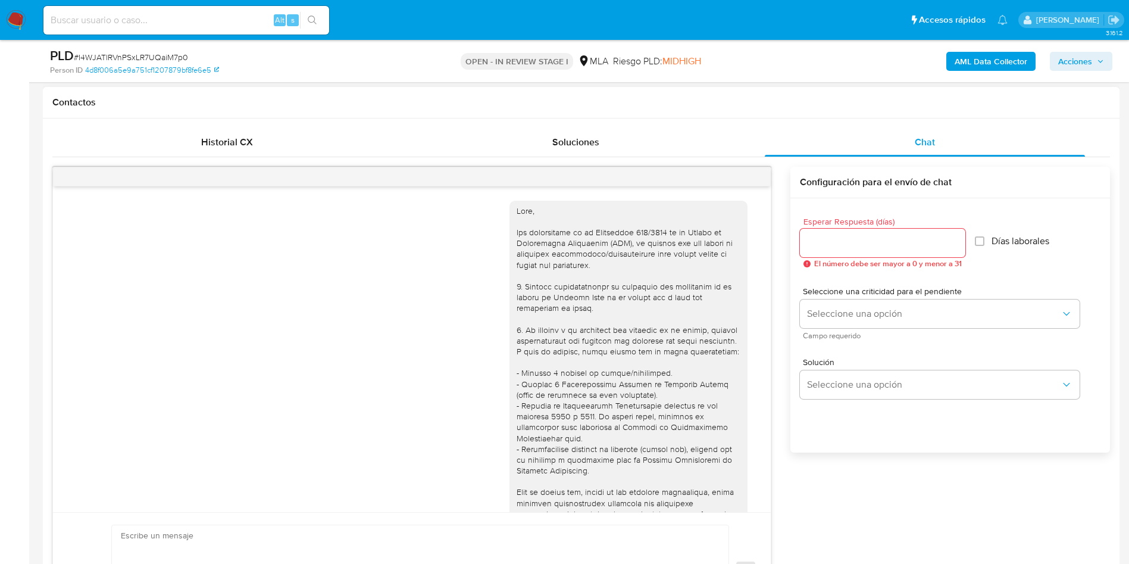
scroll to position [1099, 0]
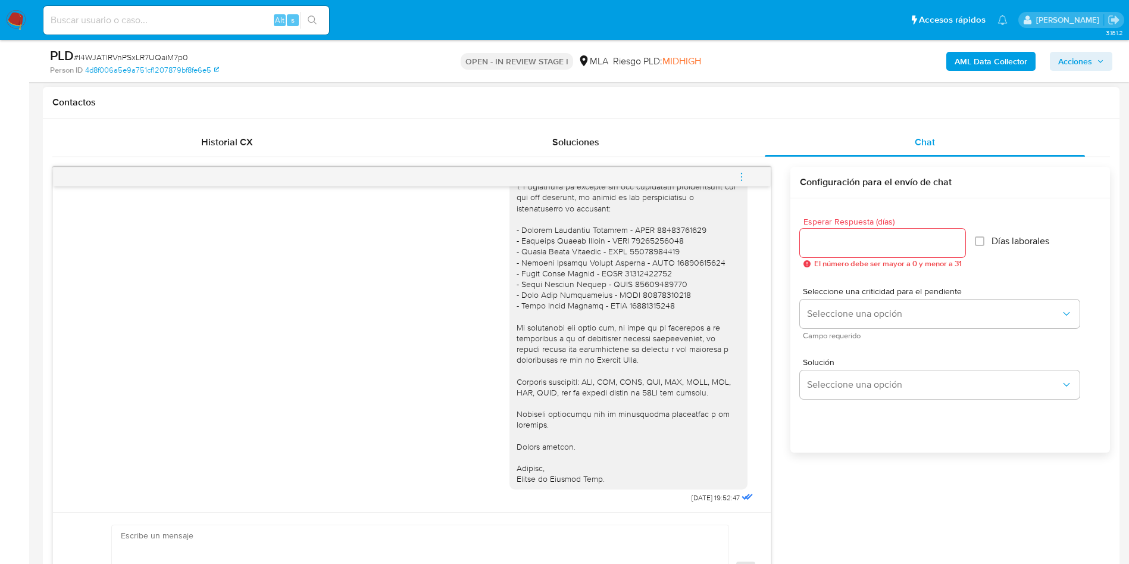
click at [743, 179] on icon "menu-action" at bounding box center [741, 176] width 11 height 11
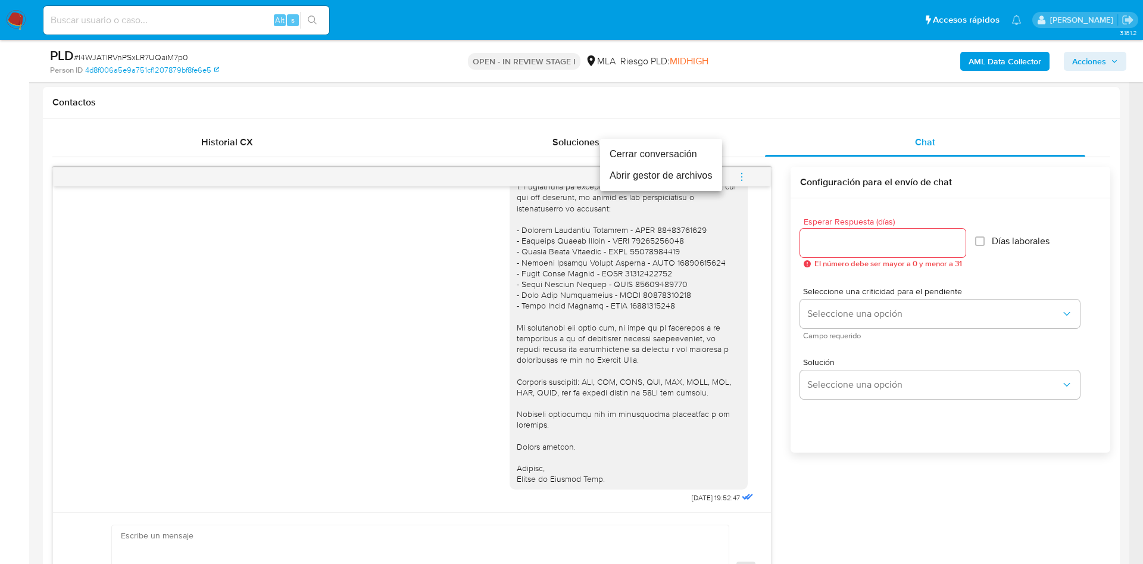
click at [666, 156] on li "Cerrar conversación" at bounding box center [661, 153] width 122 height 21
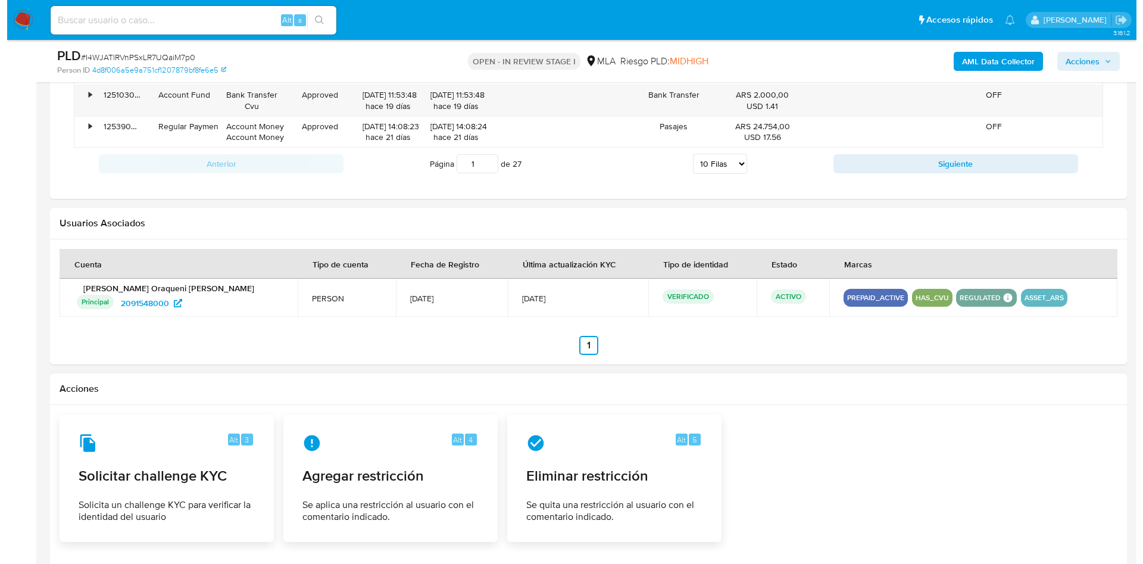
scroll to position [1821, 0]
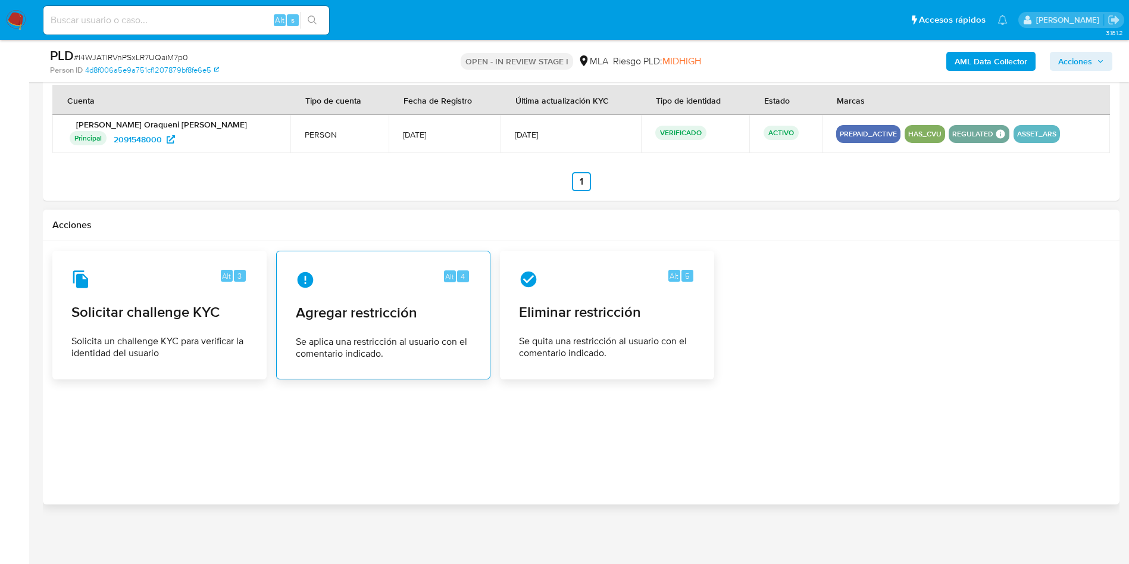
click at [292, 286] on div "Alt 4 Agregar restricción Se aplica una restricción al usuario con el comentari…" at bounding box center [383, 315] width 194 height 108
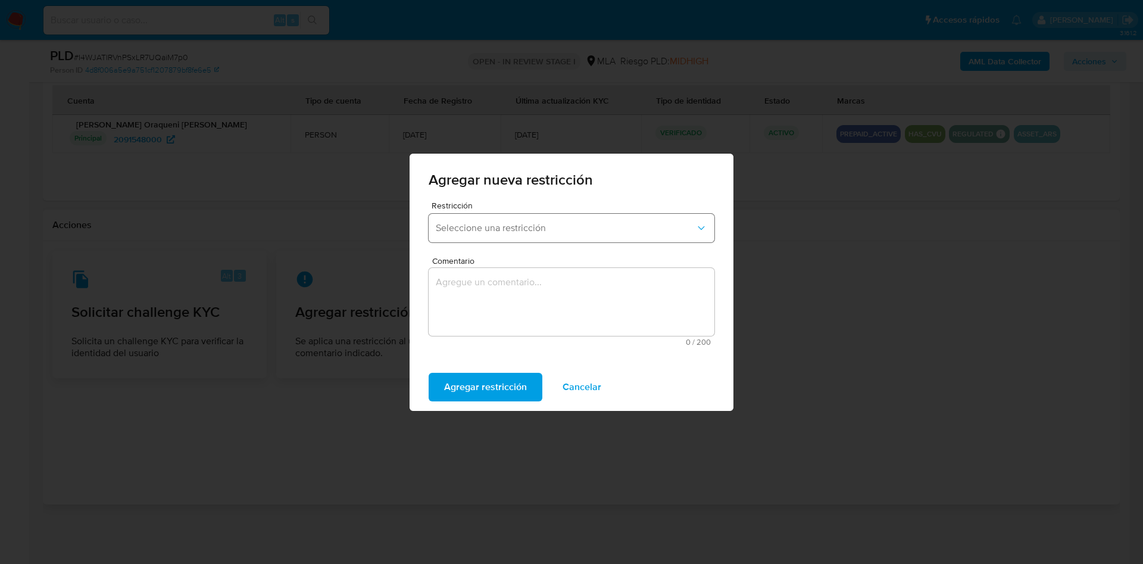
click at [478, 229] on span "Seleccione una restricción" at bounding box center [565, 228] width 259 height 12
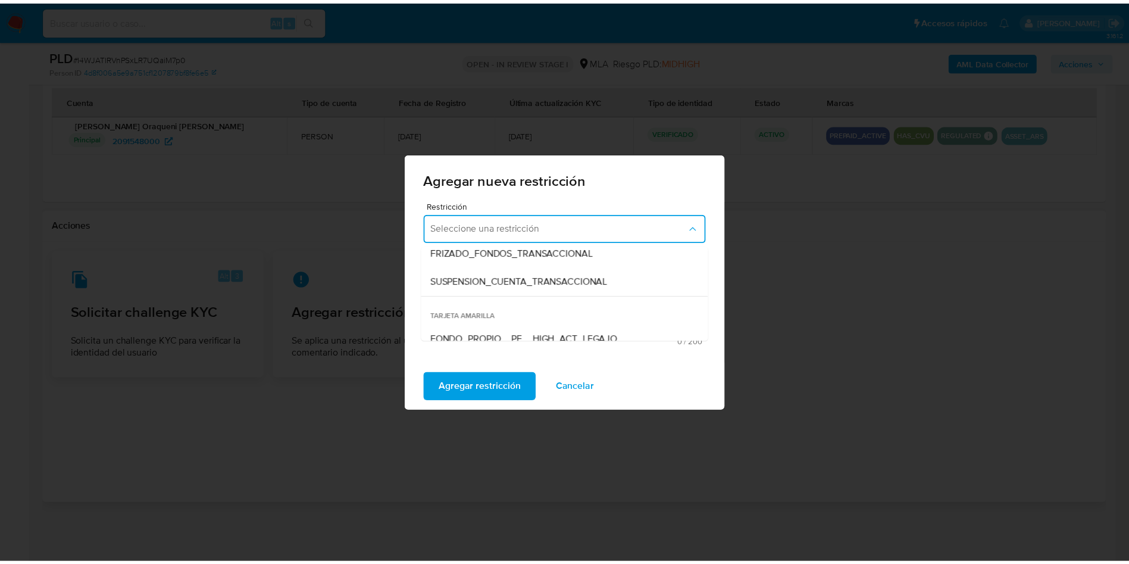
scroll to position [179, 0]
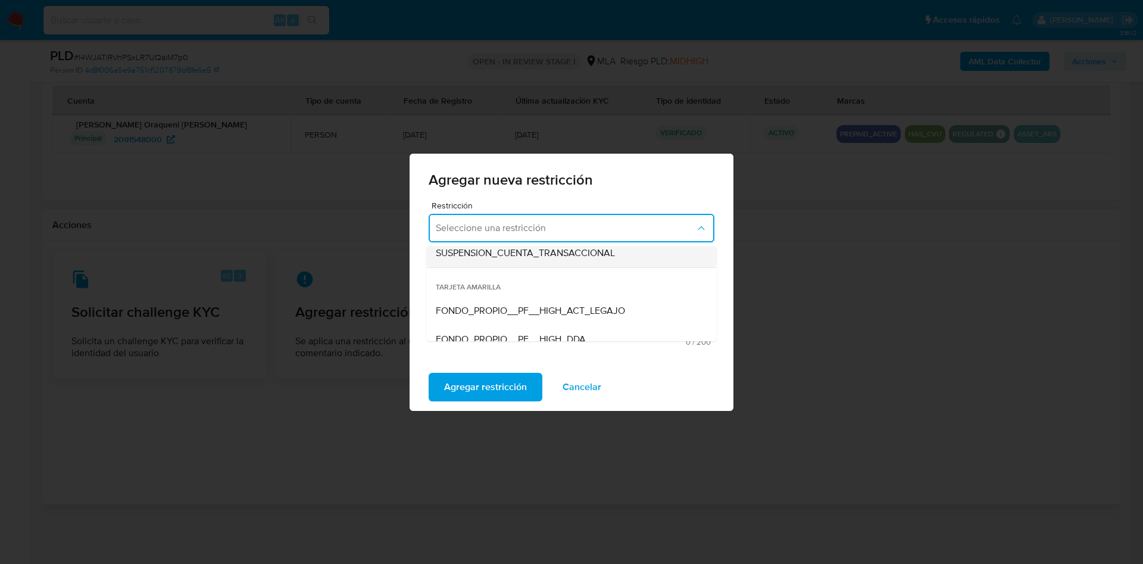
click at [532, 256] on span "SUSPENSION_CUENTA_TRANSACCIONAL" at bounding box center [525, 253] width 179 height 12
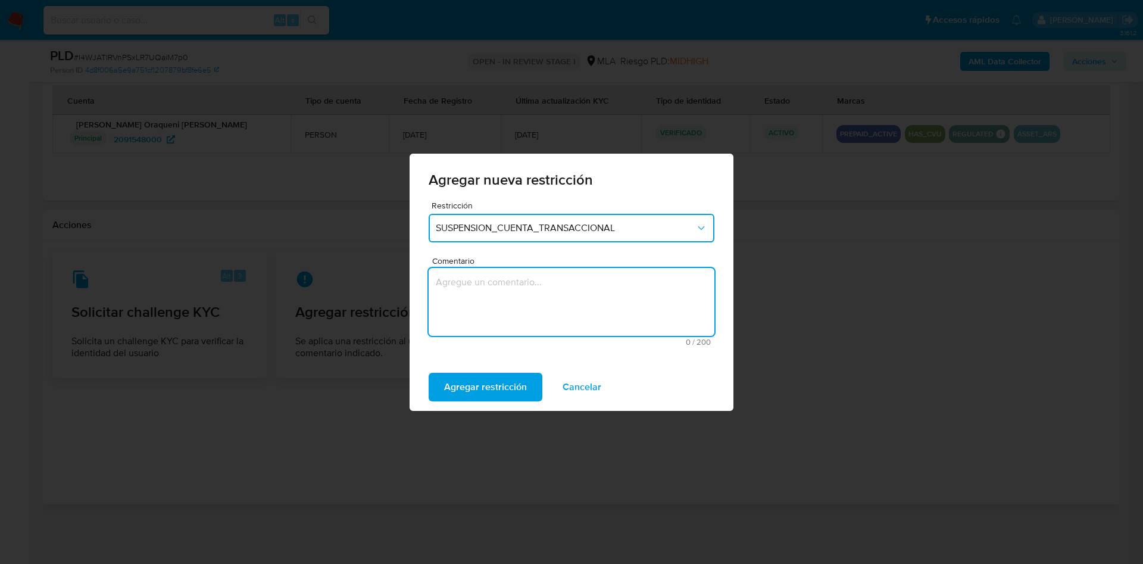
drag, startPoint x: 501, startPoint y: 292, endPoint x: 493, endPoint y: 305, distance: 15.7
click at [495, 304] on textarea "Comentario" at bounding box center [571, 302] width 286 height 68
type textarea "AML"
click at [468, 374] on span "Agregar restricción" at bounding box center [485, 387] width 83 height 26
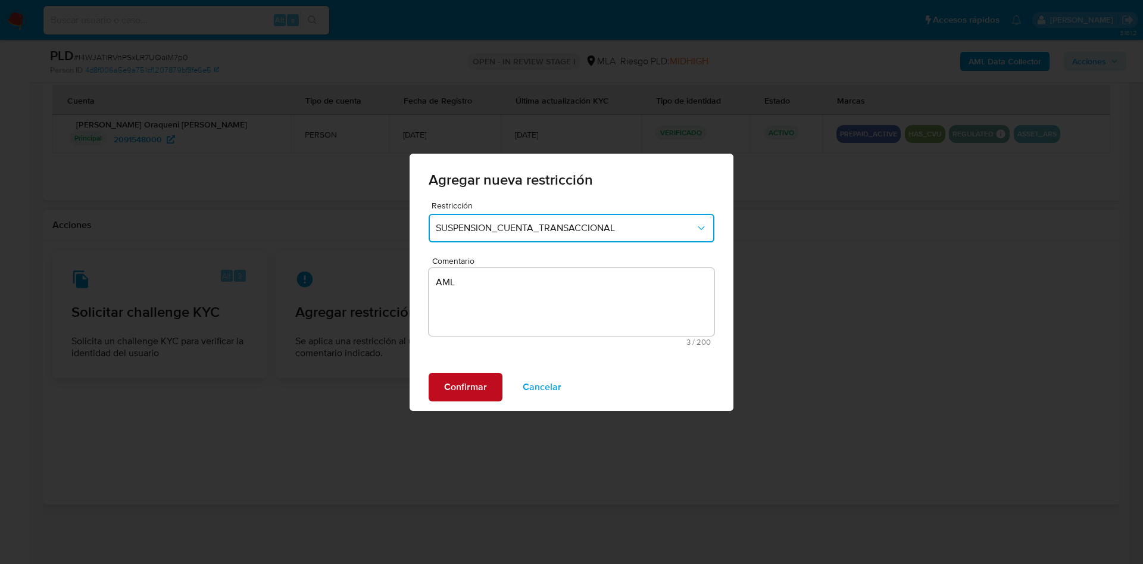
click at [468, 374] on span "Confirmar" at bounding box center [465, 387] width 43 height 26
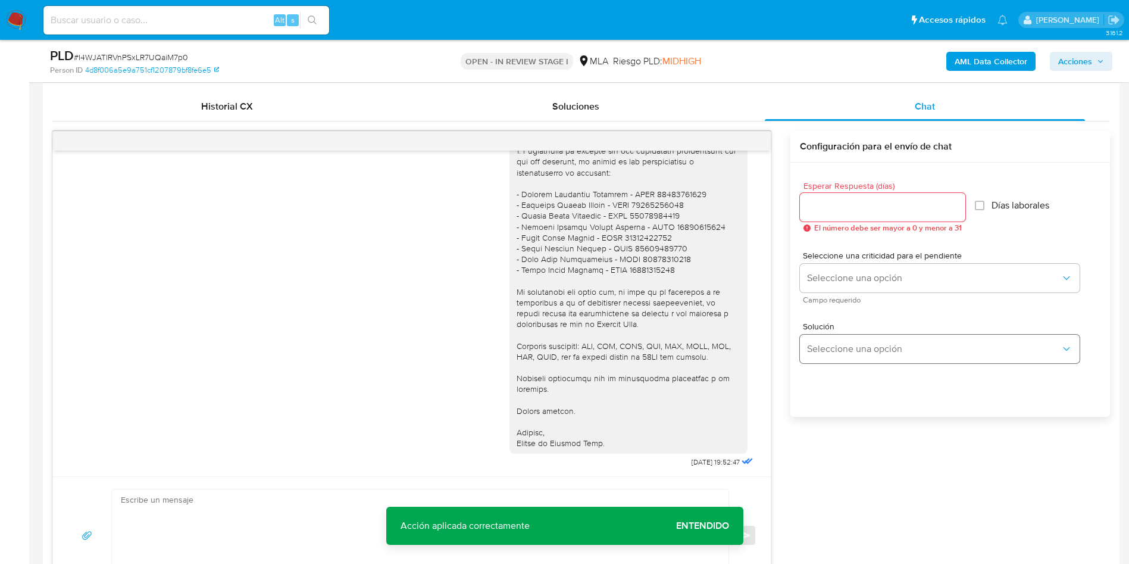
scroll to position [214, 0]
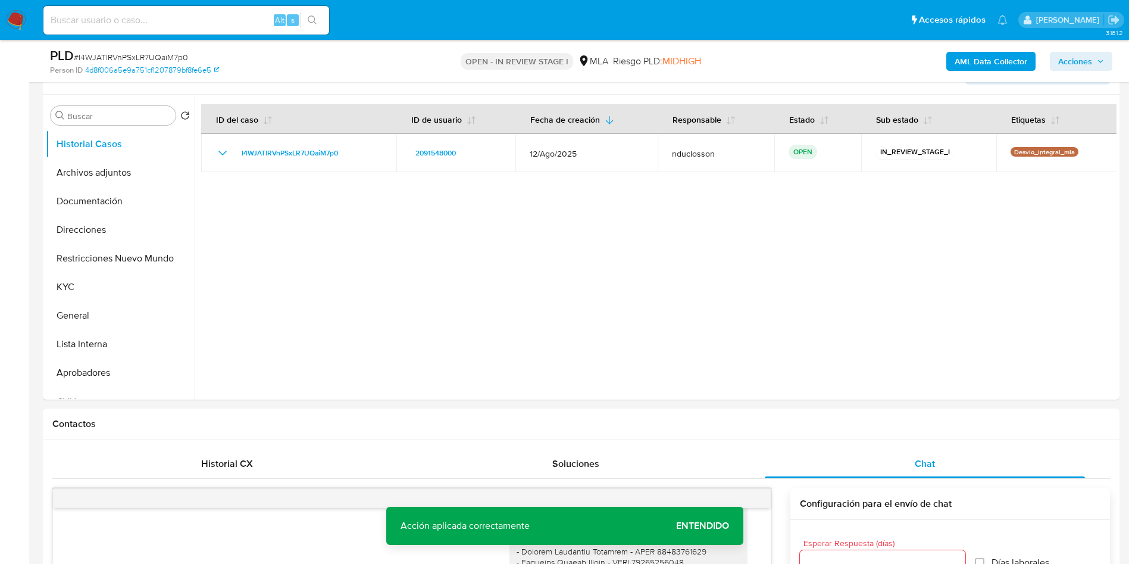
click at [265, 49] on div "PLD # I4WJATlRVnPSxLR7UQaiM7p0" at bounding box center [225, 56] width 350 height 18
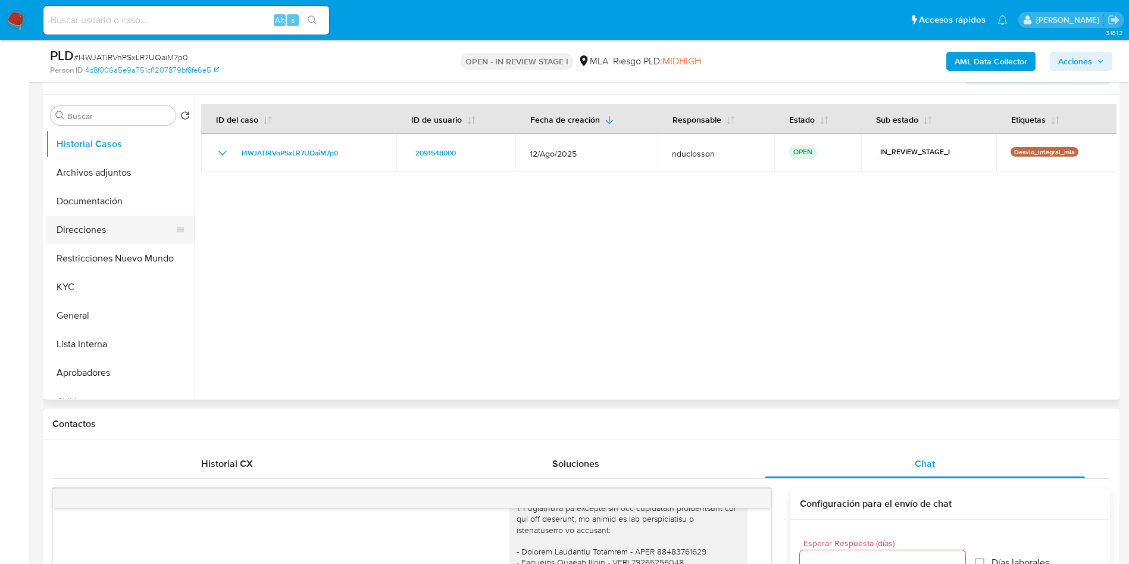
click at [97, 227] on button "Direcciones" at bounding box center [115, 229] width 139 height 29
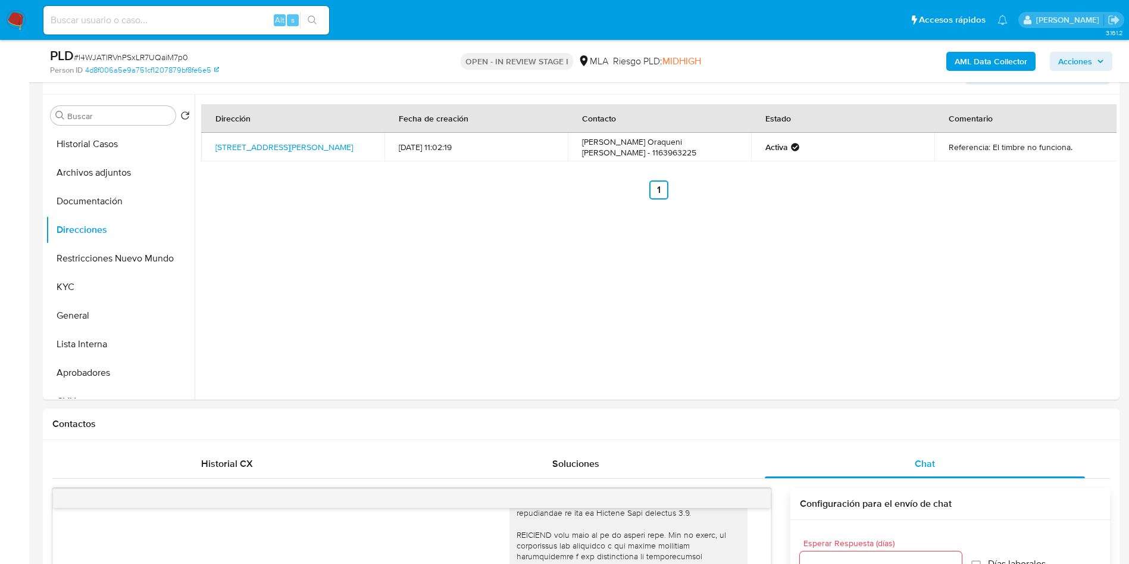
scroll to position [0, 0]
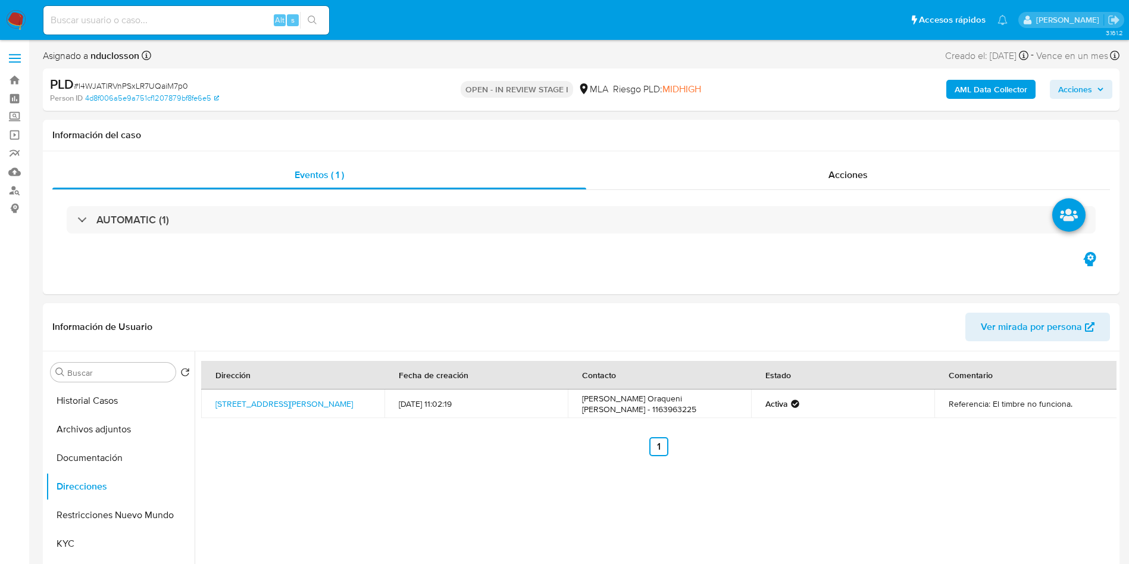
click at [1062, 95] on span "Acciones" at bounding box center [1075, 89] width 34 height 19
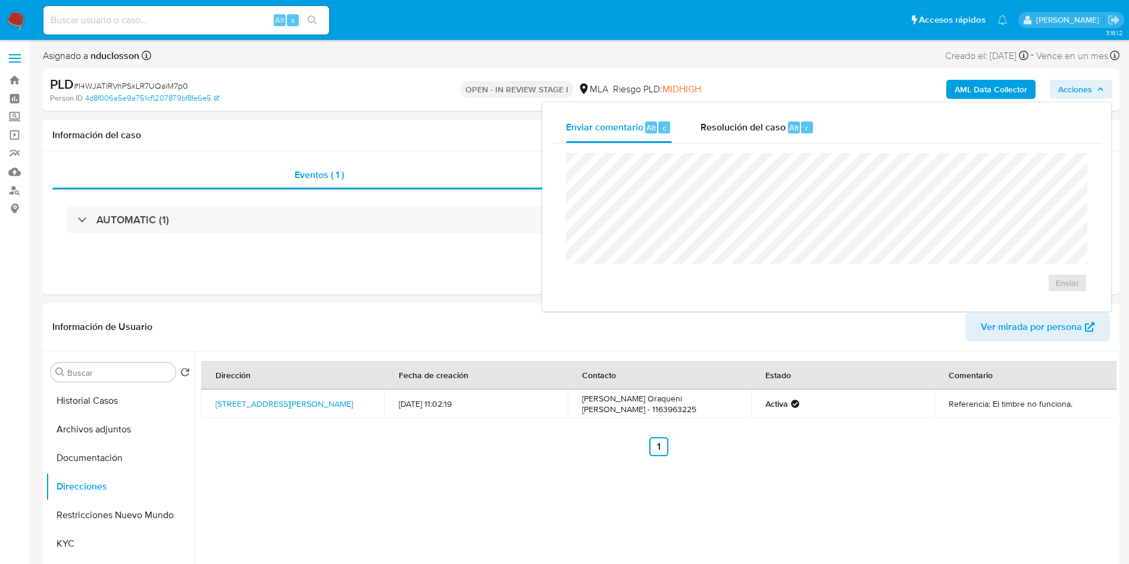
click at [744, 107] on div "Enviar comentario Alt c Resolución del caso Alt r Enviar" at bounding box center [826, 206] width 569 height 209
click at [748, 138] on div "Resolución del caso Alt r" at bounding box center [757, 127] width 114 height 31
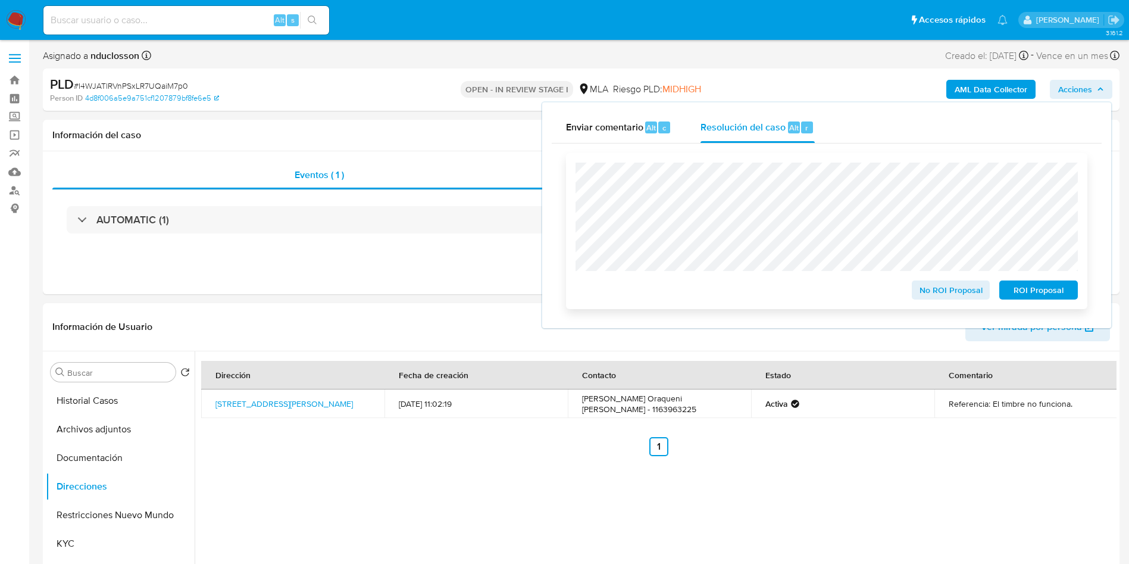
click at [1041, 290] on span "ROI Proposal" at bounding box center [1038, 289] width 62 height 17
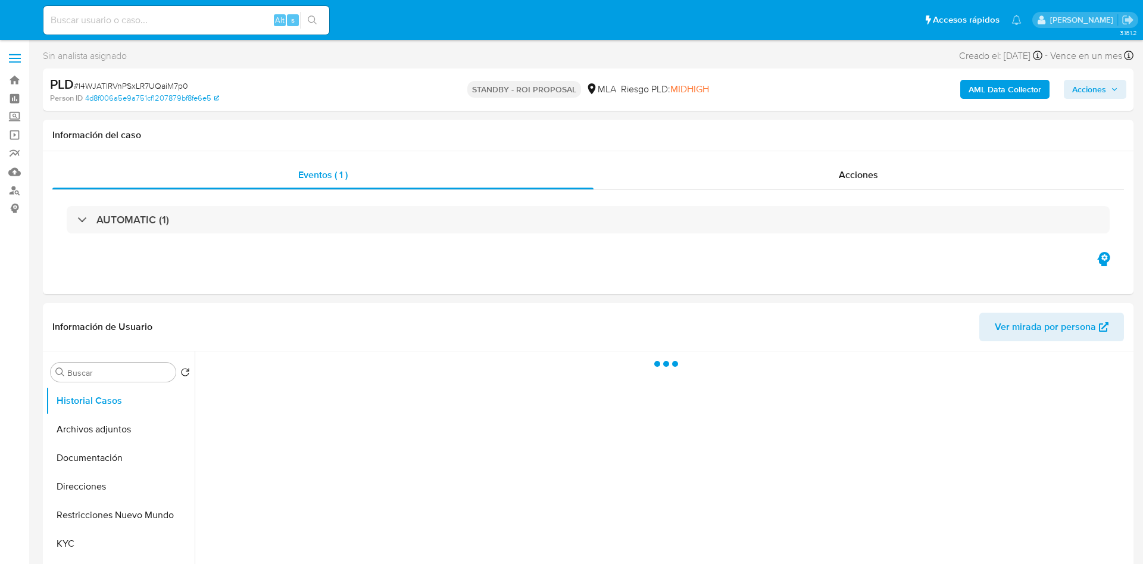
select select "10"
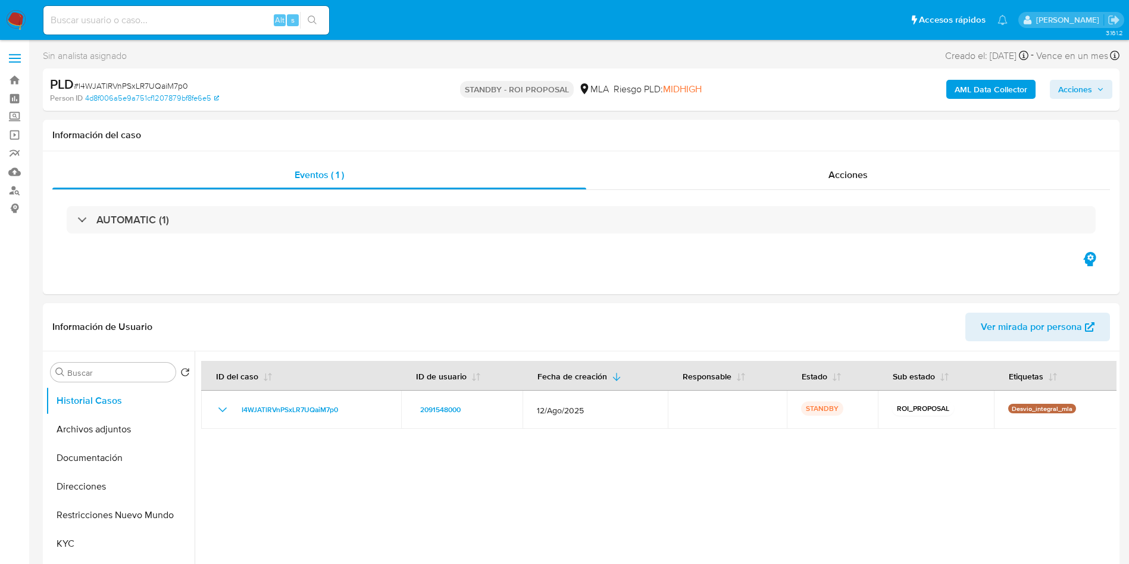
click at [199, 18] on input at bounding box center [186, 19] width 286 height 15
paste input "RVr4J8yEQvVg6l5kksfAN4Tq"
type input "RVr4J8yEQvVg6l5kksfAN4Tq"
click at [305, 21] on button "search-icon" at bounding box center [312, 20] width 24 height 17
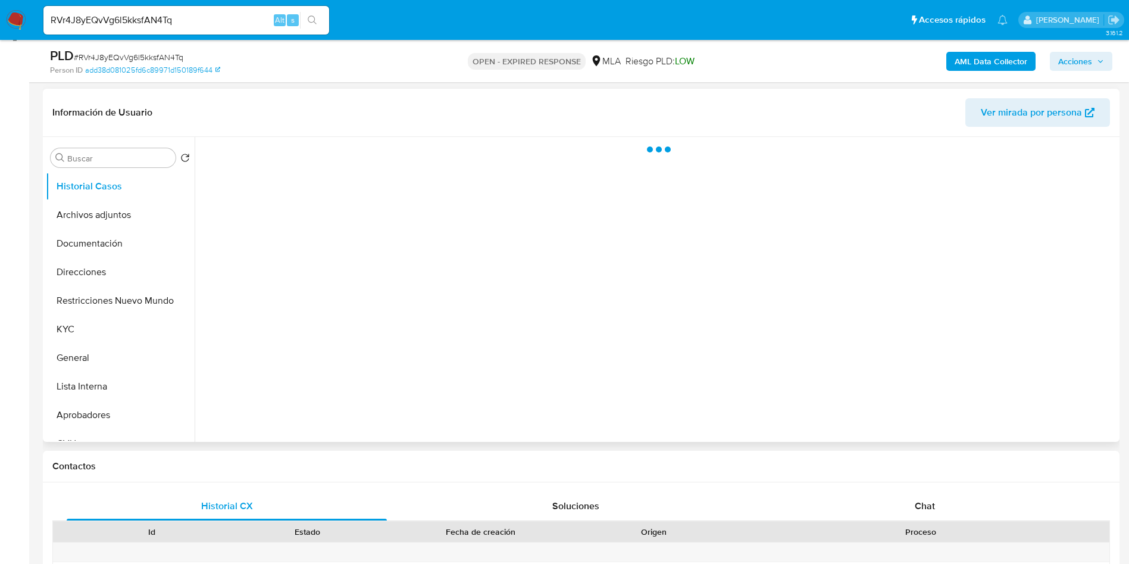
select select "10"
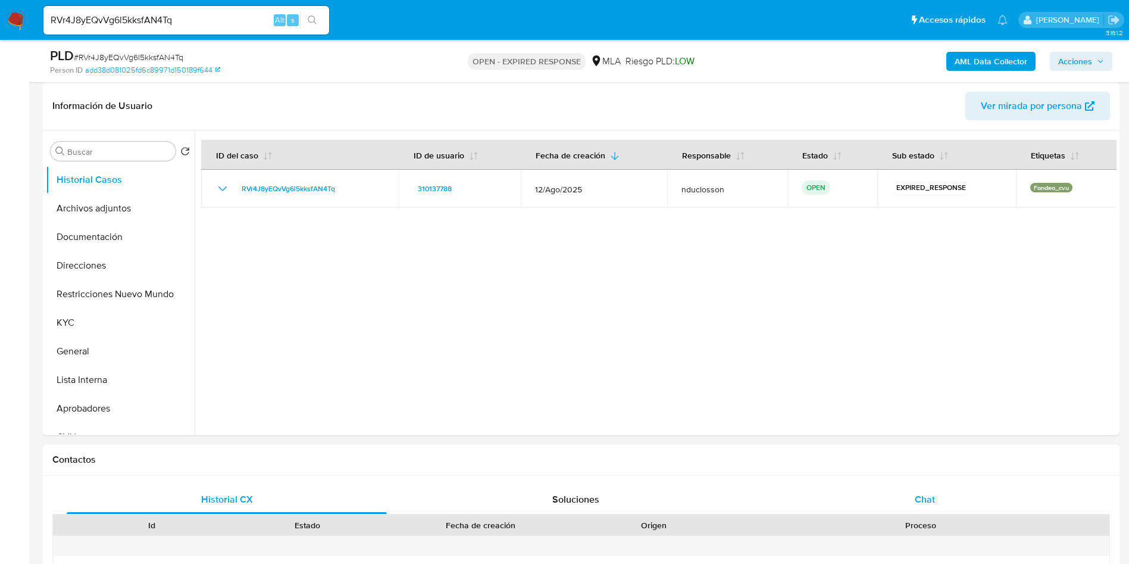
click at [913, 494] on div "Chat" at bounding box center [925, 499] width 320 height 29
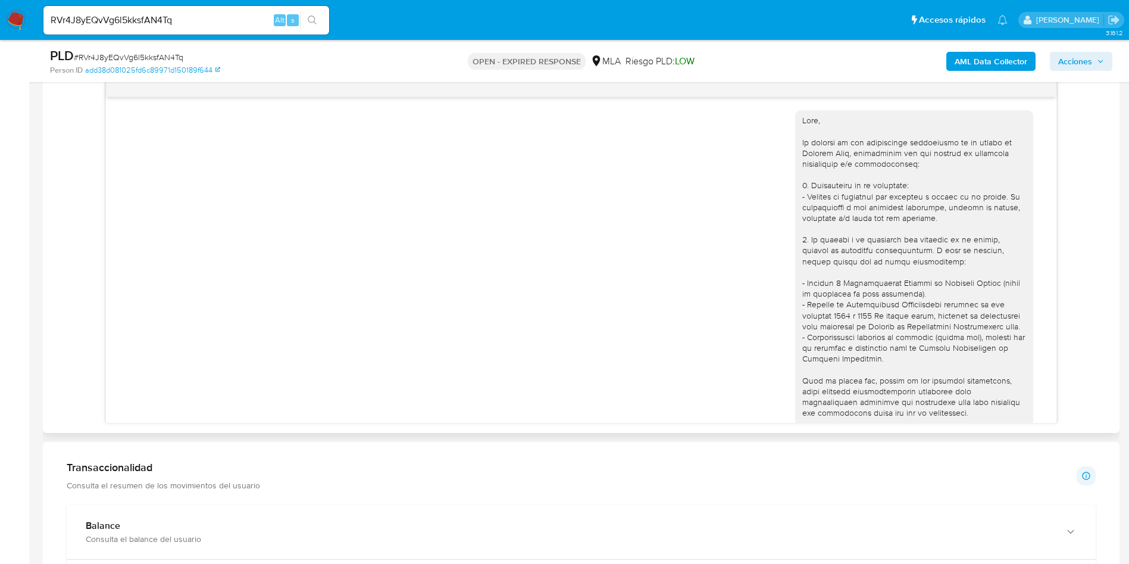
scroll to position [1294, 0]
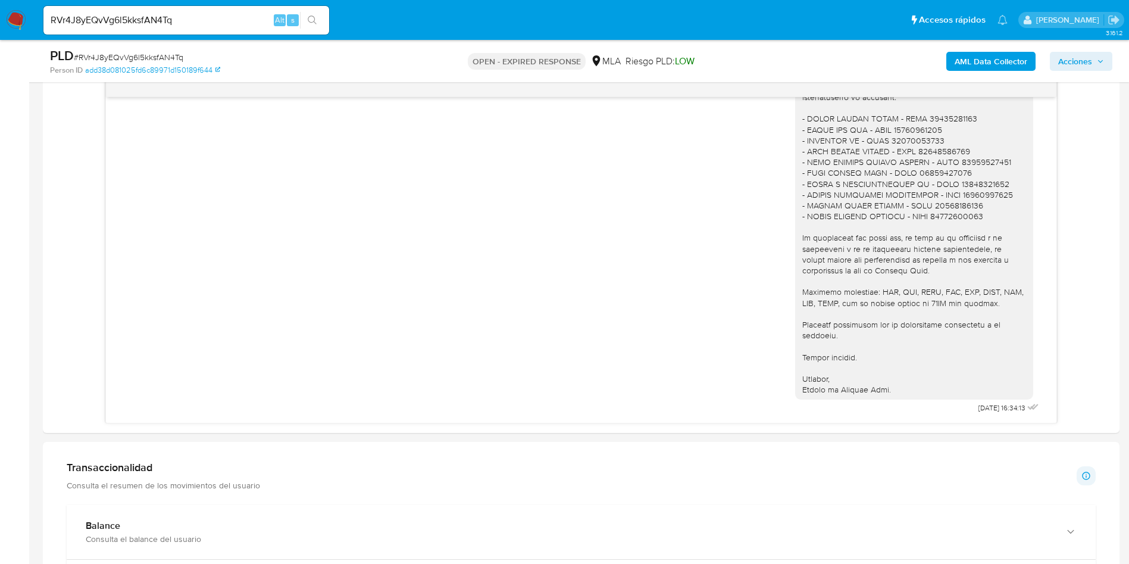
click at [142, 32] on div "RVr4J8yEQvVg6l5kksfAN4Tq Alt s" at bounding box center [186, 20] width 286 height 29
click at [129, 26] on input "RVr4J8yEQvVg6l5kksfAN4Tq" at bounding box center [186, 19] width 286 height 15
click at [313, 17] on icon "search-icon" at bounding box center [313, 20] width 10 height 10
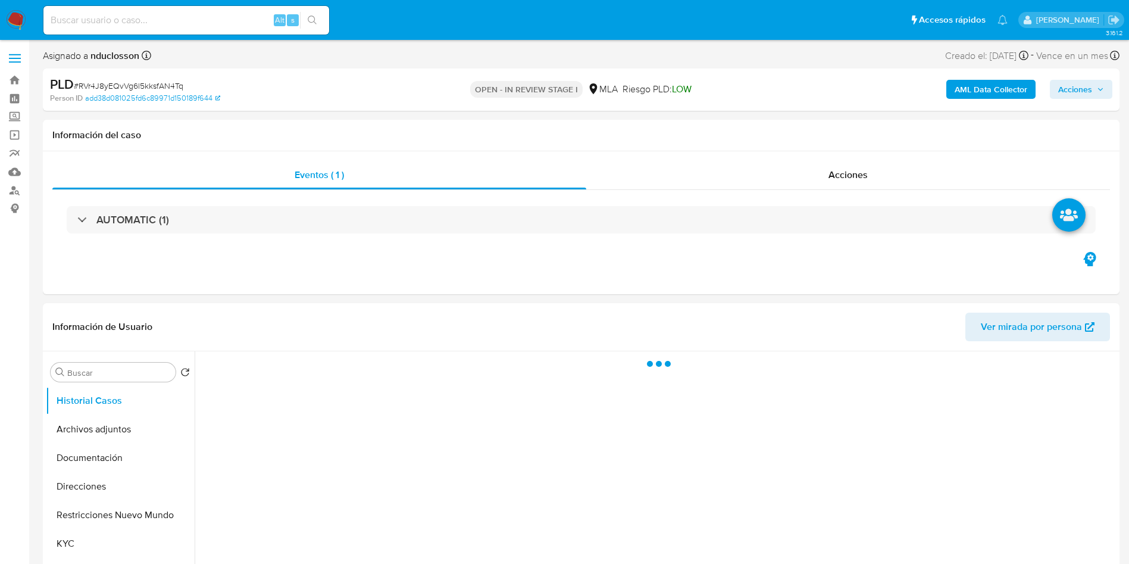
select select "10"
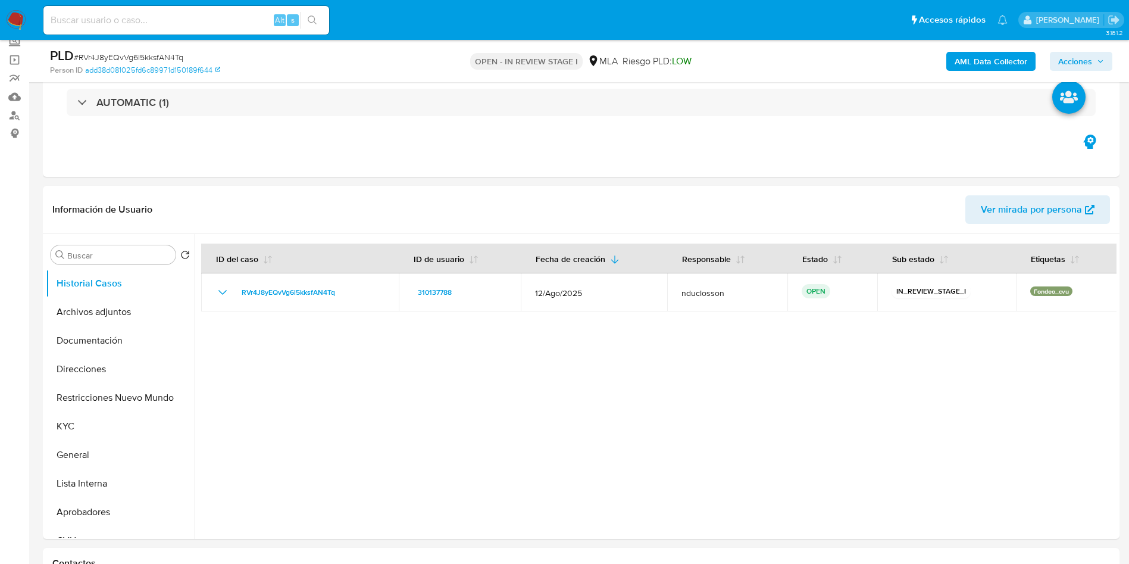
scroll to position [179, 0]
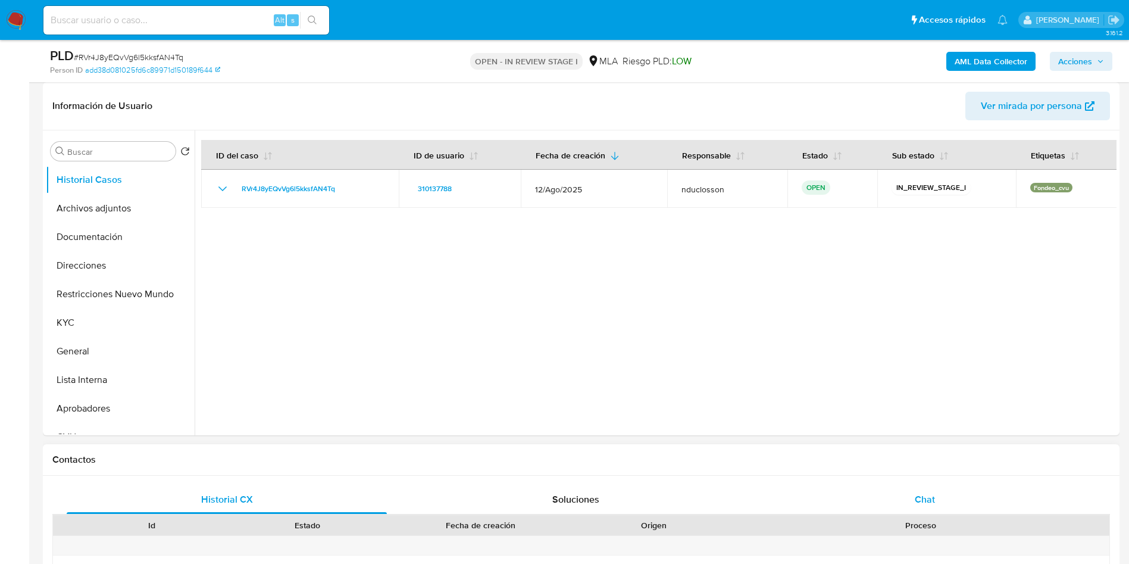
click at [940, 511] on div "Chat" at bounding box center [925, 499] width 320 height 29
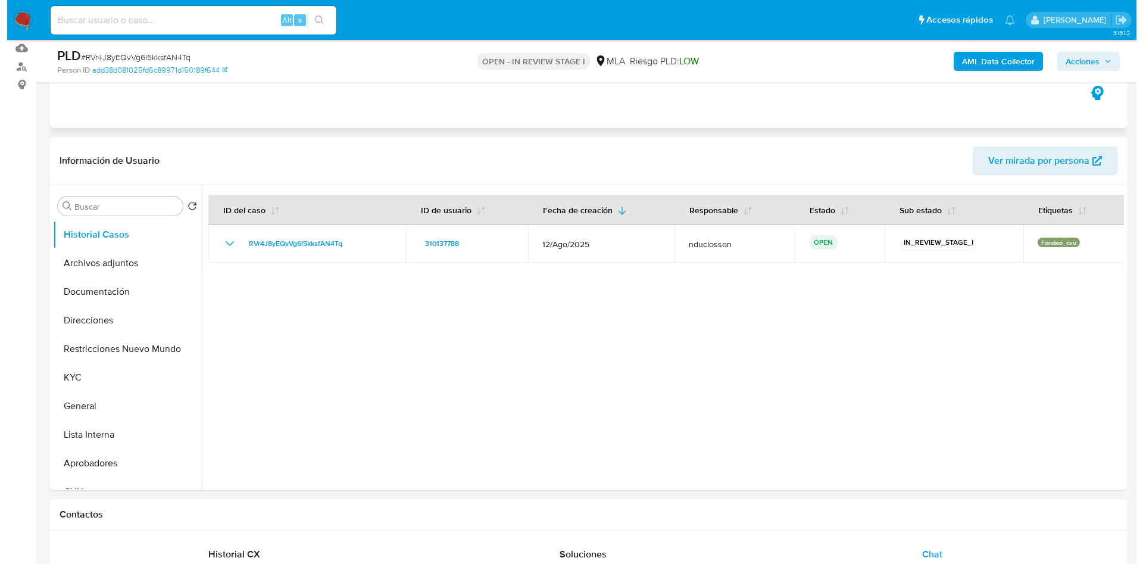
scroll to position [89, 0]
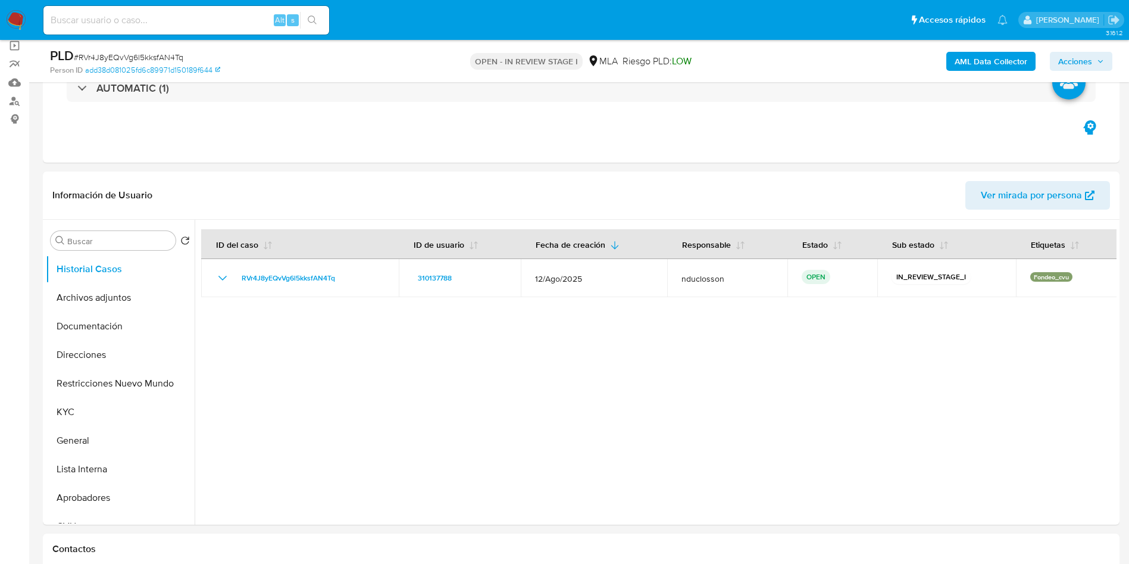
click at [972, 60] on b "AML Data Collector" at bounding box center [991, 61] width 73 height 19
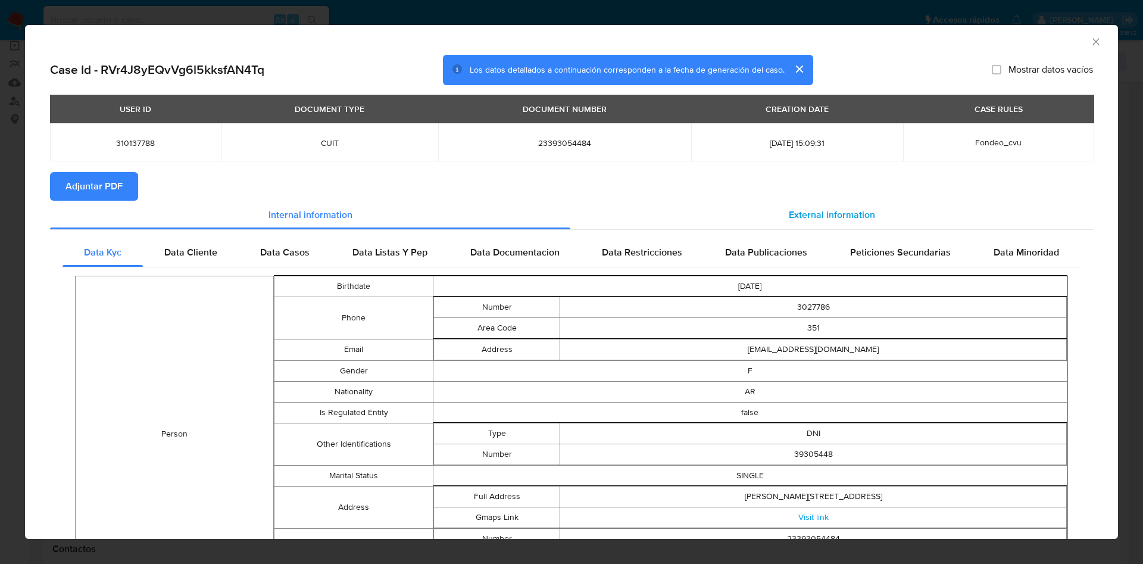
click at [825, 206] on div "External information" at bounding box center [831, 215] width 522 height 29
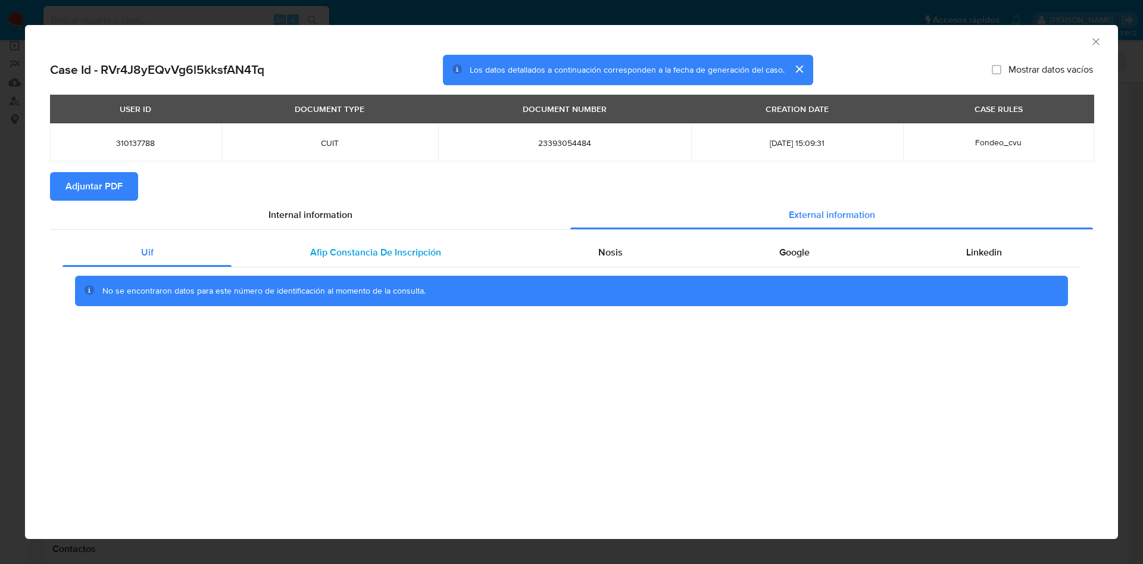
click at [468, 246] on div "Afip Constancia De Inscripción" at bounding box center [374, 252] width 287 height 29
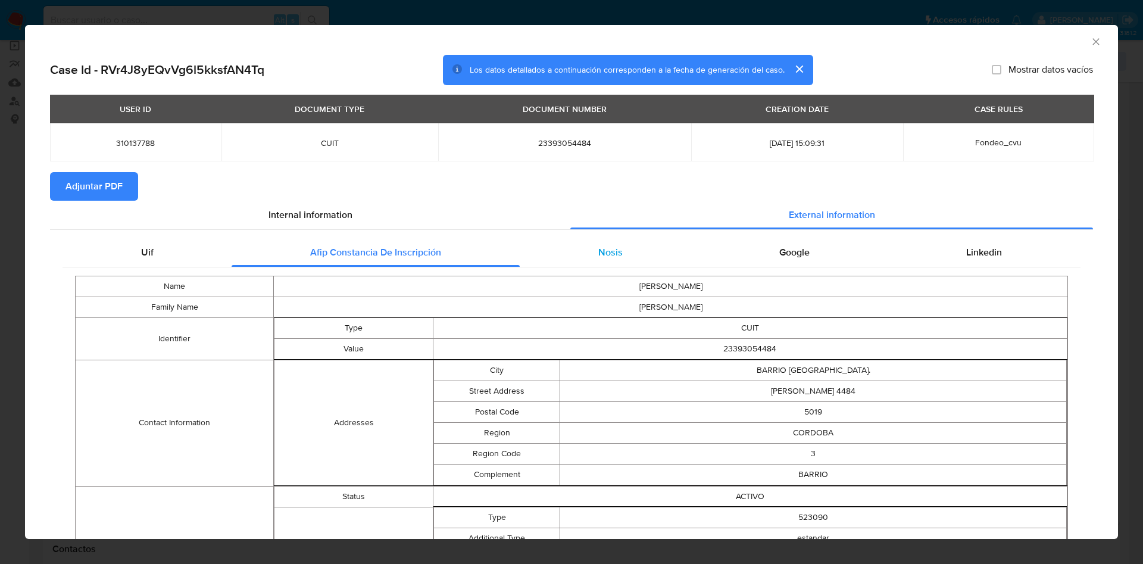
click at [568, 263] on div "Nosis" at bounding box center [610, 252] width 181 height 29
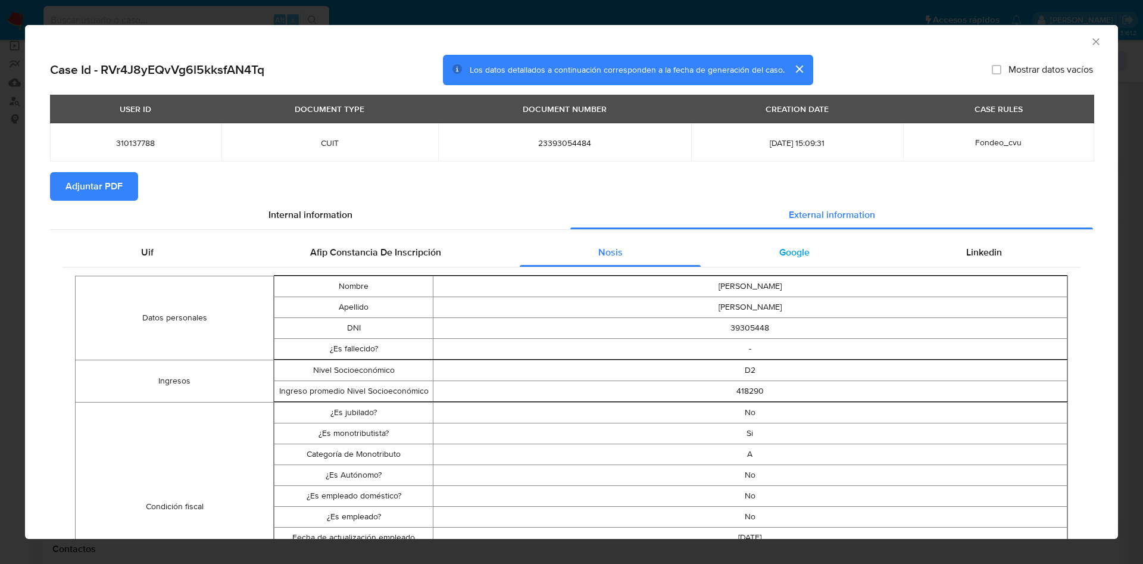
click at [801, 246] on div "Google" at bounding box center [793, 252] width 187 height 29
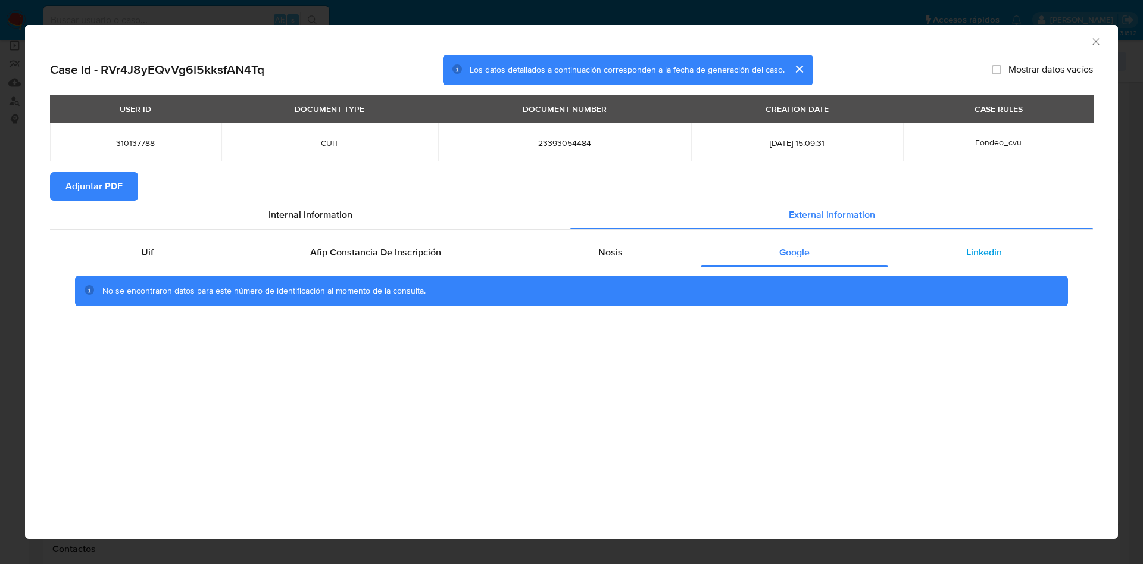
click at [963, 258] on div "Linkedin" at bounding box center [984, 252] width 192 height 29
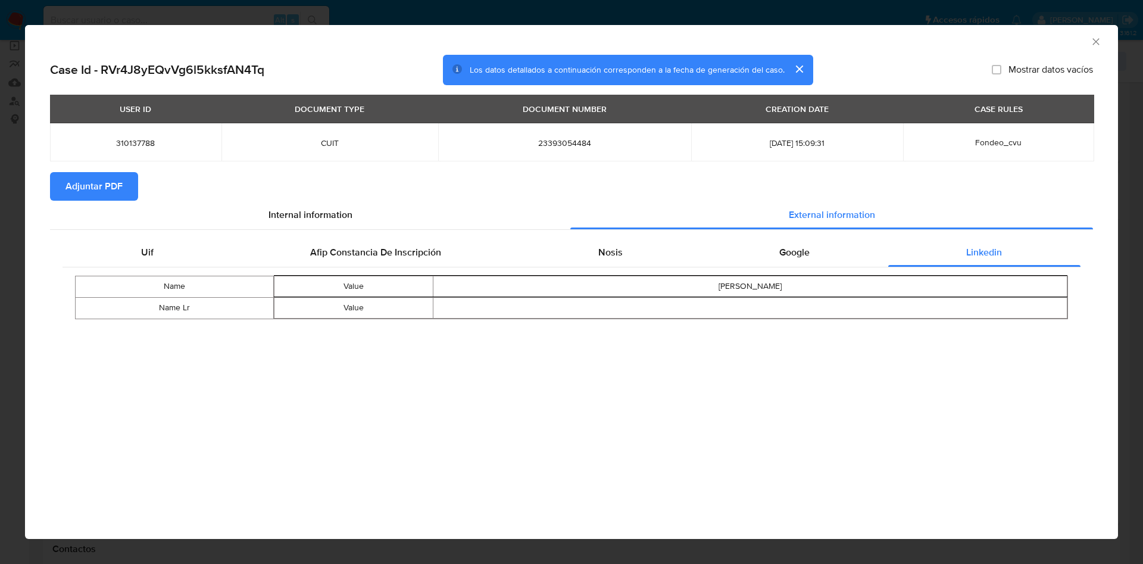
click at [69, 180] on span "Adjuntar PDF" at bounding box center [93, 186] width 57 height 26
click at [1086, 42] on div "AML Data Collector" at bounding box center [561, 39] width 1056 height 13
click at [1093, 48] on div "AML Data Collector" at bounding box center [571, 40] width 1093 height 30
click at [1093, 46] on icon "Cerrar ventana" at bounding box center [1096, 42] width 12 height 12
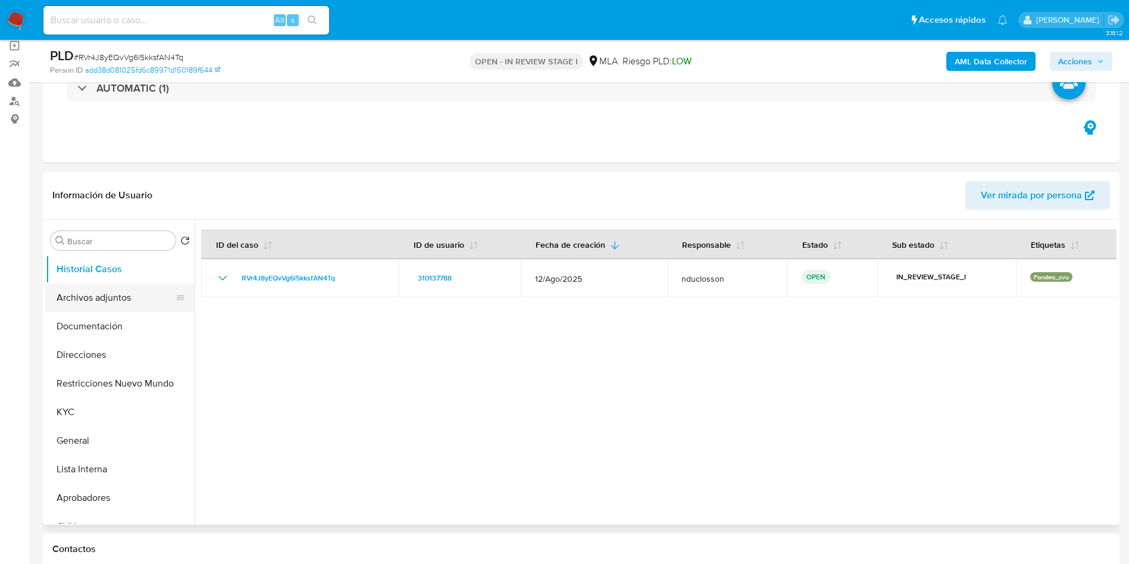
click at [88, 292] on button "Archivos adjuntos" at bounding box center [115, 297] width 139 height 29
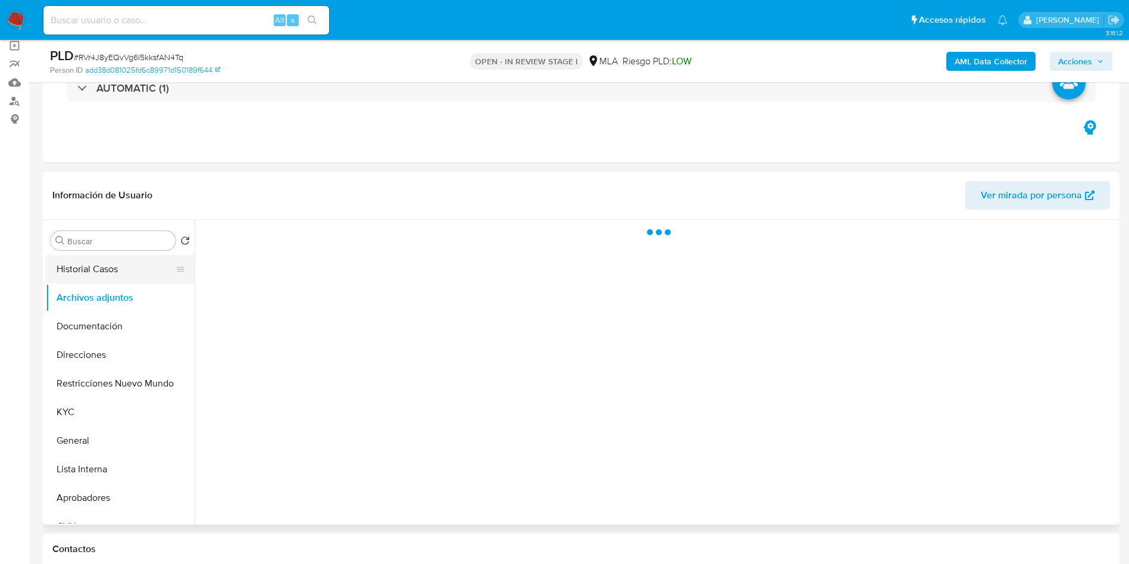
click at [75, 256] on button "Historial Casos" at bounding box center [115, 269] width 139 height 29
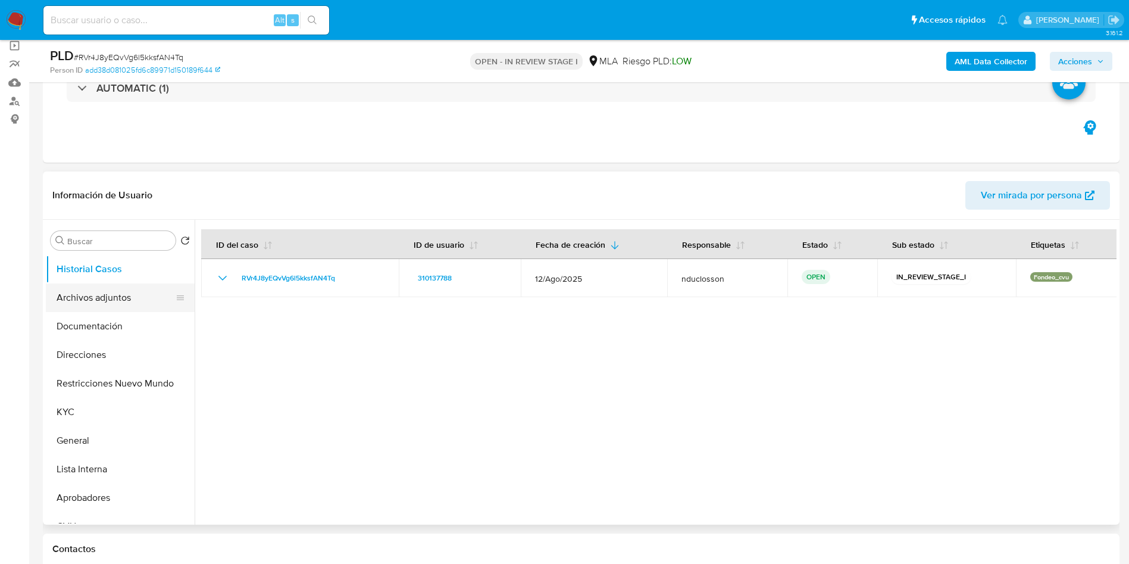
click at [95, 303] on button "Archivos adjuntos" at bounding box center [115, 297] width 139 height 29
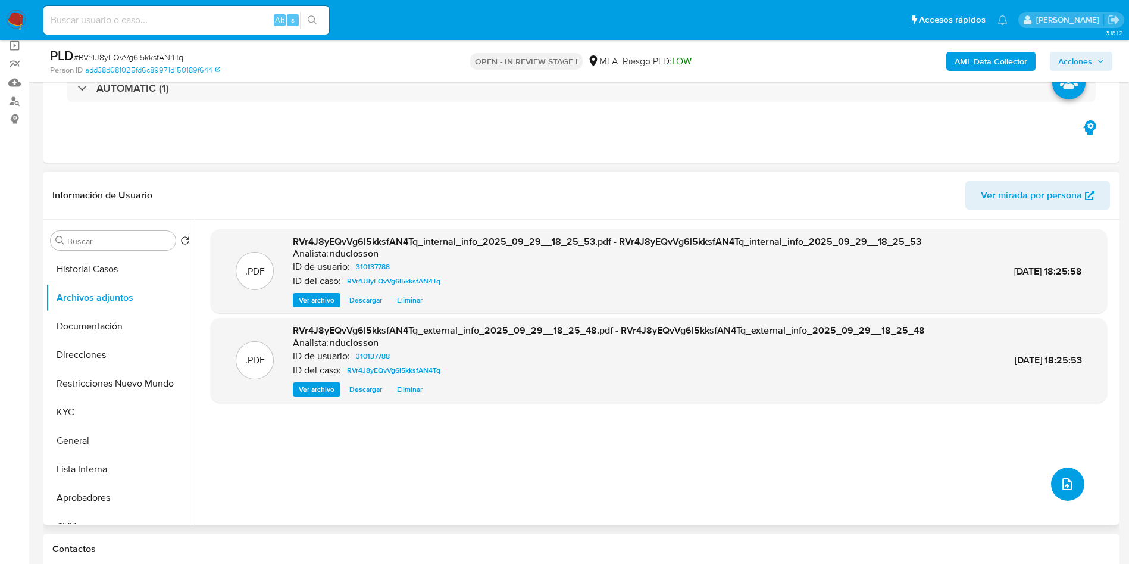
click at [1060, 487] on icon "upload-file" at bounding box center [1067, 484] width 14 height 14
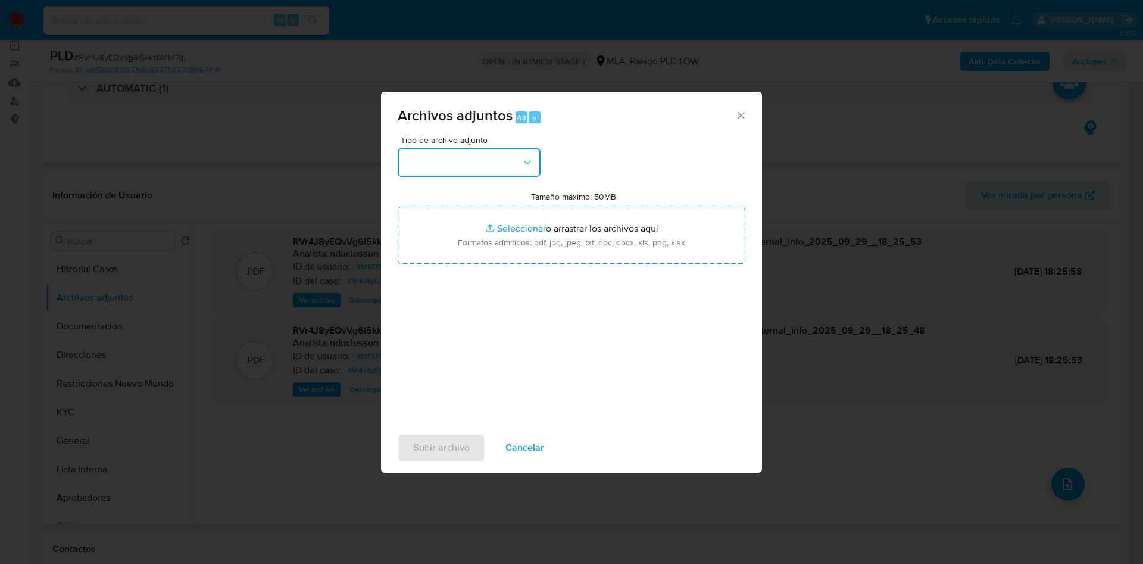
click at [462, 160] on button "button" at bounding box center [469, 162] width 143 height 29
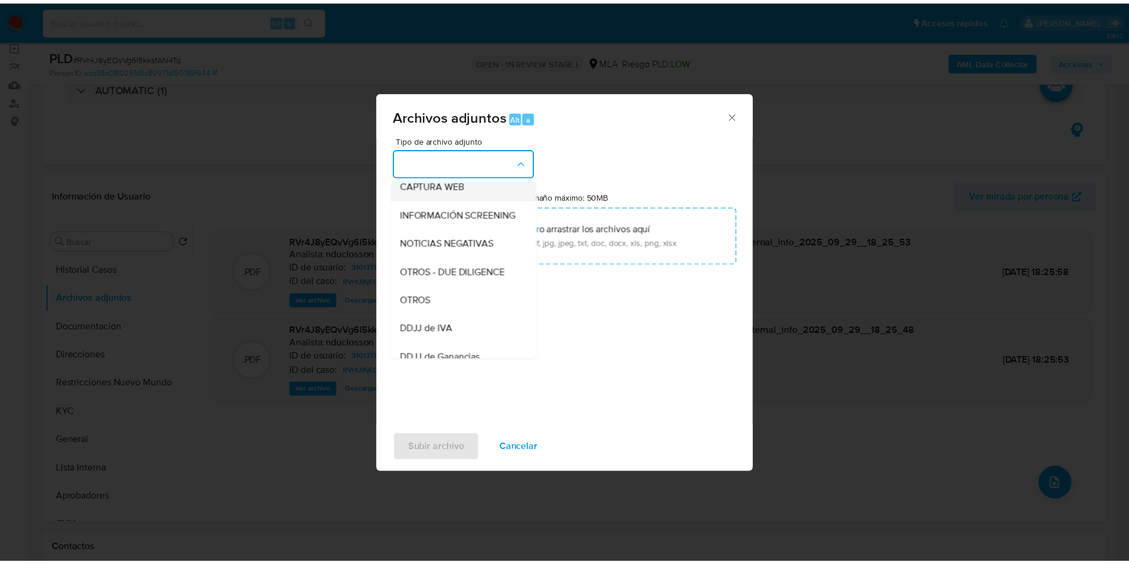
scroll to position [151, 0]
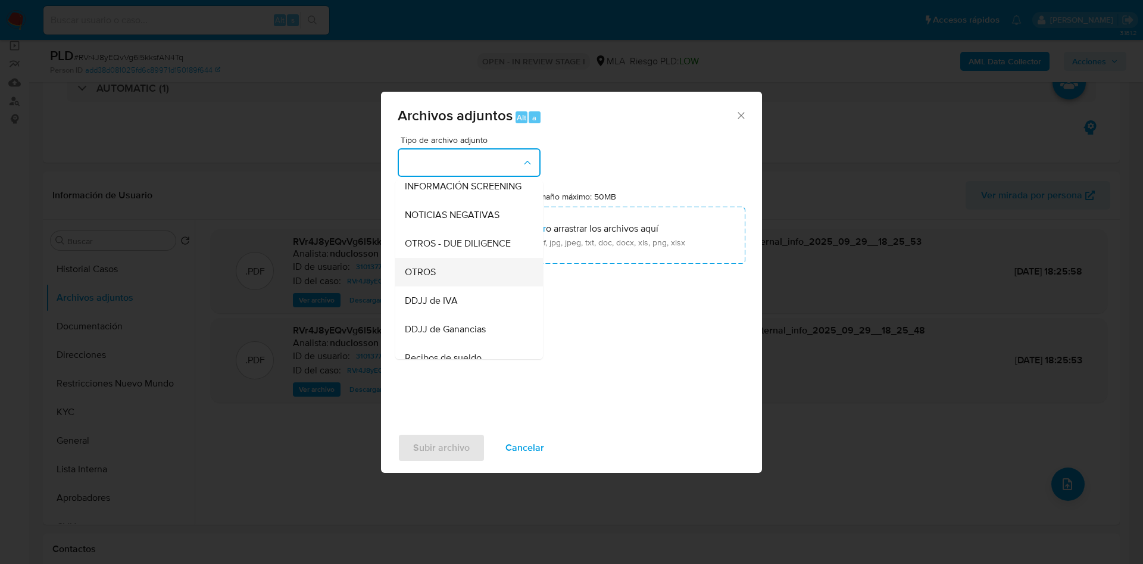
click at [442, 281] on div "OTROS" at bounding box center [465, 272] width 121 height 29
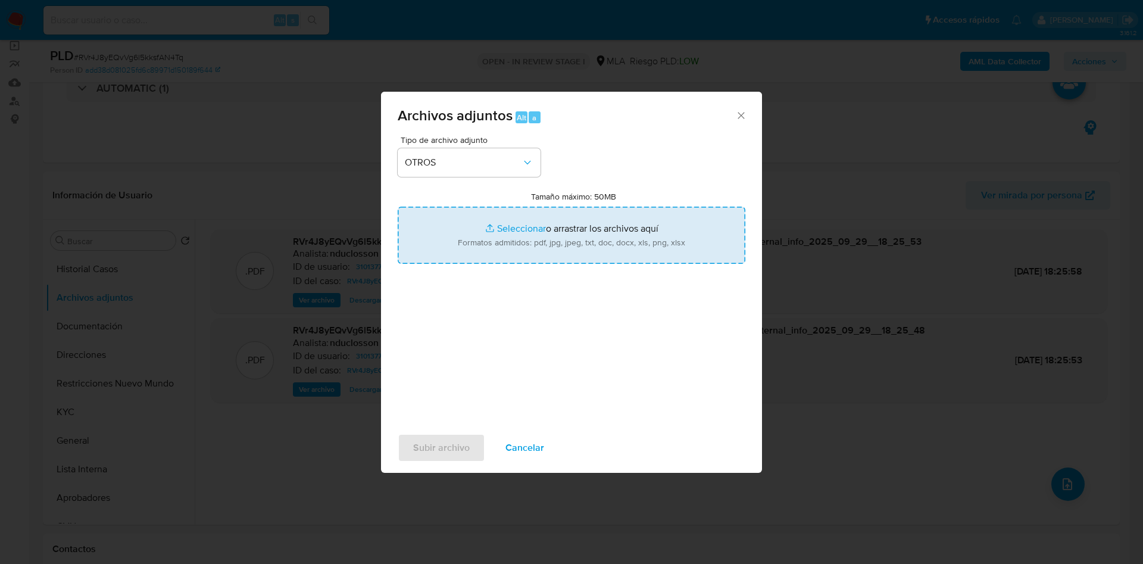
type input "C:\fakepath\Caselog RVr4J8yEQvVg6l5kksfAN4Tq_2025_08_19_15_49_38.docx"
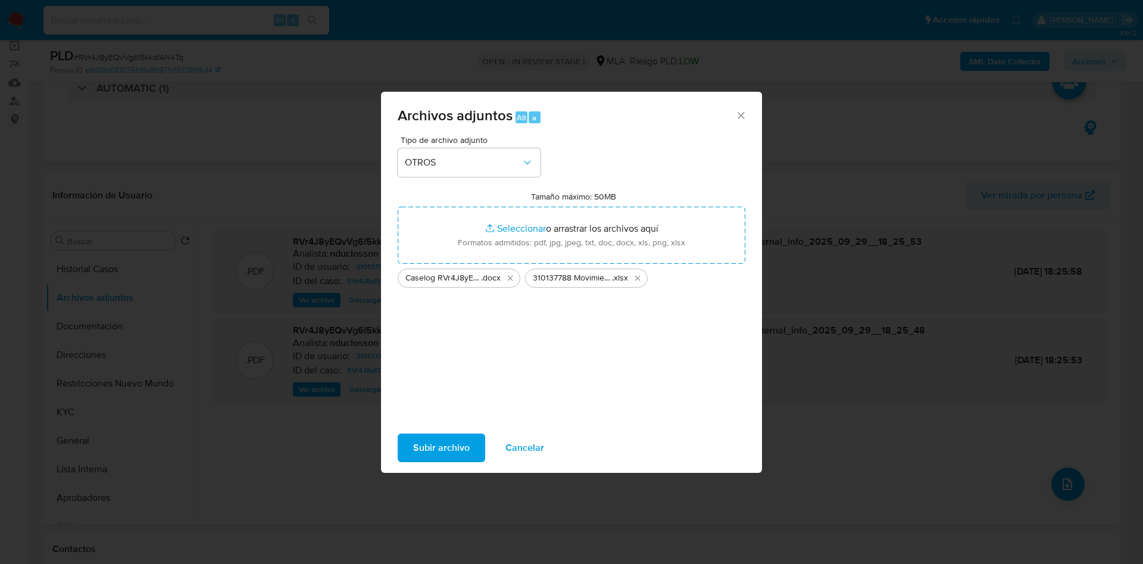
click at [434, 440] on span "Subir archivo" at bounding box center [441, 447] width 57 height 26
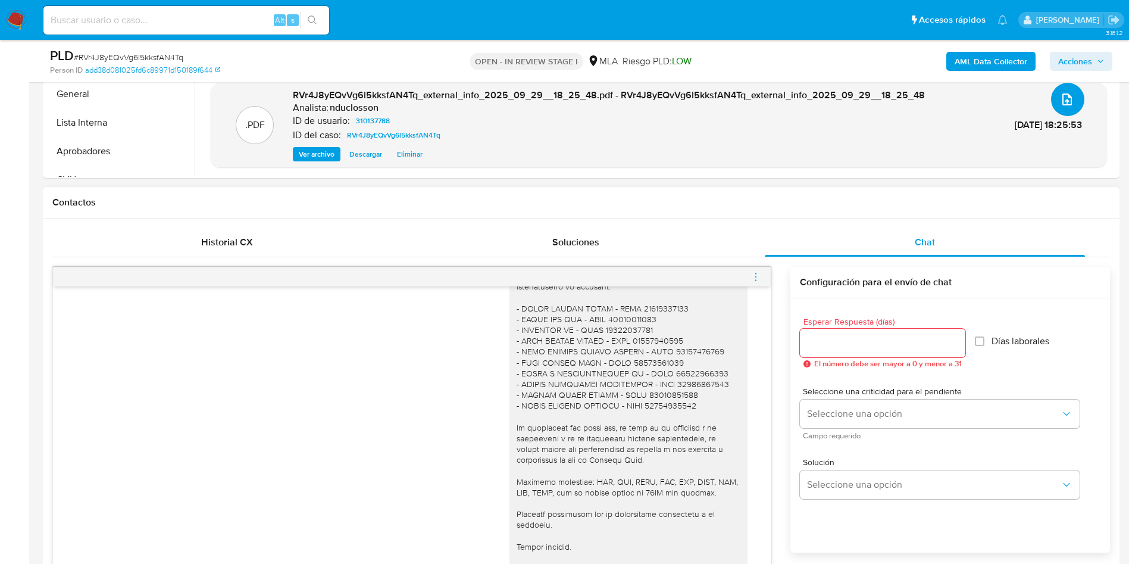
scroll to position [536, 0]
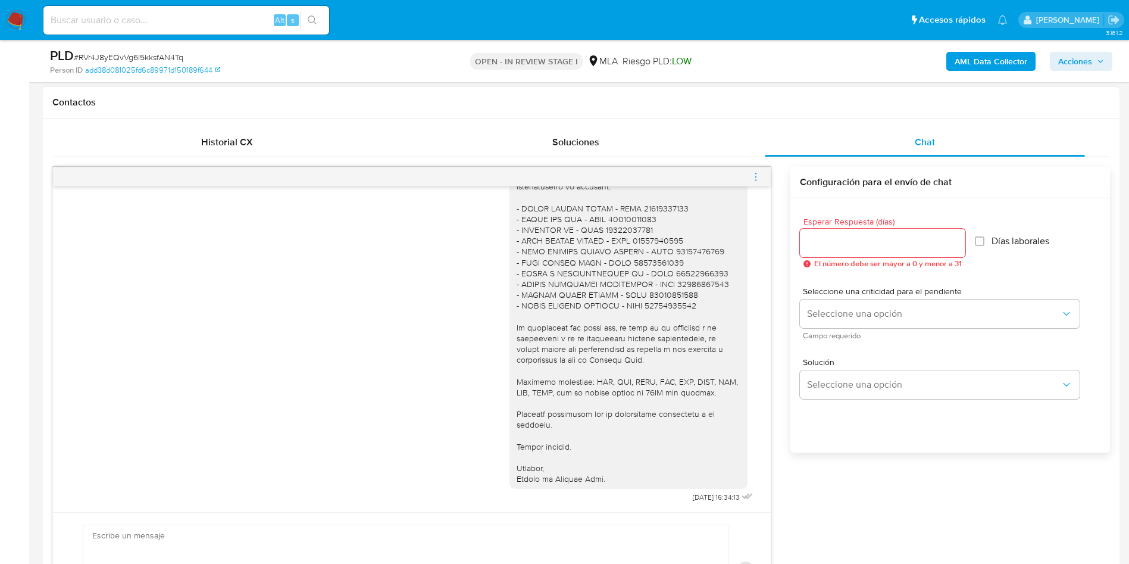
click at [761, 176] on icon "menu-action" at bounding box center [755, 176] width 11 height 11
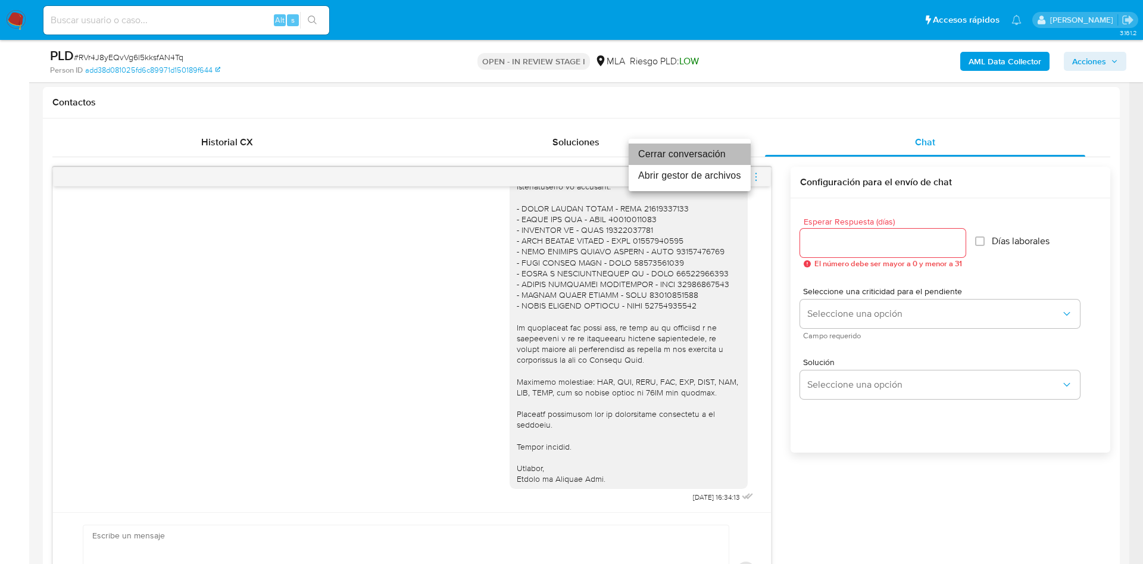
click at [683, 157] on li "Cerrar conversación" at bounding box center [689, 153] width 122 height 21
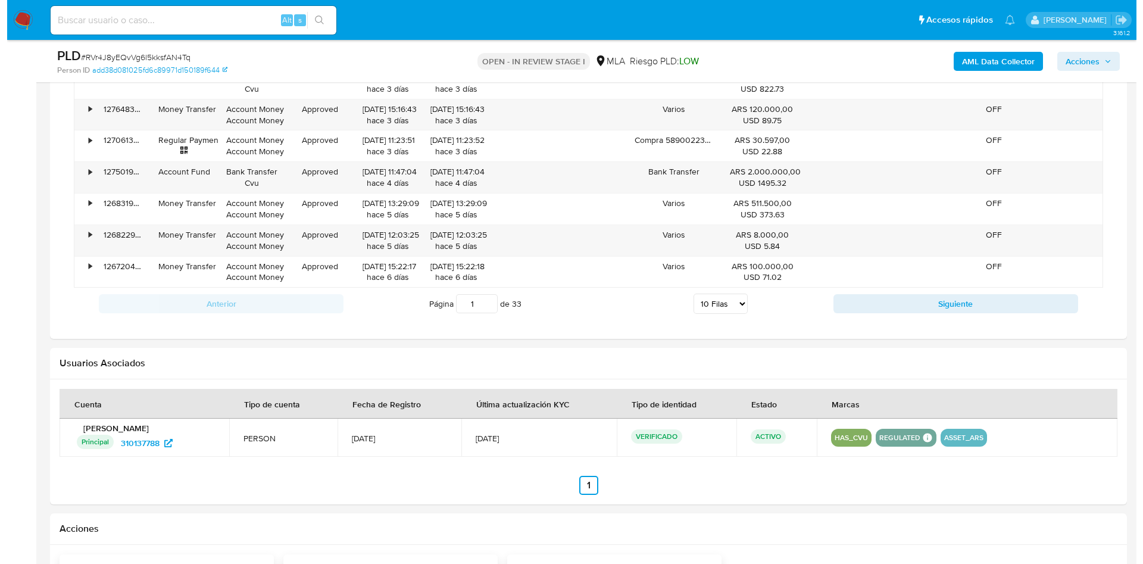
scroll to position [1821, 0]
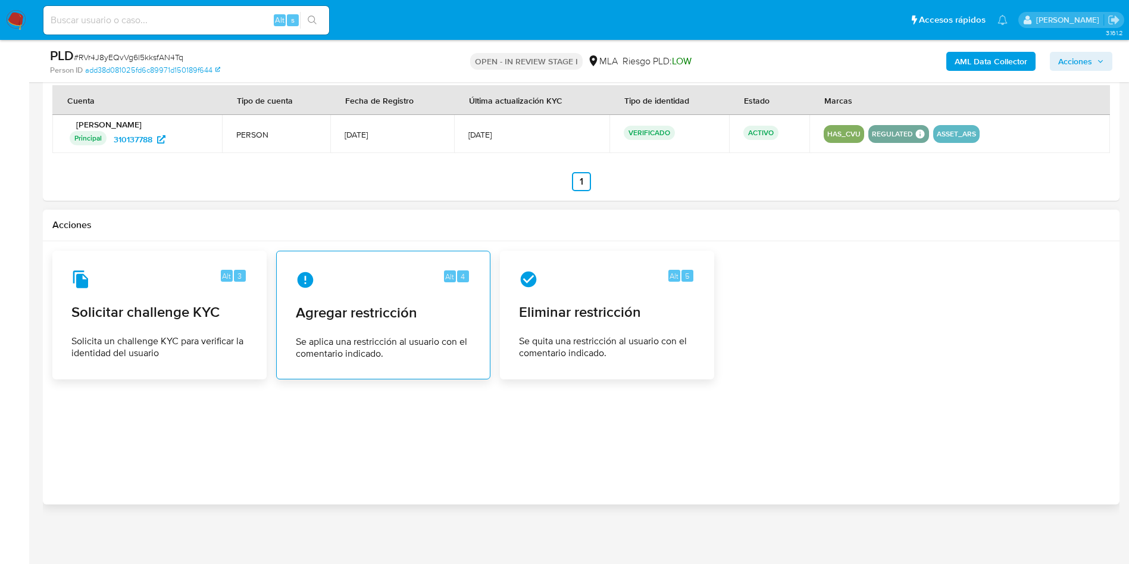
click at [374, 281] on div "Alt 4" at bounding box center [383, 279] width 175 height 19
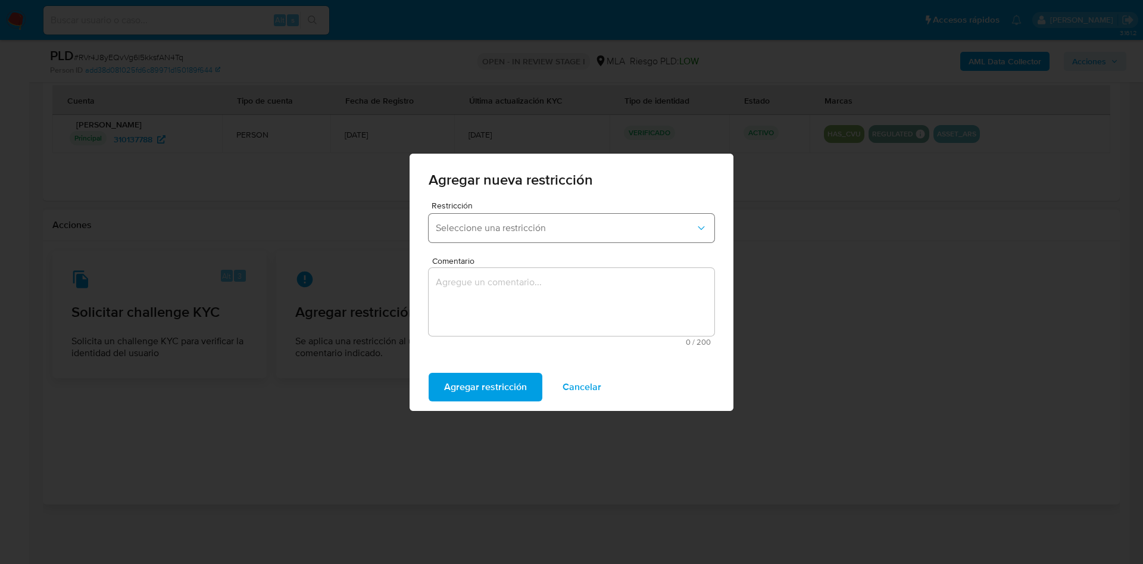
click at [497, 224] on span "Seleccione una restricción" at bounding box center [565, 228] width 259 height 12
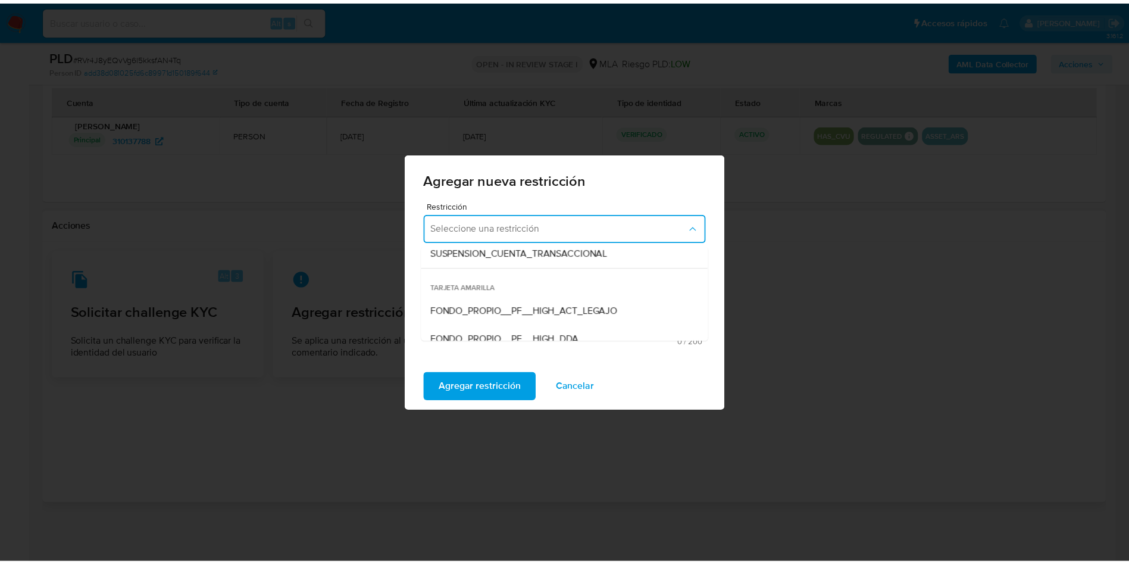
scroll to position [89, 0]
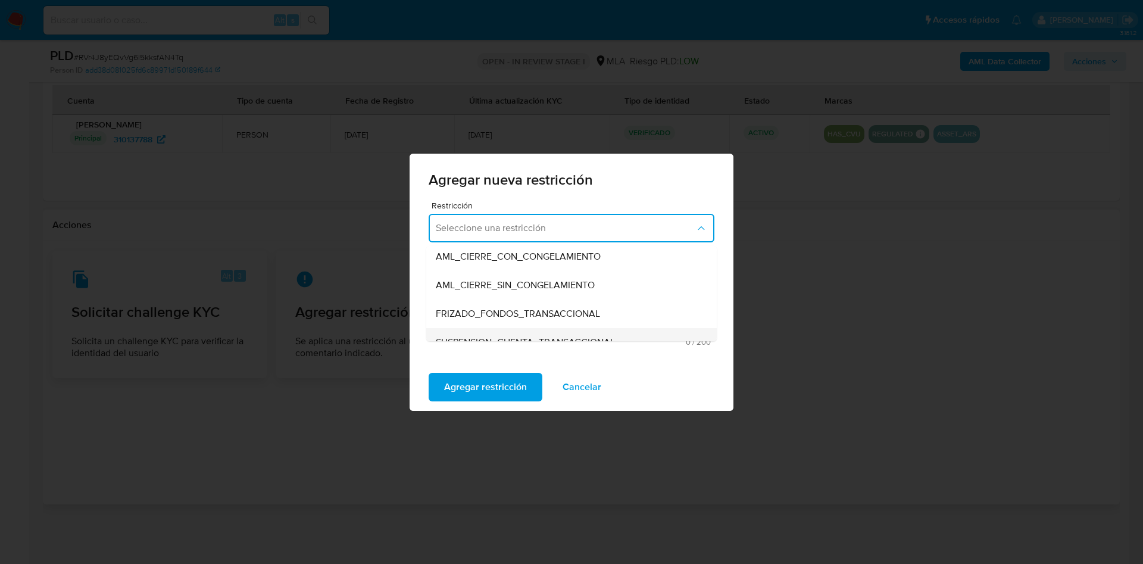
click at [514, 337] on span "SUSPENSION_CUENTA_TRANSACCIONAL" at bounding box center [525, 342] width 179 height 12
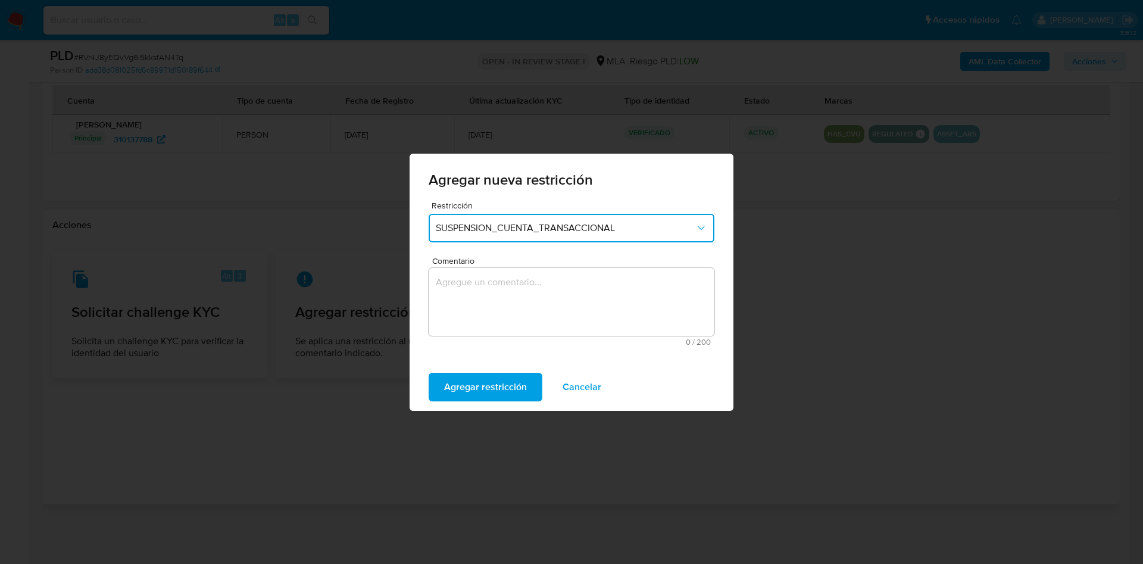
click at [501, 318] on textarea "Comentario" at bounding box center [571, 302] width 286 height 68
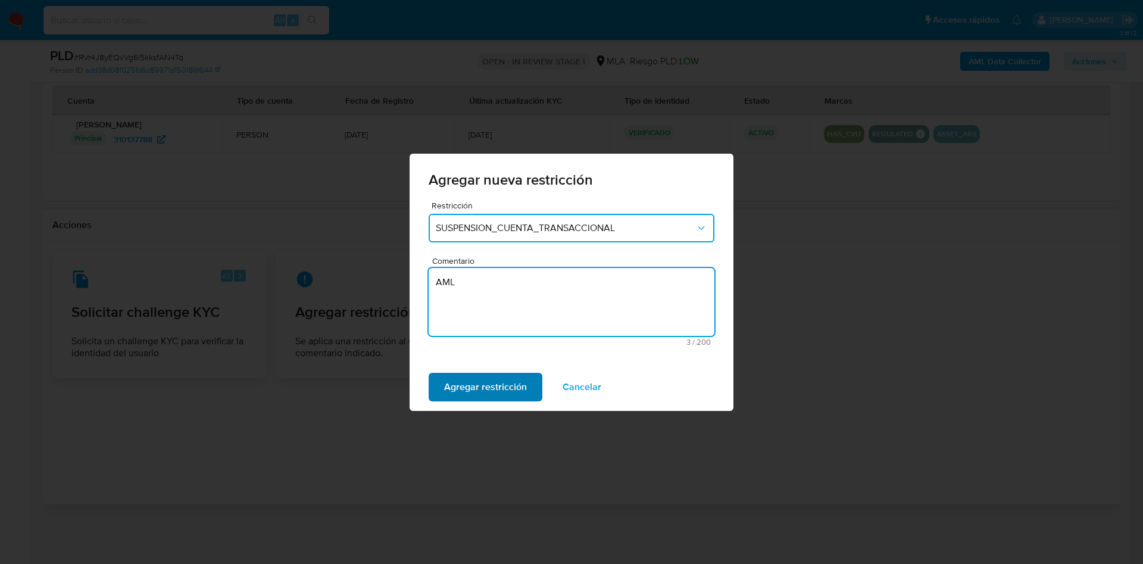
type textarea "AML"
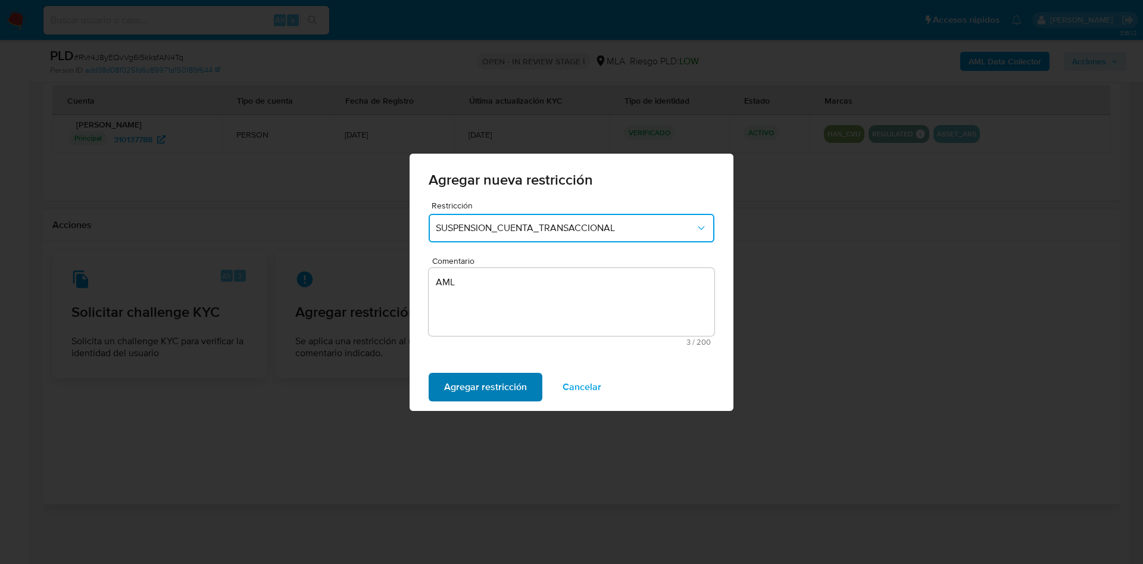
click at [479, 379] on span "Agregar restricción" at bounding box center [485, 387] width 83 height 26
click at [479, 379] on span "Confirmar" at bounding box center [465, 387] width 43 height 26
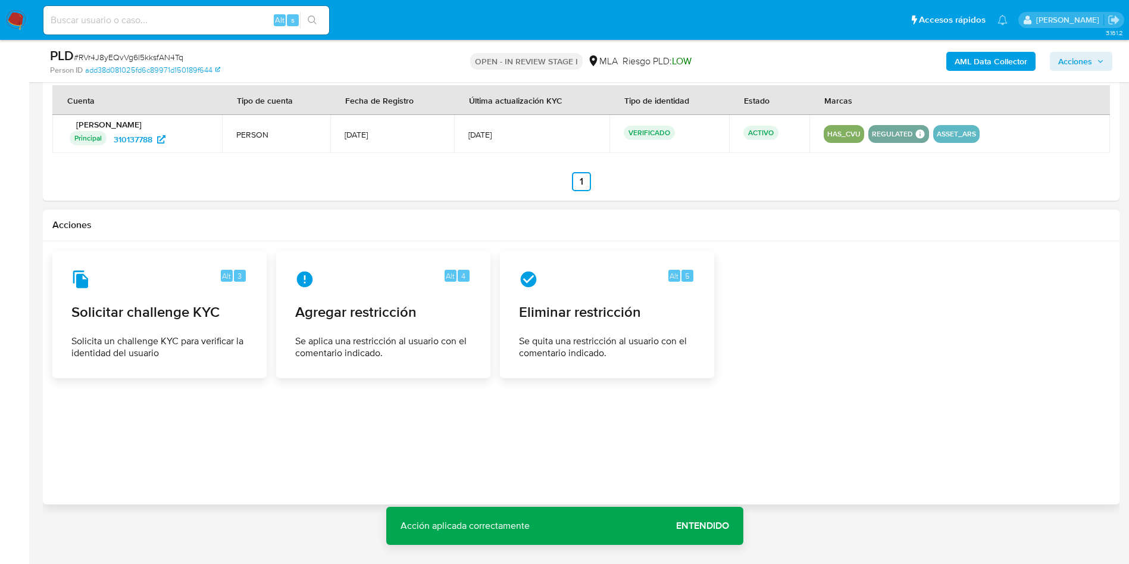
click at [707, 525] on span "Entendido" at bounding box center [702, 525] width 53 height 0
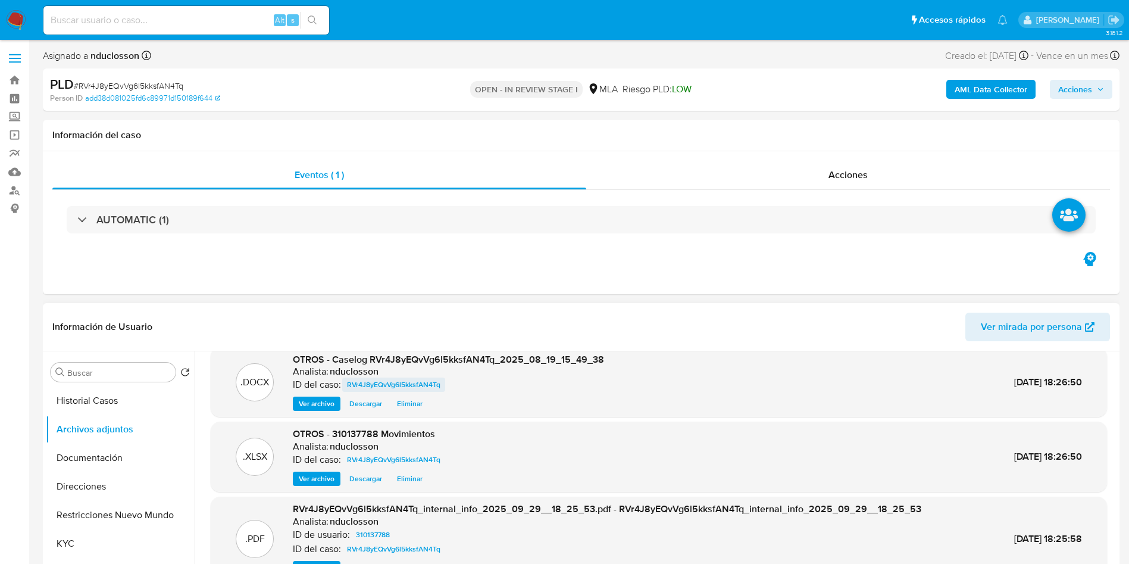
scroll to position [0, 0]
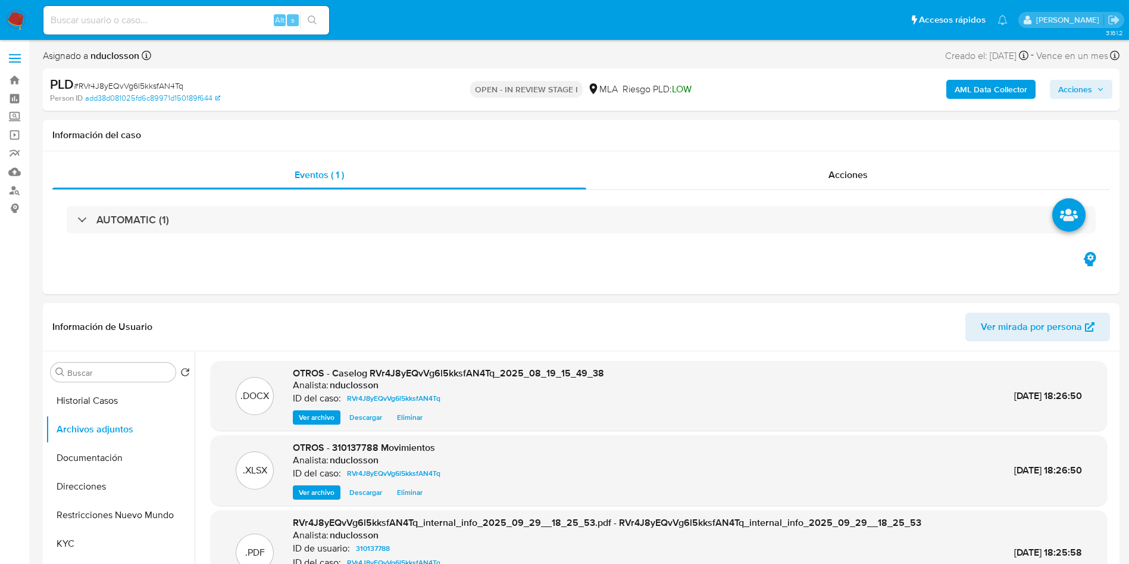
drag, startPoint x: 1096, startPoint y: 89, endPoint x: 1082, endPoint y: 95, distance: 15.3
click at [1096, 89] on span "Acciones" at bounding box center [1081, 89] width 46 height 17
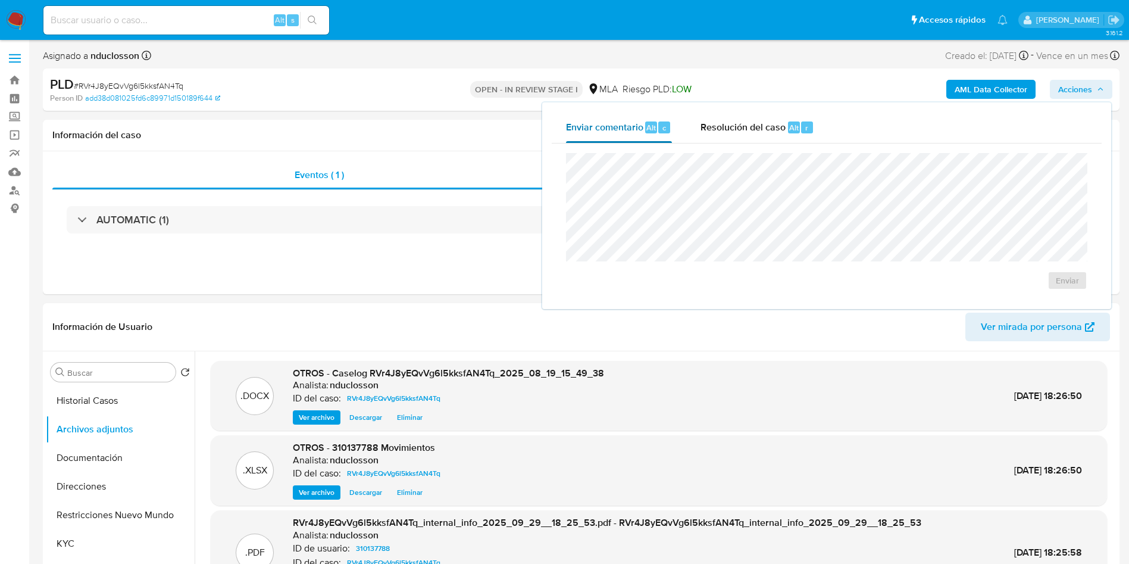
click at [646, 124] on span "Alt" at bounding box center [651, 127] width 10 height 11
click at [728, 121] on span "Resolución del caso" at bounding box center [742, 127] width 85 height 14
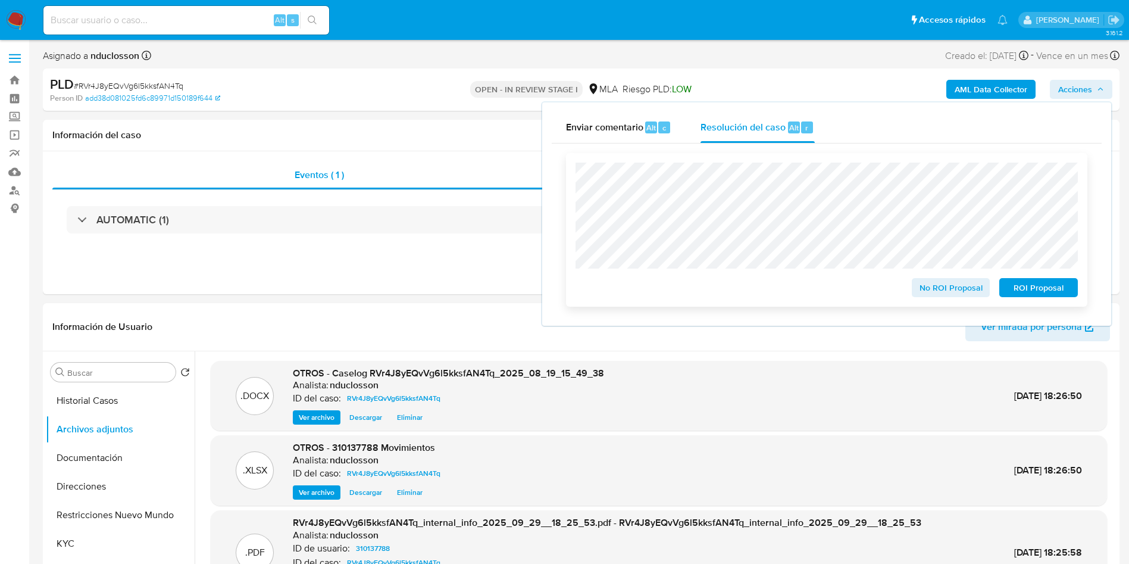
click at [1048, 289] on span "ROI Proposal" at bounding box center [1038, 287] width 62 height 17
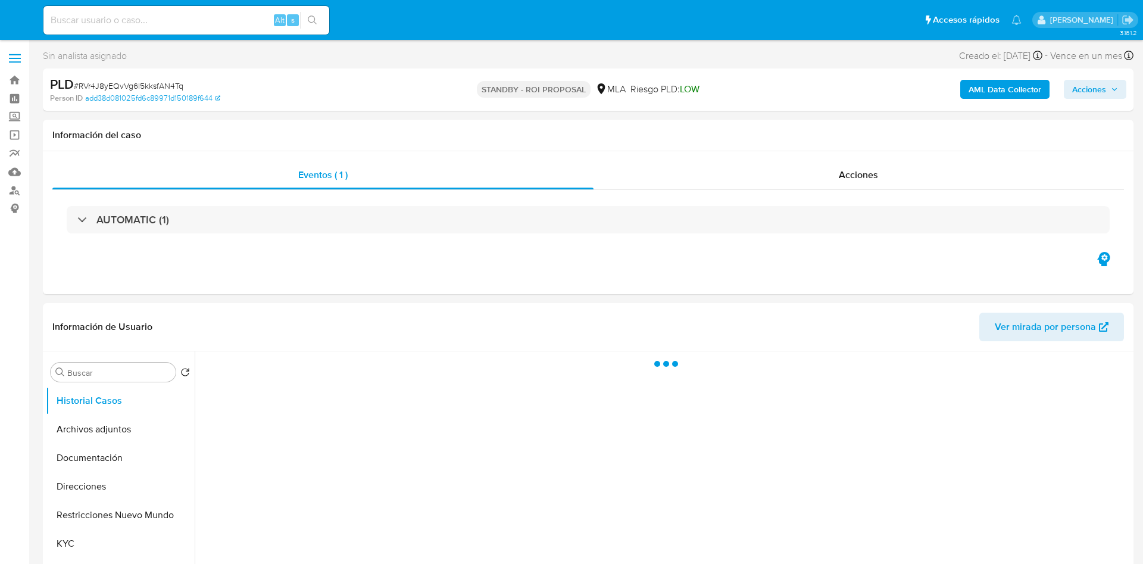
select select "10"
